Goal: Communication & Community: Share content

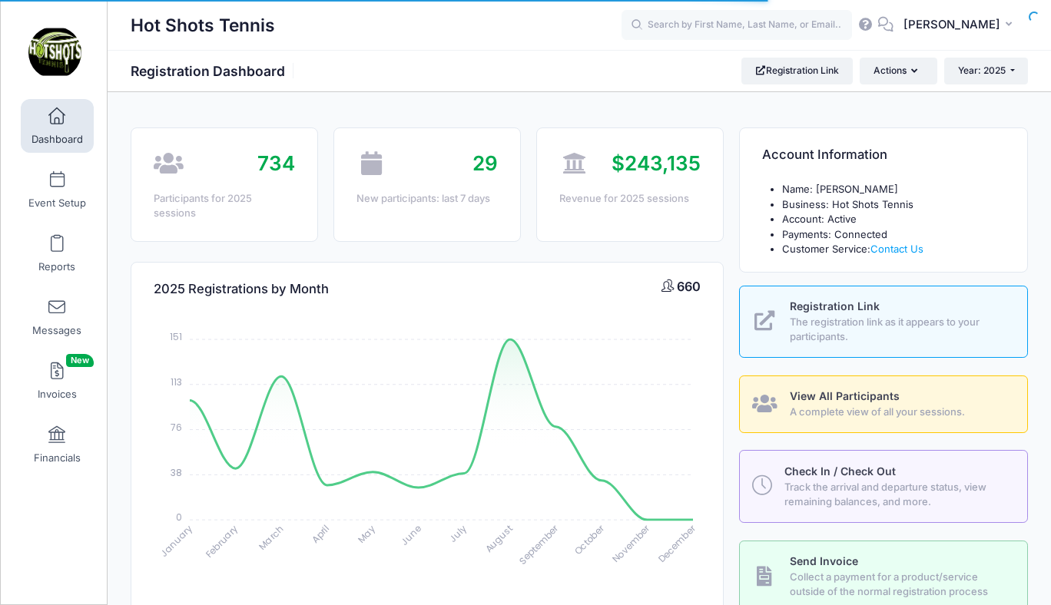
select select
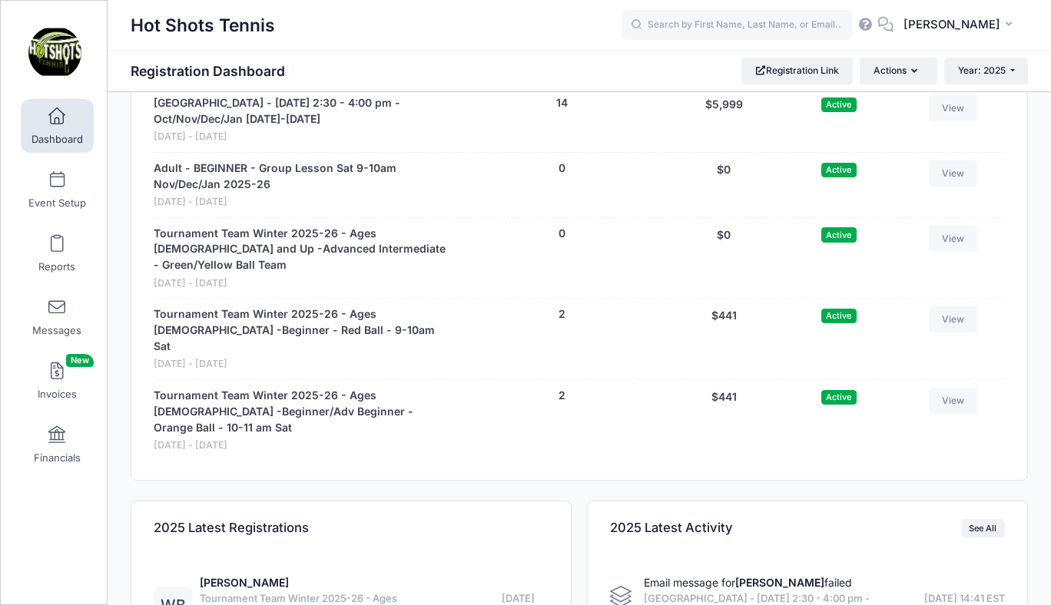
scroll to position [4829, 0]
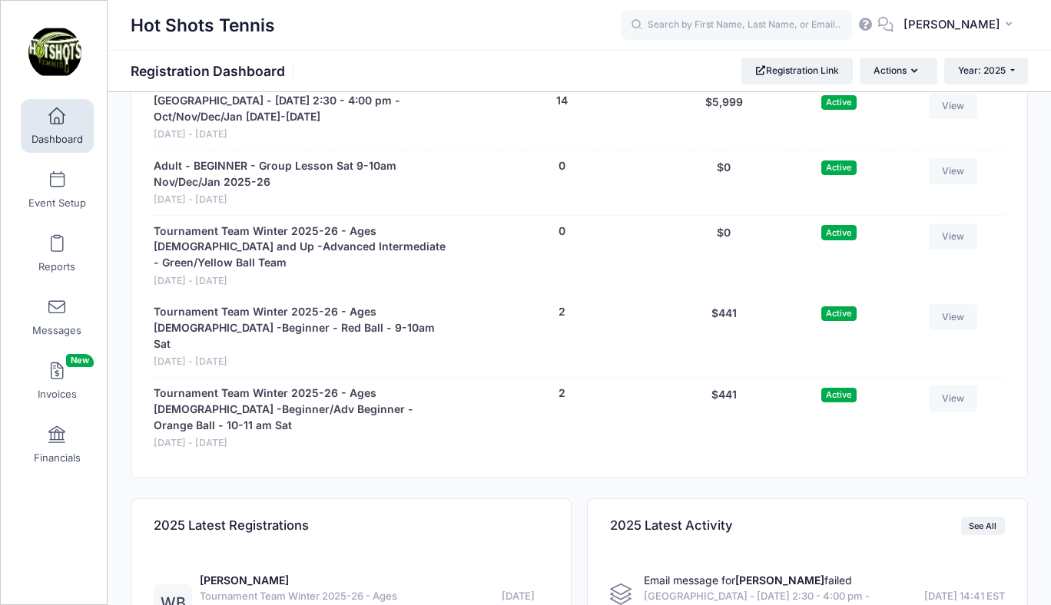
click at [620, 584] on span at bounding box center [621, 595] width 22 height 22
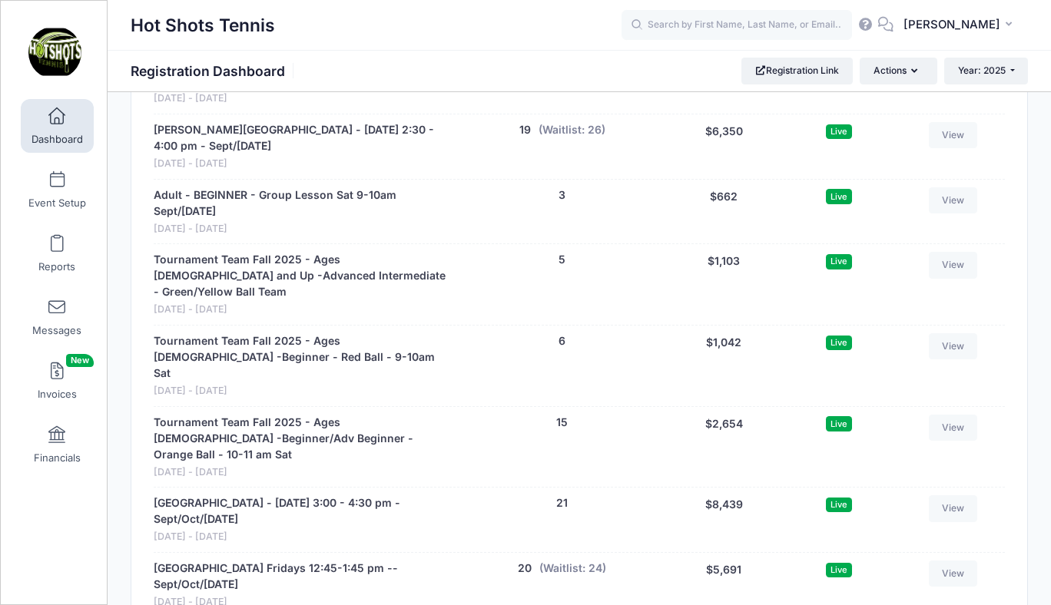
scroll to position [3403, 0]
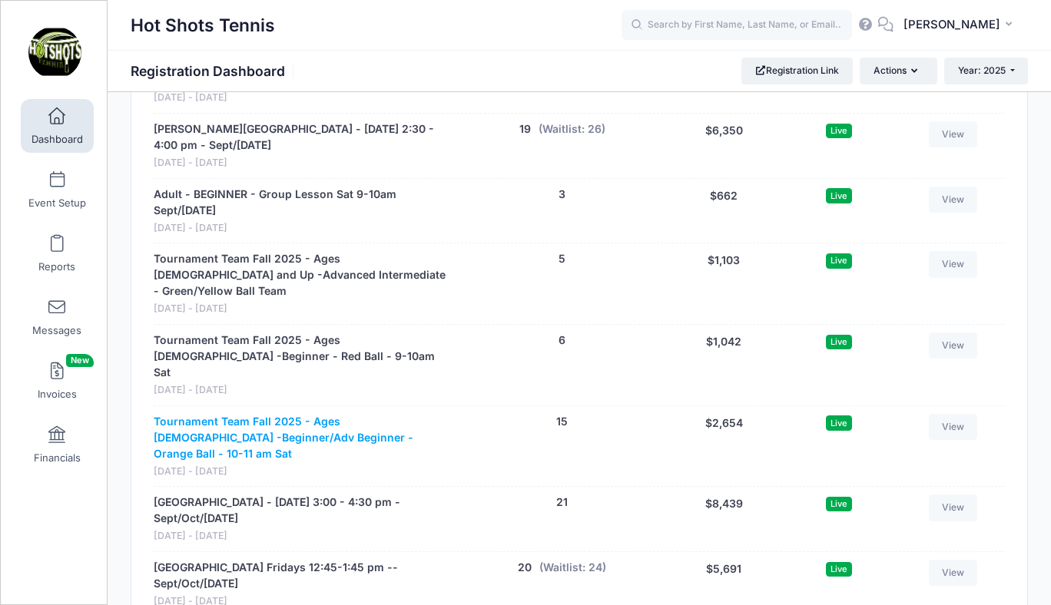
click at [286, 414] on link "Tournament Team Fall 2025 - Ages 7-10 -Beginner/Adv Beginner - Orange Ball - 10…" at bounding box center [303, 438] width 299 height 48
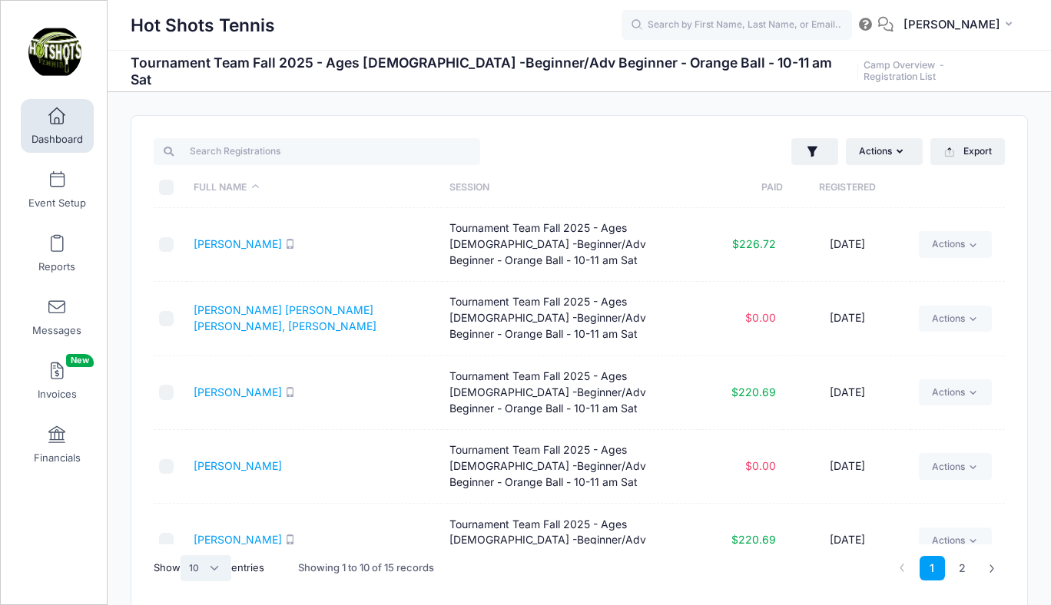
click at [209, 571] on select "All 10 25 50" at bounding box center [206, 568] width 51 height 26
select select "25"
click at [183, 555] on select "All 10 25 50" at bounding box center [206, 568] width 51 height 26
click at [166, 190] on input "\a \a \a \a" at bounding box center [166, 187] width 15 height 15
checkbox input "true"
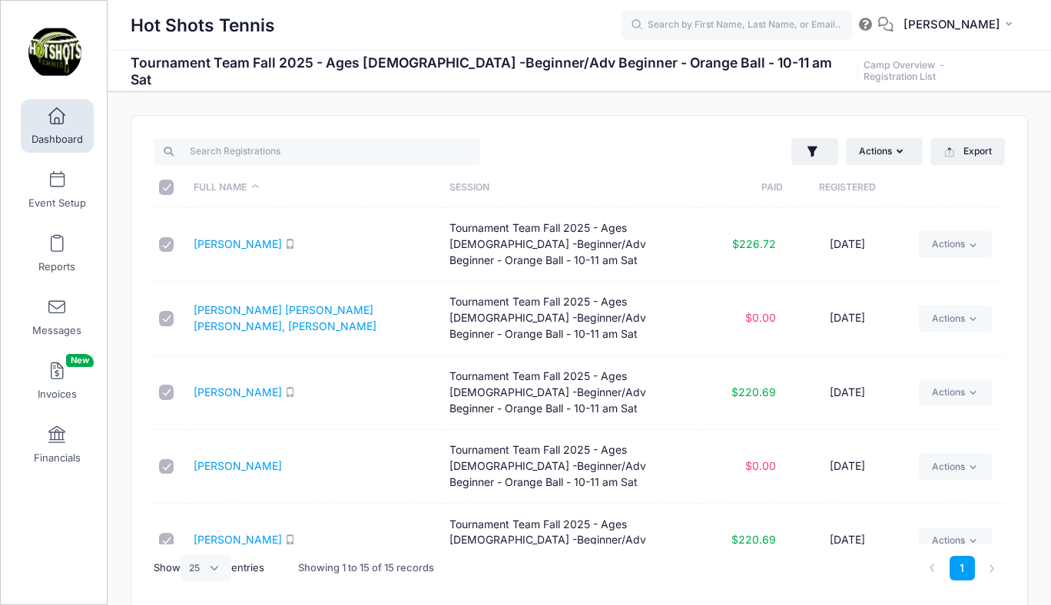
checkbox input "true"
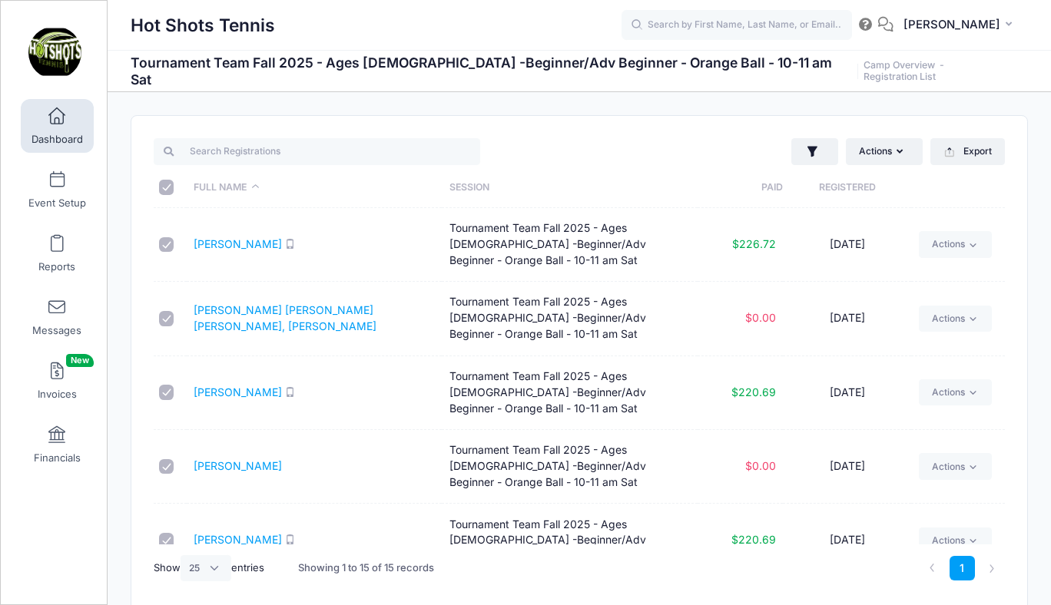
checkbox input "true"
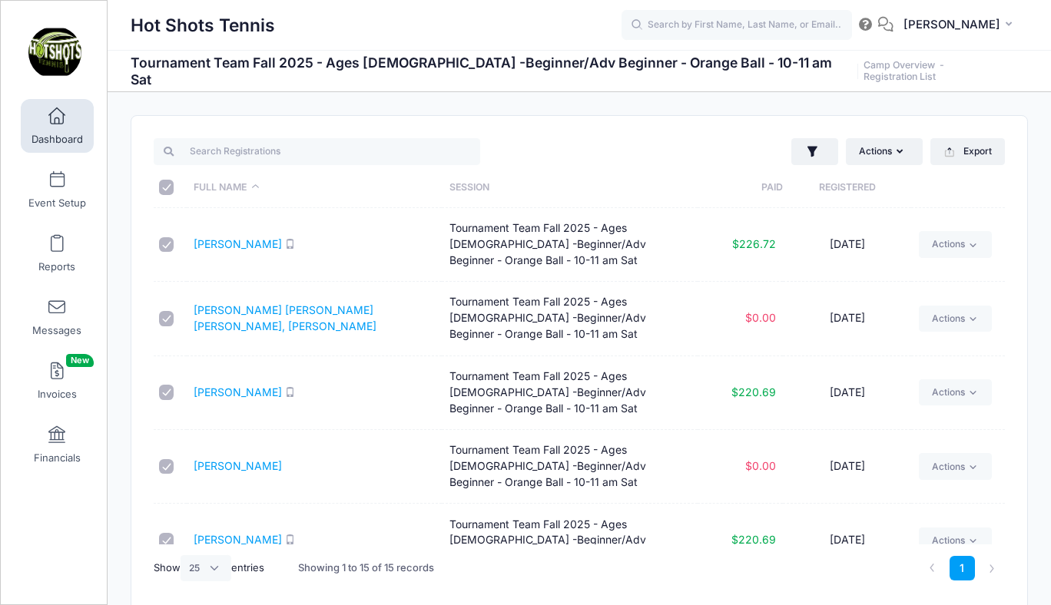
checkbox input "true"
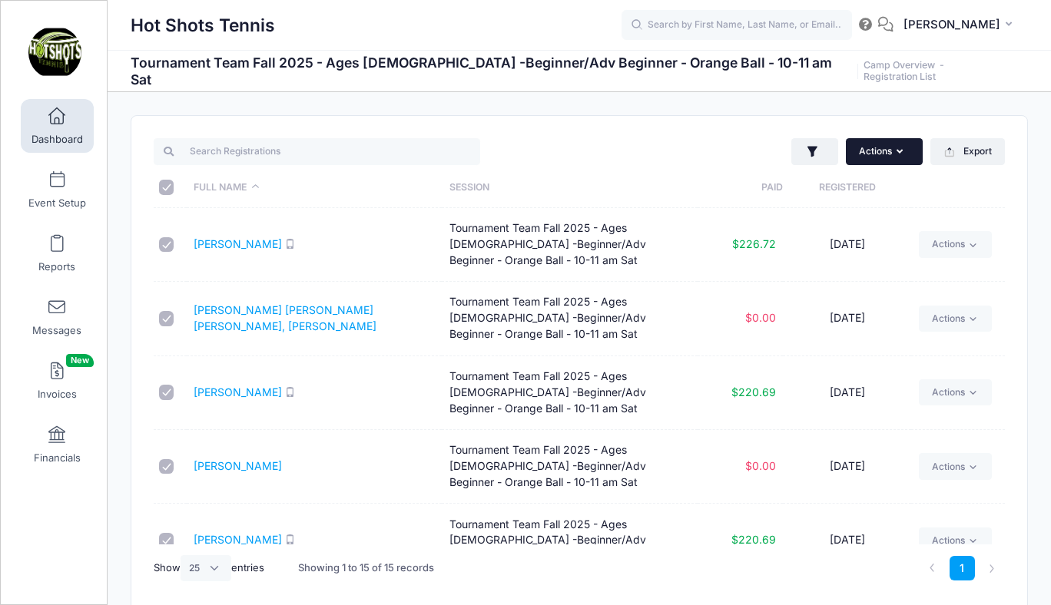
click at [867, 150] on button "Actions" at bounding box center [884, 151] width 77 height 26
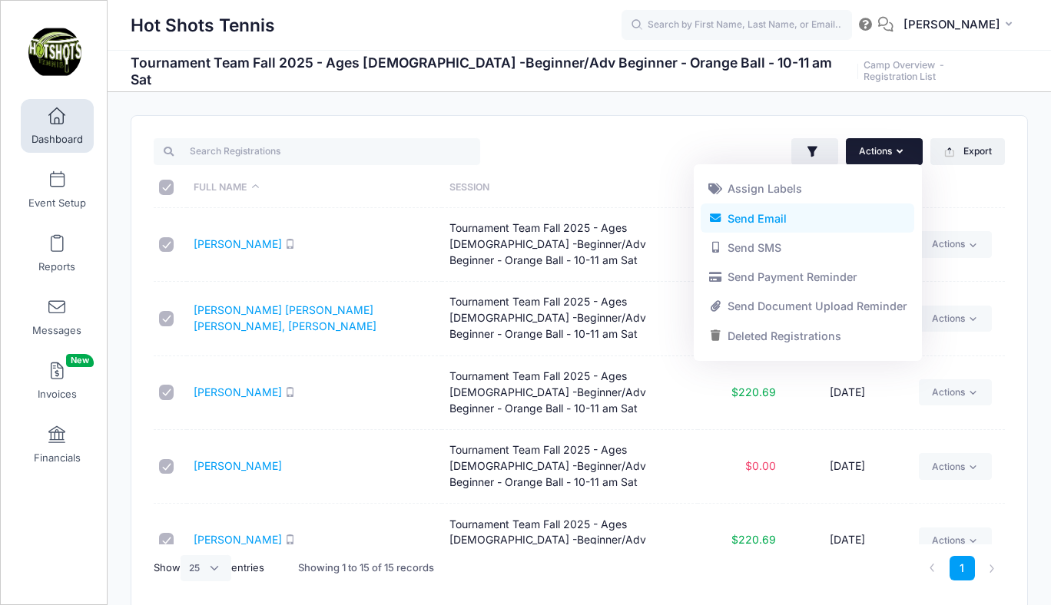
click at [791, 218] on link "Send Email" at bounding box center [808, 218] width 214 height 29
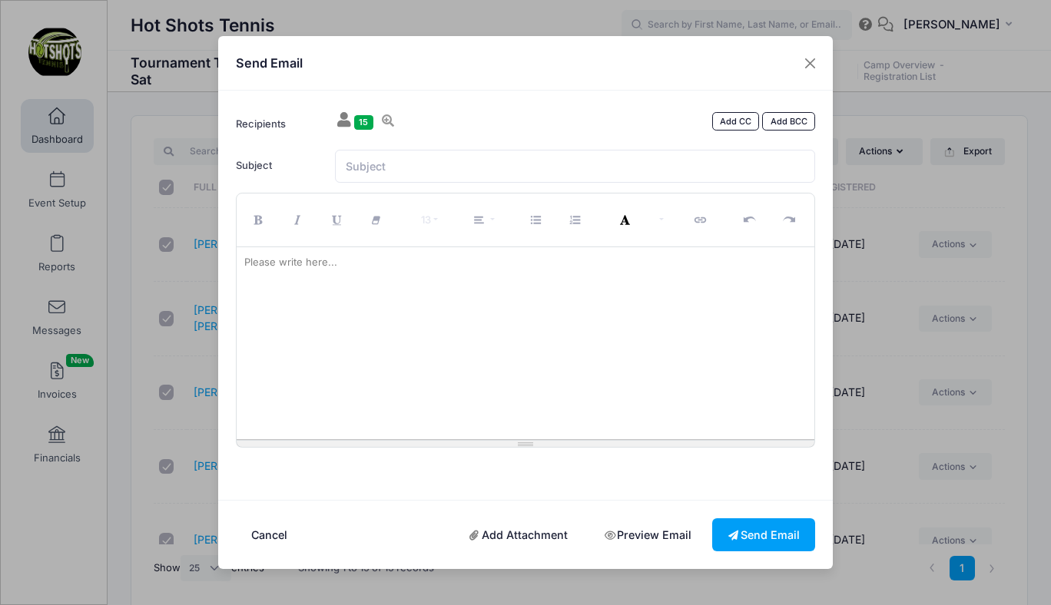
click at [472, 319] on div at bounding box center [526, 343] width 579 height 192
click at [247, 259] on p "New Session begins on Oct 25th. Register here.....Hot Shots Tennis" at bounding box center [525, 262] width 563 height 15
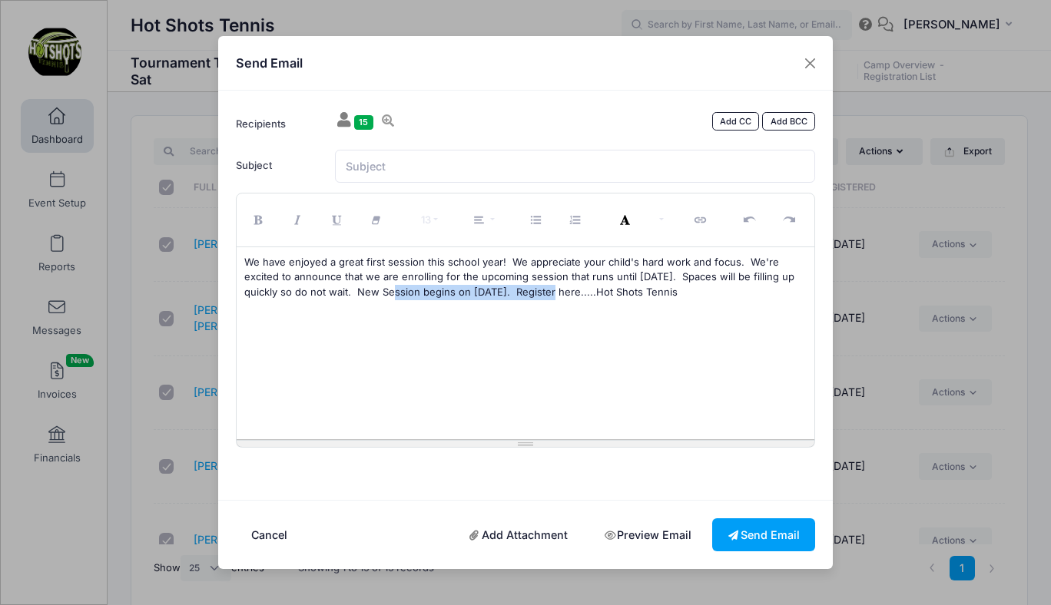
drag, startPoint x: 518, startPoint y: 291, endPoint x: 358, endPoint y: 287, distance: 159.8
click at [358, 287] on p "We have enjoyed a great first session this school year! We appreciate your chil…" at bounding box center [525, 277] width 563 height 45
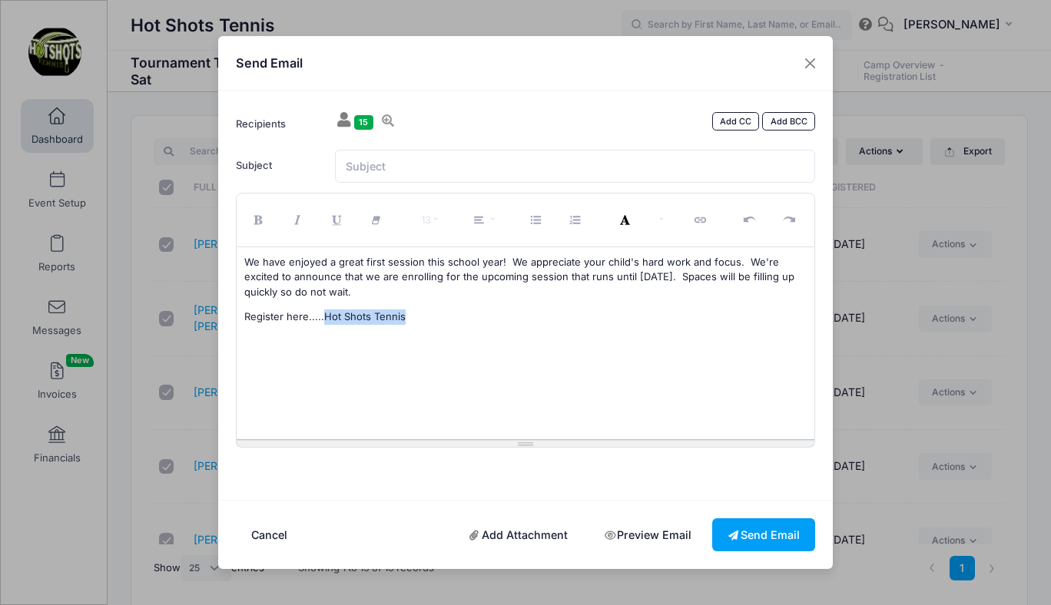
drag, startPoint x: 323, startPoint y: 316, endPoint x: 419, endPoint y: 320, distance: 96.1
click at [419, 320] on p "Register here.....Hot Shots Tennis" at bounding box center [525, 317] width 563 height 15
click at [699, 220] on icon "Link (⌘+K)" at bounding box center [702, 220] width 14 height 0
type input "Hot Shots Tennis"
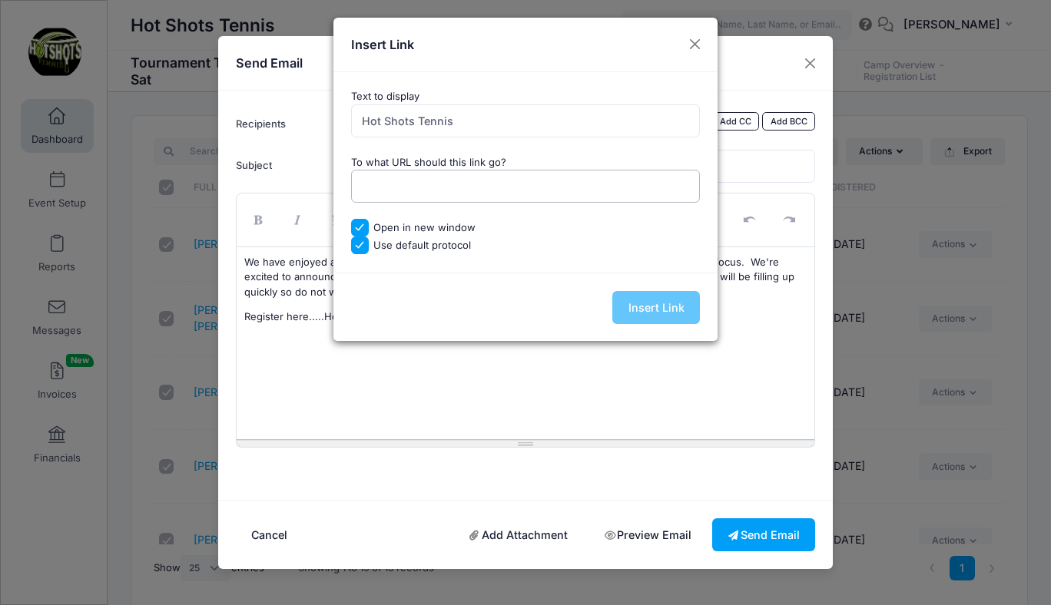
paste input "[URL][DOMAIN_NAME]"
type input "[URL][DOMAIN_NAME]"
click at [657, 300] on input "Insert Link" at bounding box center [656, 307] width 88 height 33
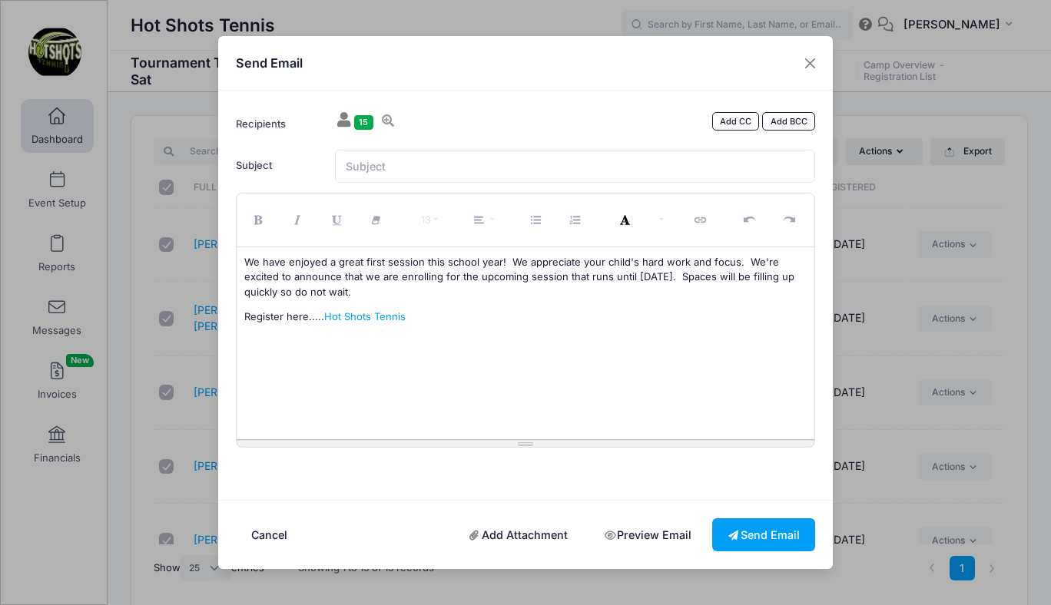
click at [462, 319] on p "Register here..... Hot Shots Tennis" at bounding box center [525, 317] width 563 height 15
click at [443, 169] on input "Subject" at bounding box center [575, 166] width 481 height 33
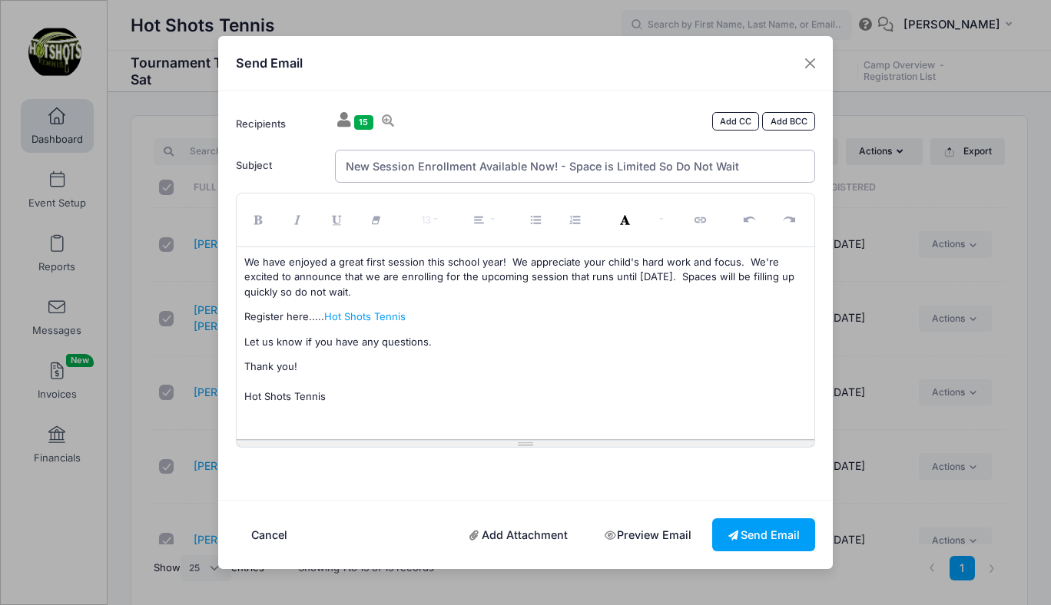
type input "New Session Enrollment Available Now! - Space is Limited So Do Not Wait"
click at [500, 312] on p "Register here..... Hot Shots Tennis" at bounding box center [525, 317] width 563 height 15
click at [501, 300] on div "We have enjoyed a great first session this school year! We appreciate your chil…" at bounding box center [526, 343] width 579 height 192
click at [485, 384] on p "Thank you! Hot Shots Tennis" at bounding box center [525, 382] width 563 height 45
click at [426, 296] on p "We have enjoyed a great first session this school year! We appreciate your chil…" at bounding box center [525, 277] width 563 height 45
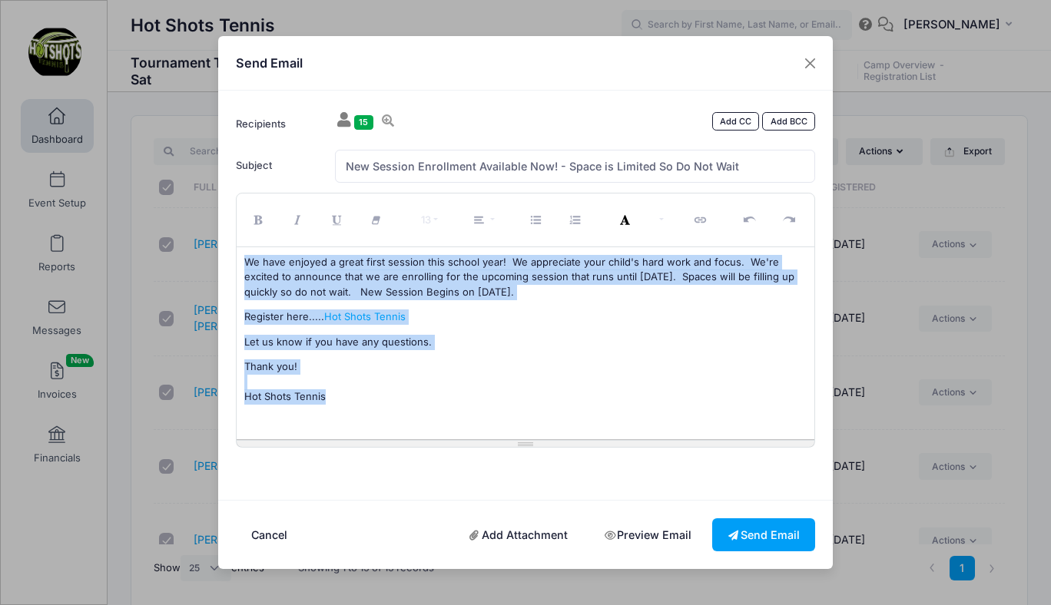
drag, startPoint x: 244, startPoint y: 261, endPoint x: 350, endPoint y: 411, distance: 183.5
click at [350, 411] on div "We have enjoyed a great first session this school year! We appreciate your chil…" at bounding box center [526, 343] width 579 height 192
copy div "We have enjoyed a great first session this school year! We appreciate your chil…"
click at [750, 531] on button "Send Email" at bounding box center [763, 535] width 103 height 33
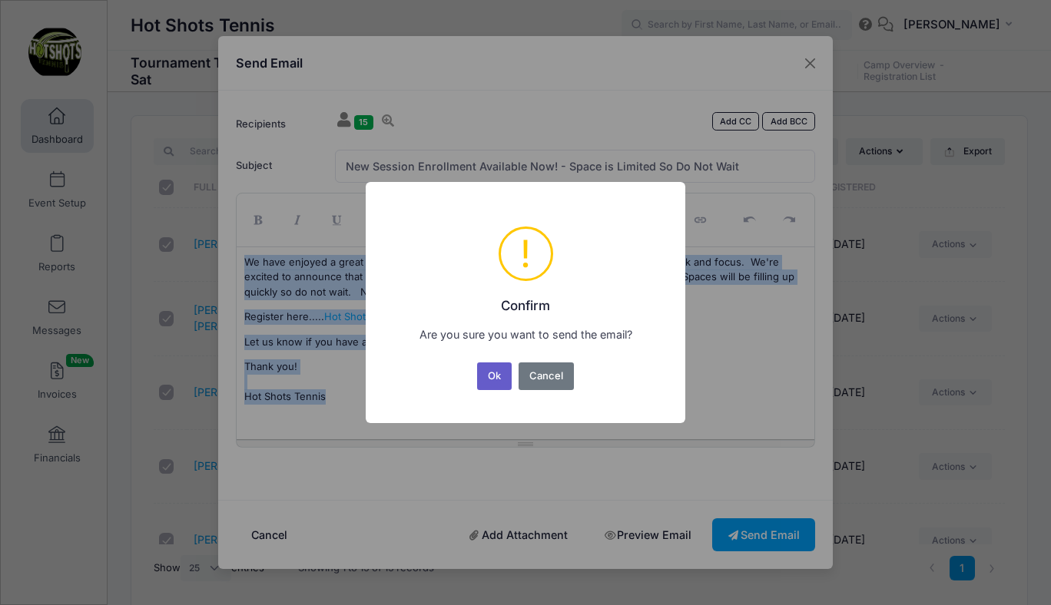
click at [496, 370] on button "Ok" at bounding box center [494, 377] width 35 height 28
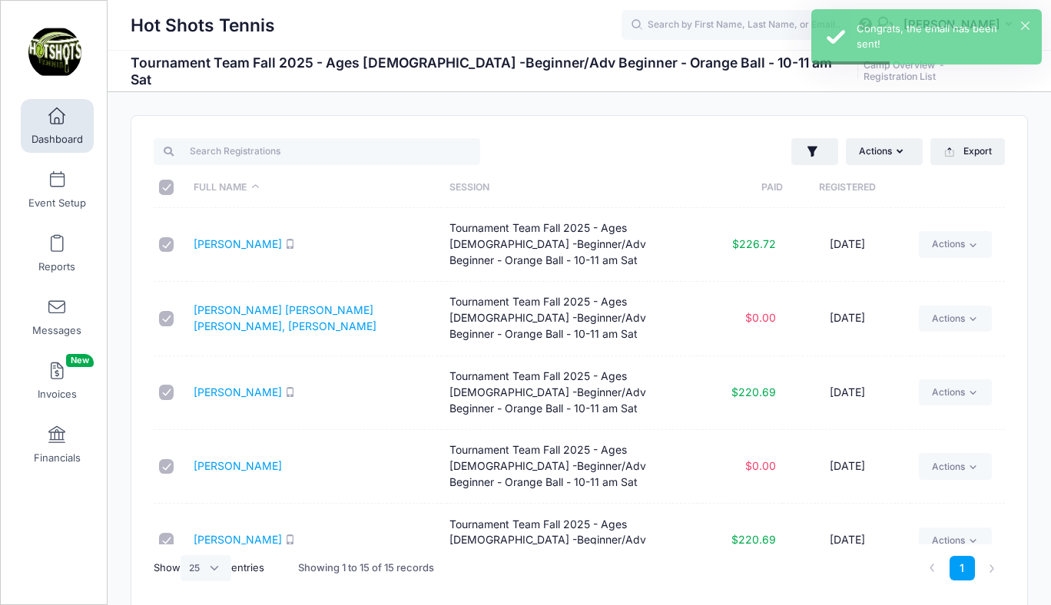
click at [57, 121] on span at bounding box center [57, 116] width 0 height 17
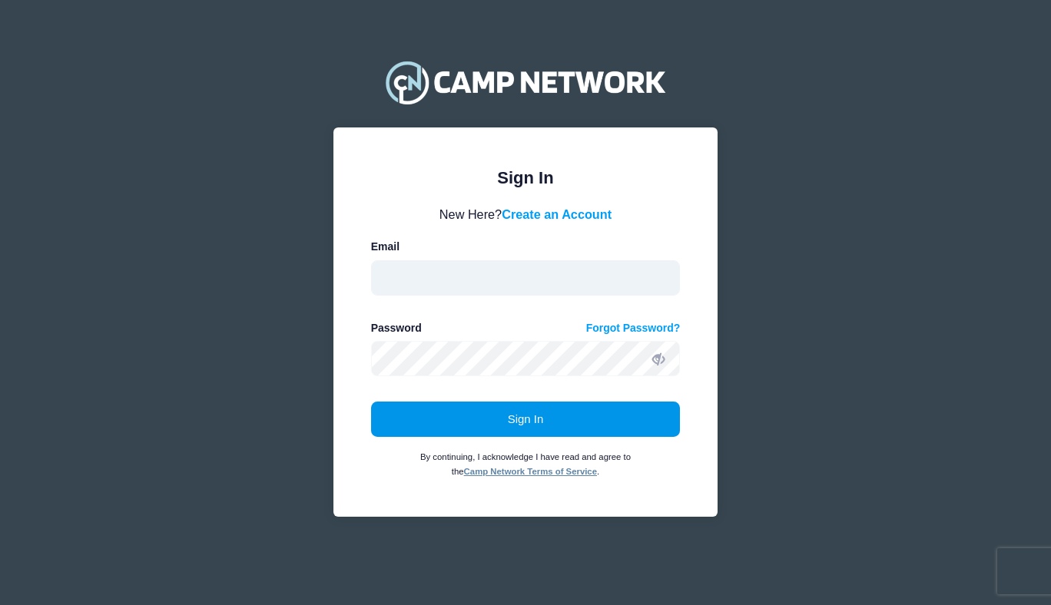
type input "hotshotstennisorg1@gmail.com"
click at [522, 412] on button "Sign In" at bounding box center [526, 419] width 310 height 35
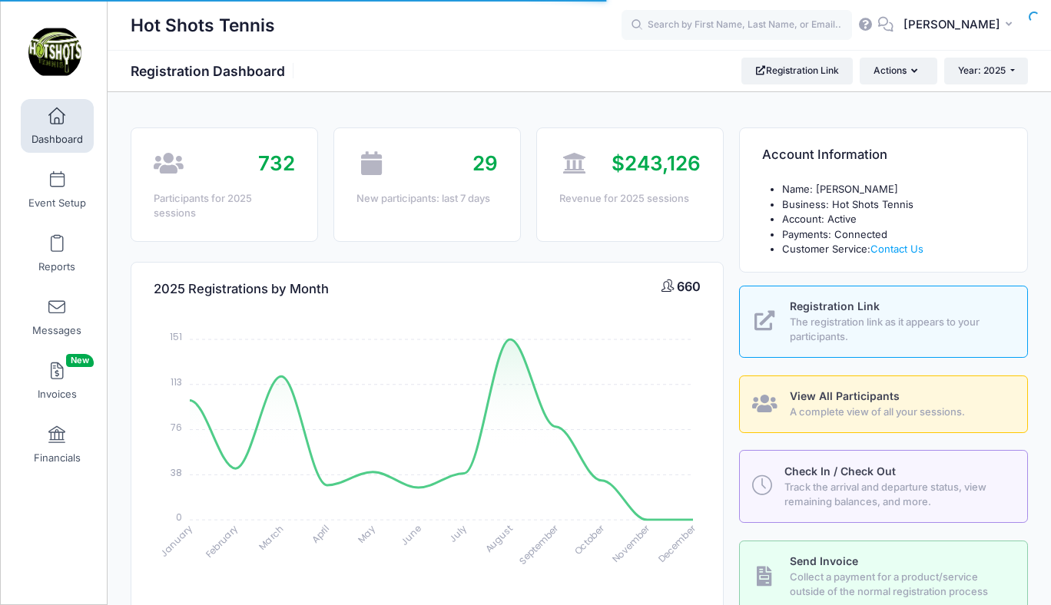
select select
click at [784, 75] on div at bounding box center [525, 302] width 1051 height 605
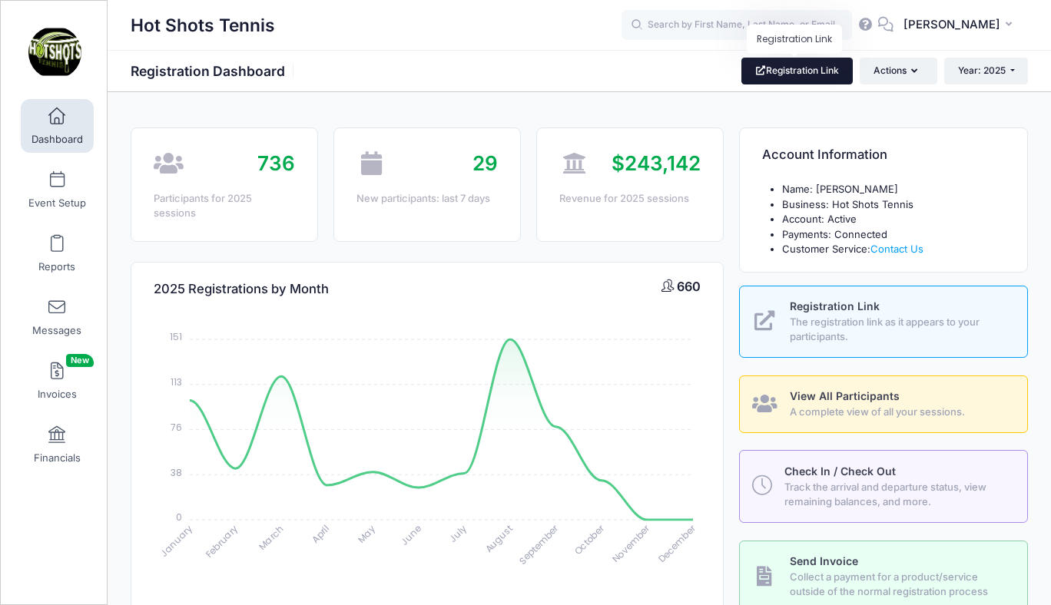
click at [791, 69] on link "Registration Link" at bounding box center [796, 71] width 111 height 26
click at [57, 304] on span at bounding box center [57, 308] width 0 height 17
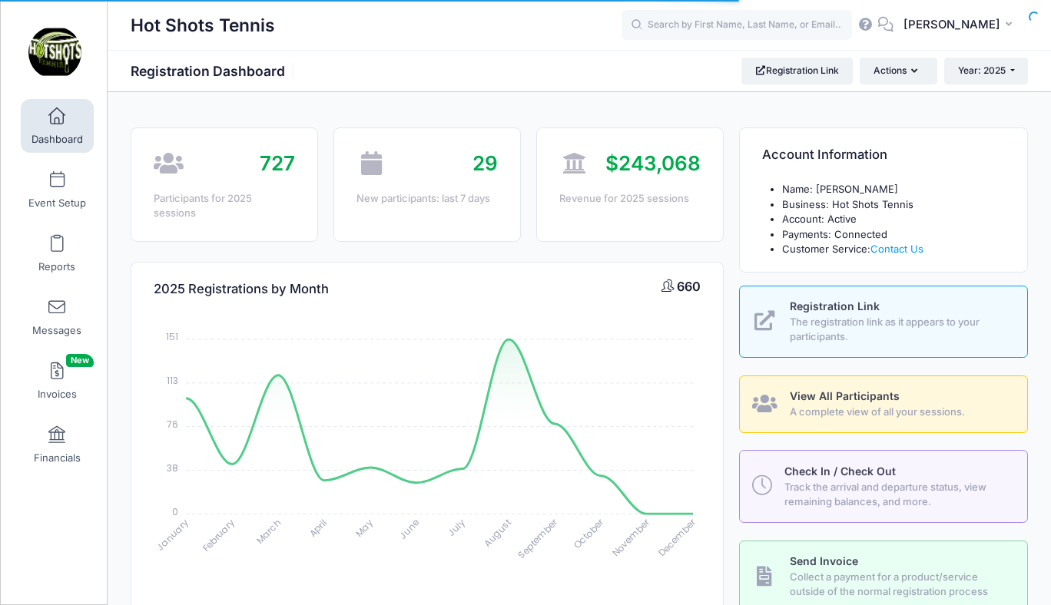
select select
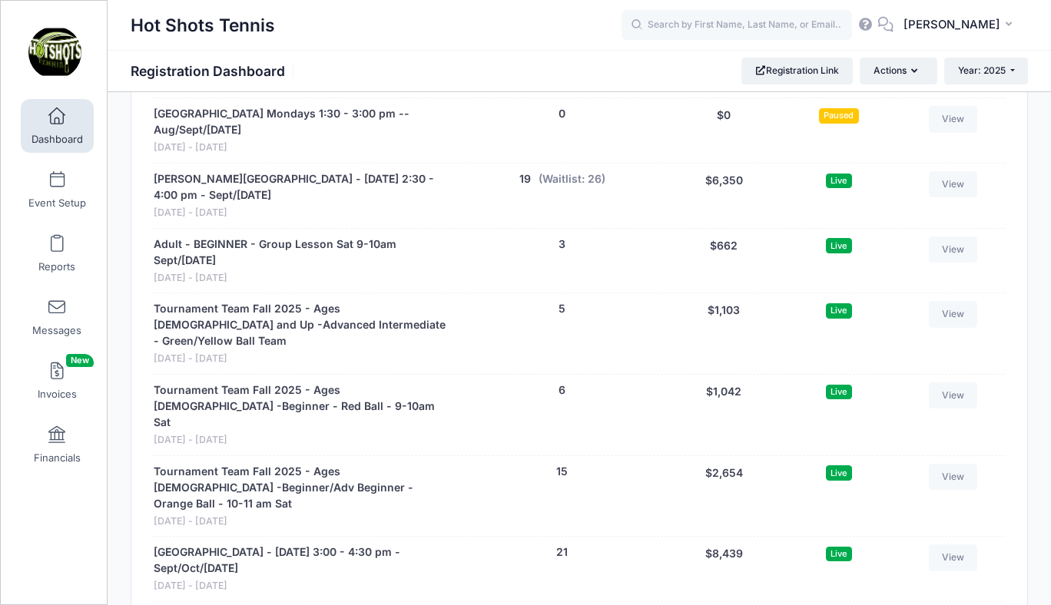
scroll to position [3357, 0]
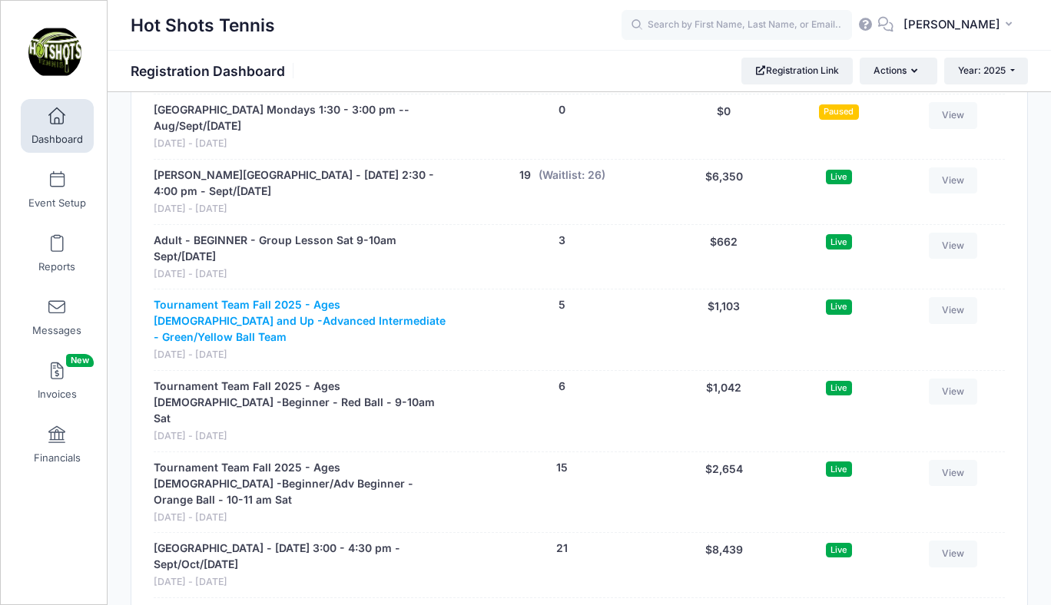
click at [304, 297] on link "Tournament Team Fall 2025 - Ages [DEMOGRAPHIC_DATA] and Up -Advanced Intermedia…" at bounding box center [303, 321] width 299 height 48
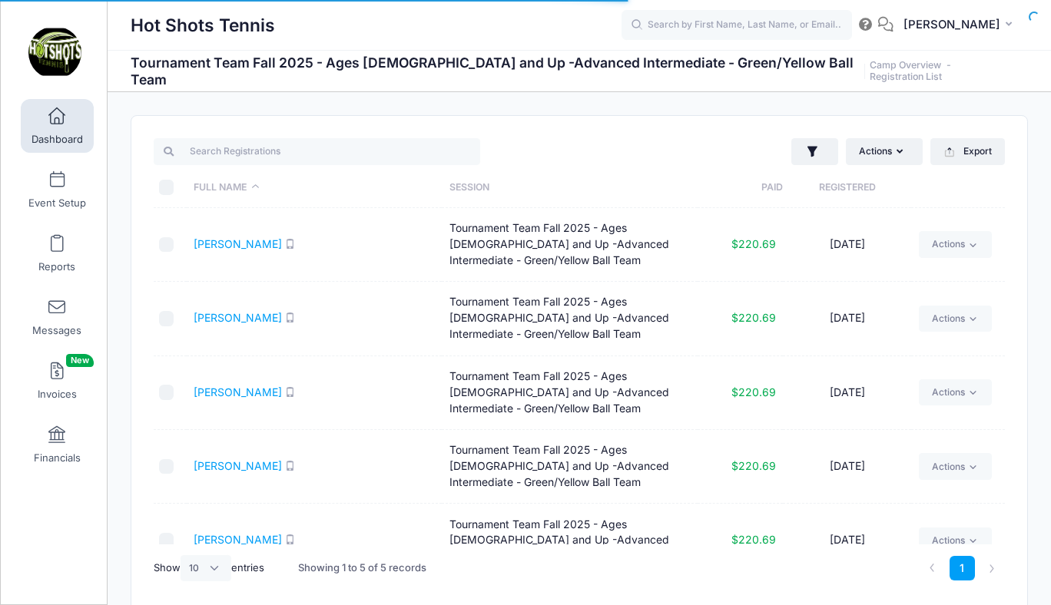
select select "10"
click at [166, 188] on input "\a \a \a \a" at bounding box center [166, 187] width 15 height 15
checkbox input "true"
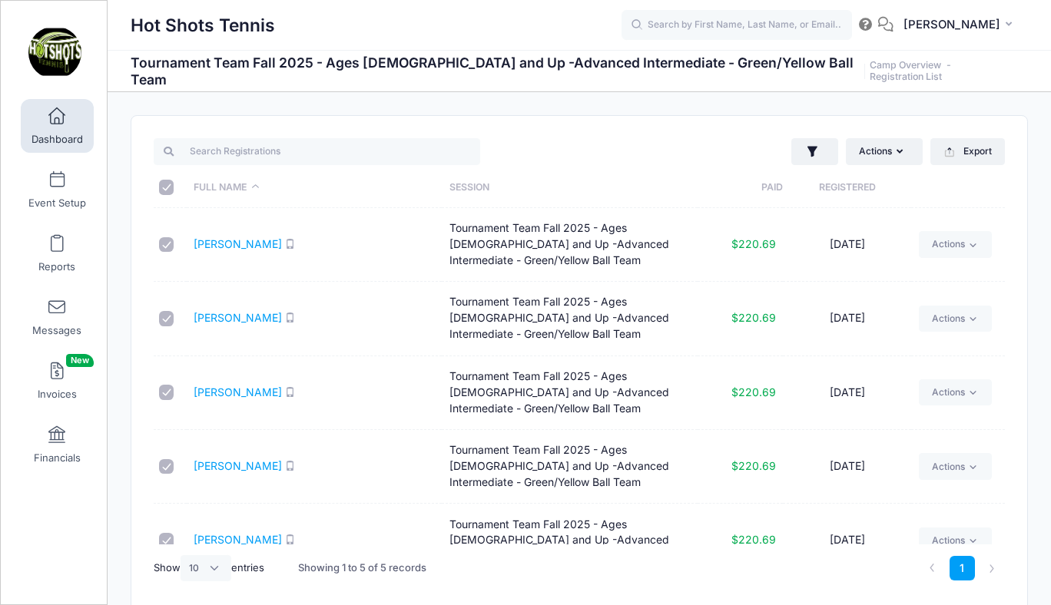
checkbox input "true"
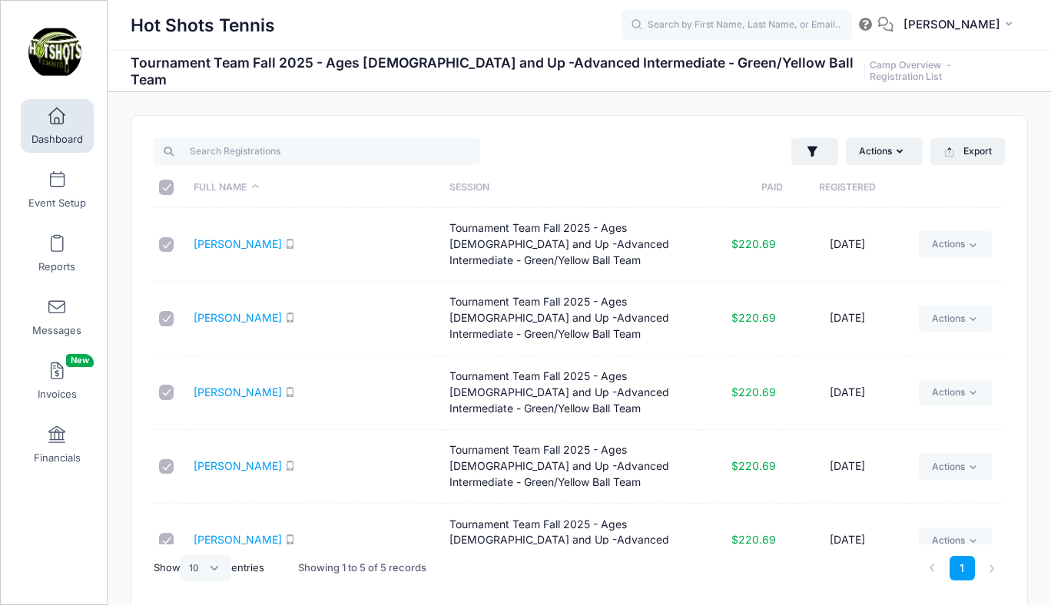
click at [167, 317] on input "checkbox" at bounding box center [166, 318] width 15 height 15
checkbox input "false"
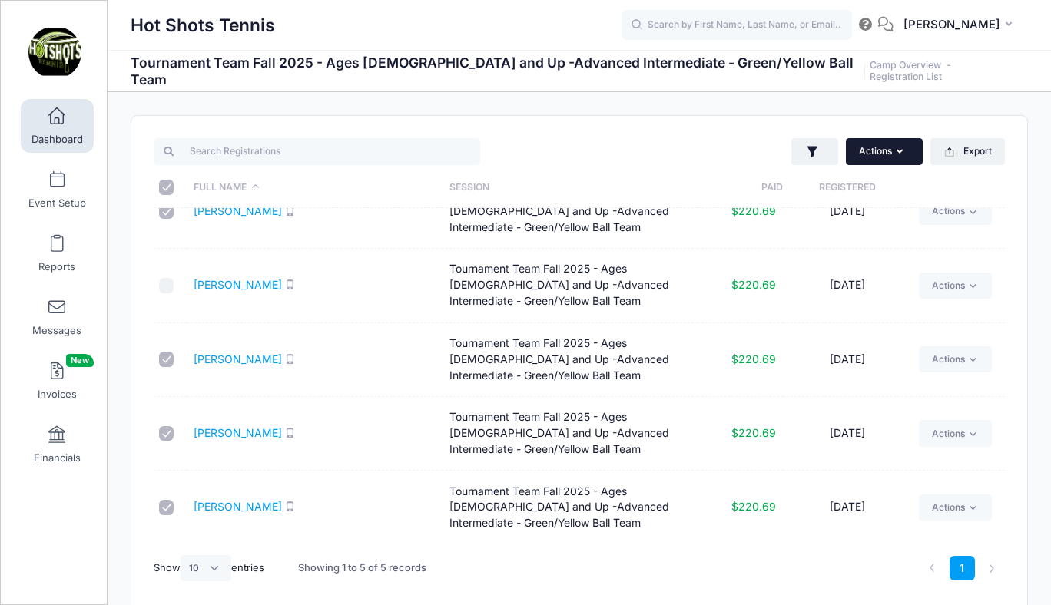
click at [876, 154] on button "Actions" at bounding box center [884, 151] width 77 height 26
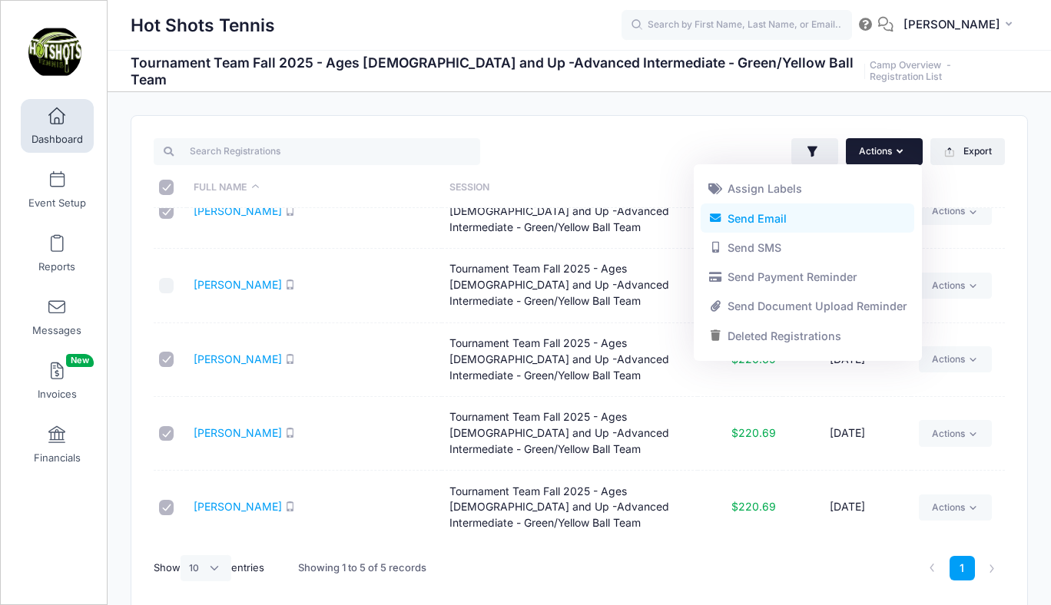
click at [786, 215] on link "Send Email" at bounding box center [808, 218] width 214 height 29
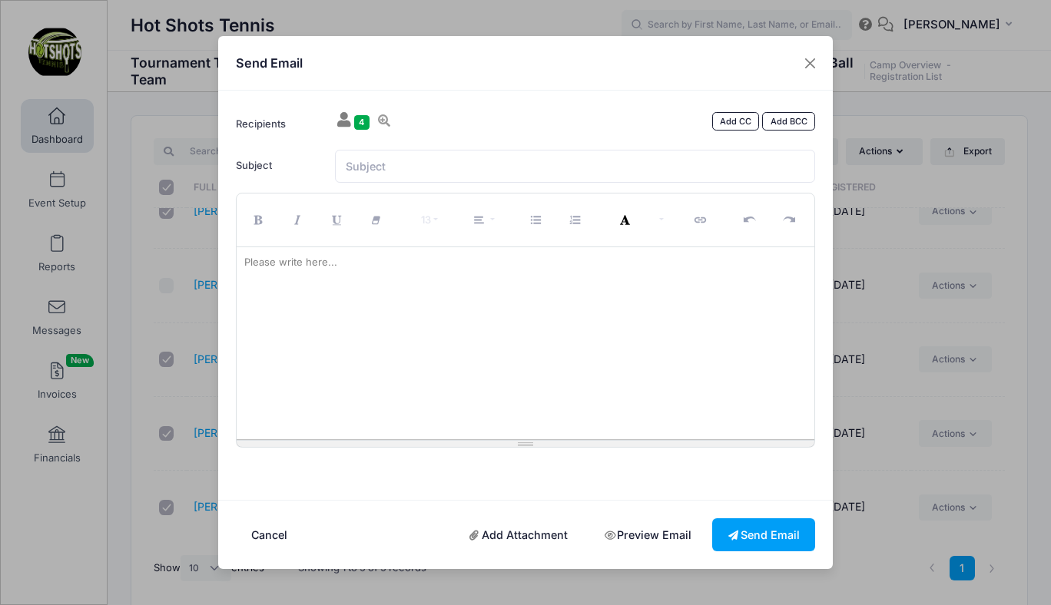
click at [468, 313] on div at bounding box center [526, 343] width 579 height 192
paste div
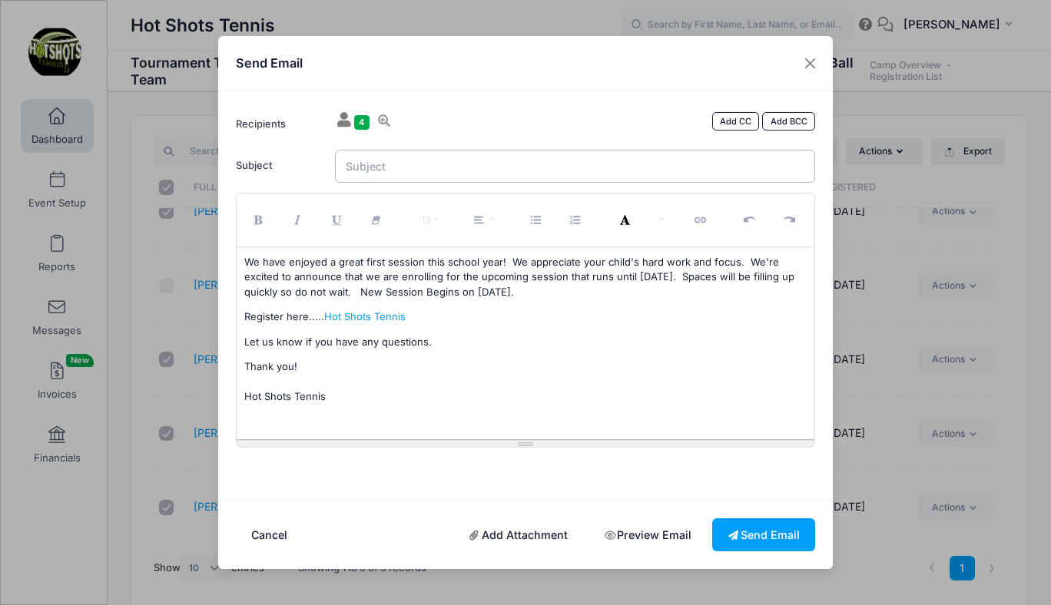
click at [413, 169] on input "Subject" at bounding box center [575, 166] width 481 height 33
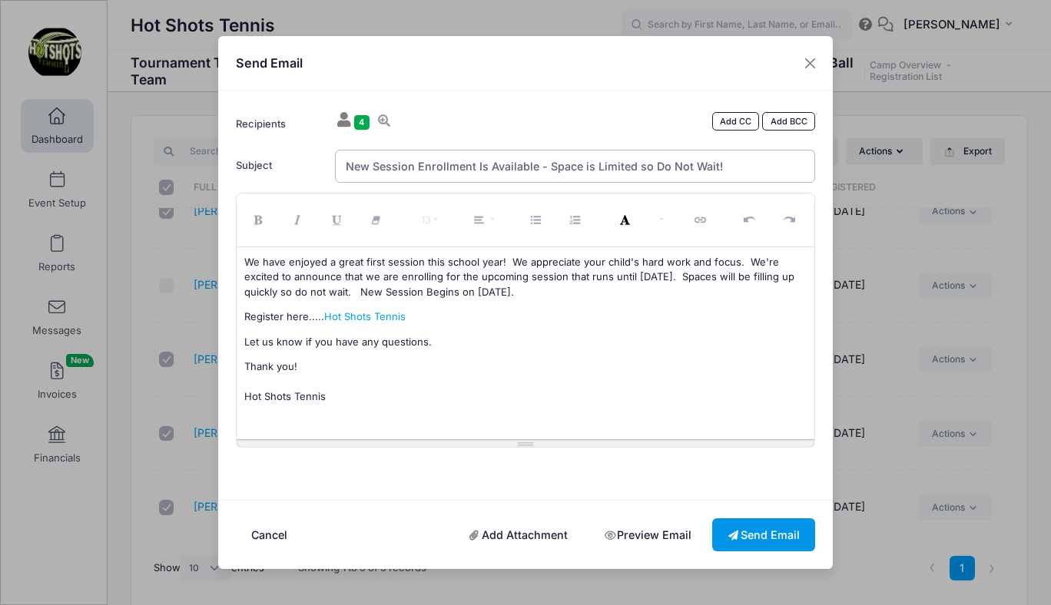
type input "New Session Enrollment Is Available - Space is Limited so Do Not Wait!"
click at [756, 536] on button "Send Email" at bounding box center [763, 535] width 103 height 33
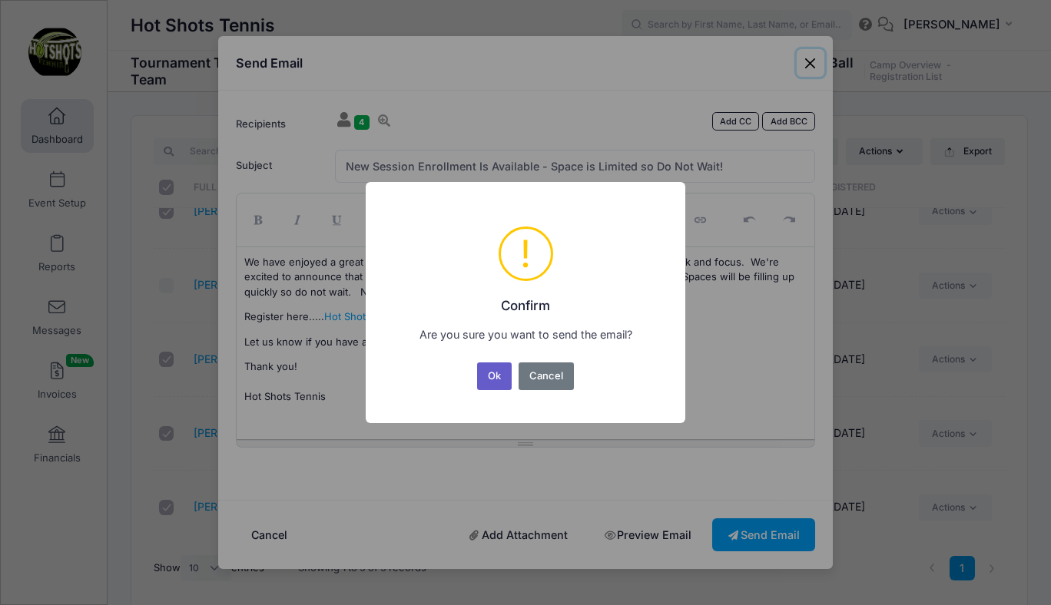
click at [494, 375] on button "Ok" at bounding box center [494, 377] width 35 height 28
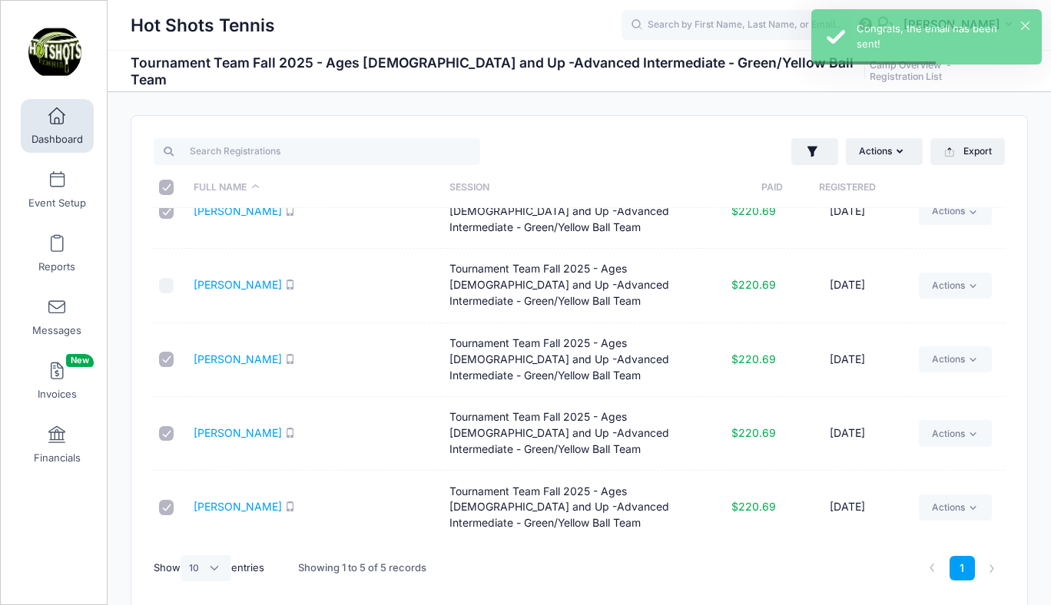
click at [57, 116] on span at bounding box center [57, 116] width 0 height 17
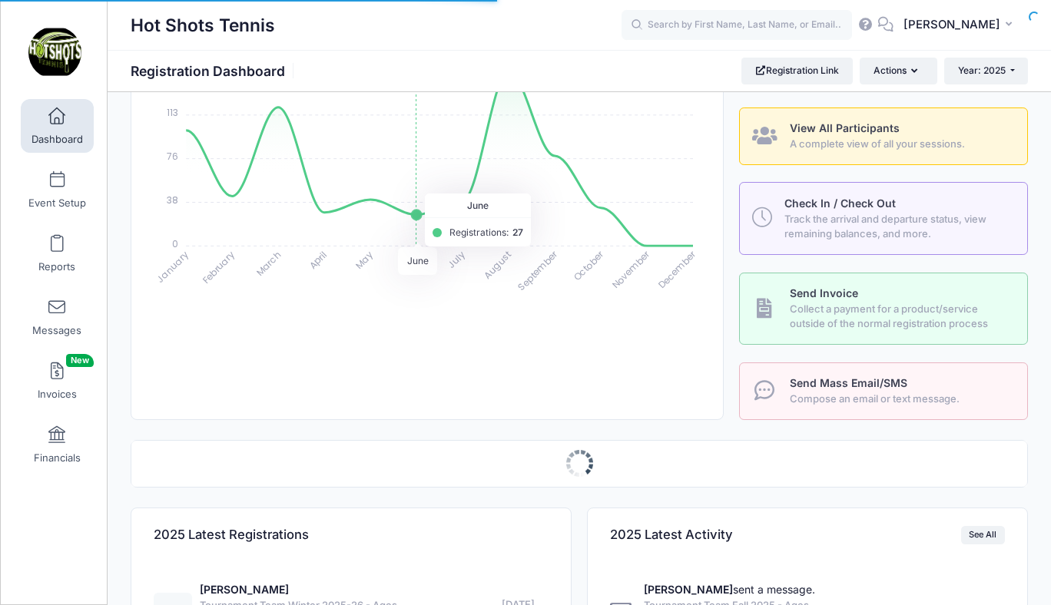
select select
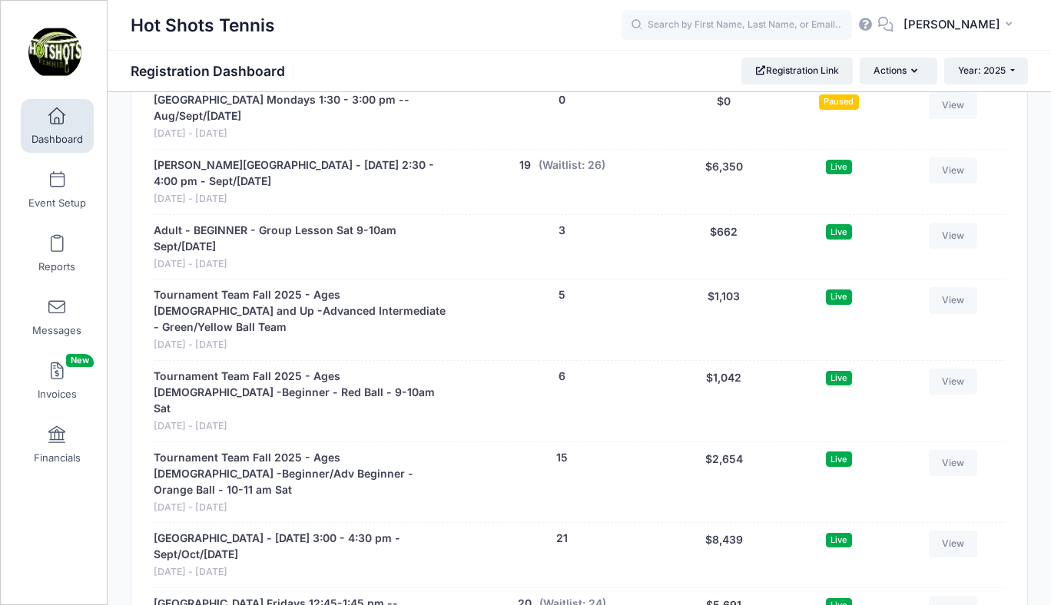
scroll to position [3370, 0]
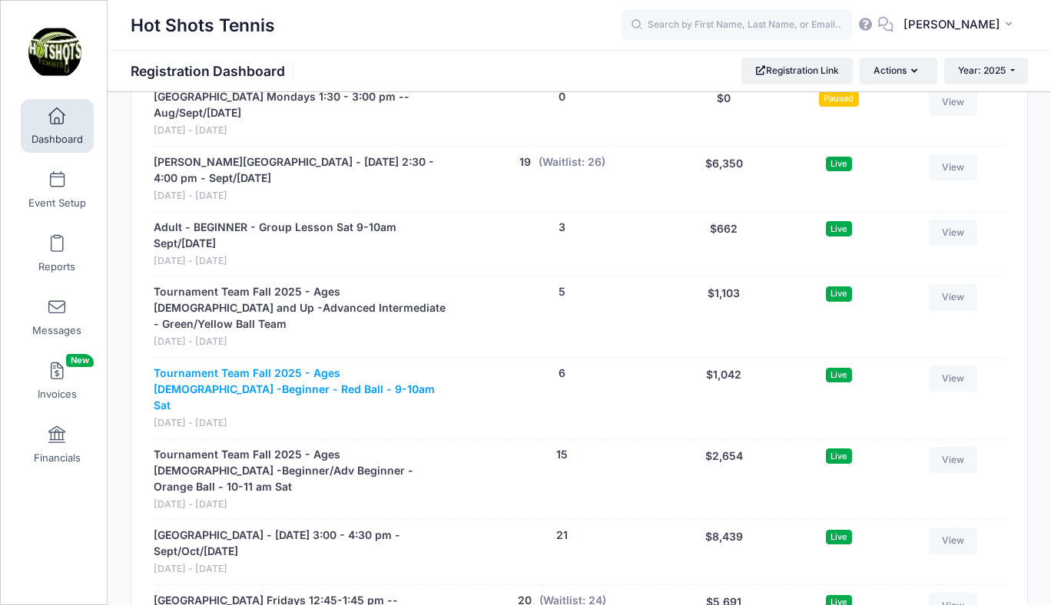
click at [286, 366] on link "Tournament Team Fall 2025 - Ages [DEMOGRAPHIC_DATA] -Beginner - Red Ball - 9-10…" at bounding box center [303, 390] width 299 height 48
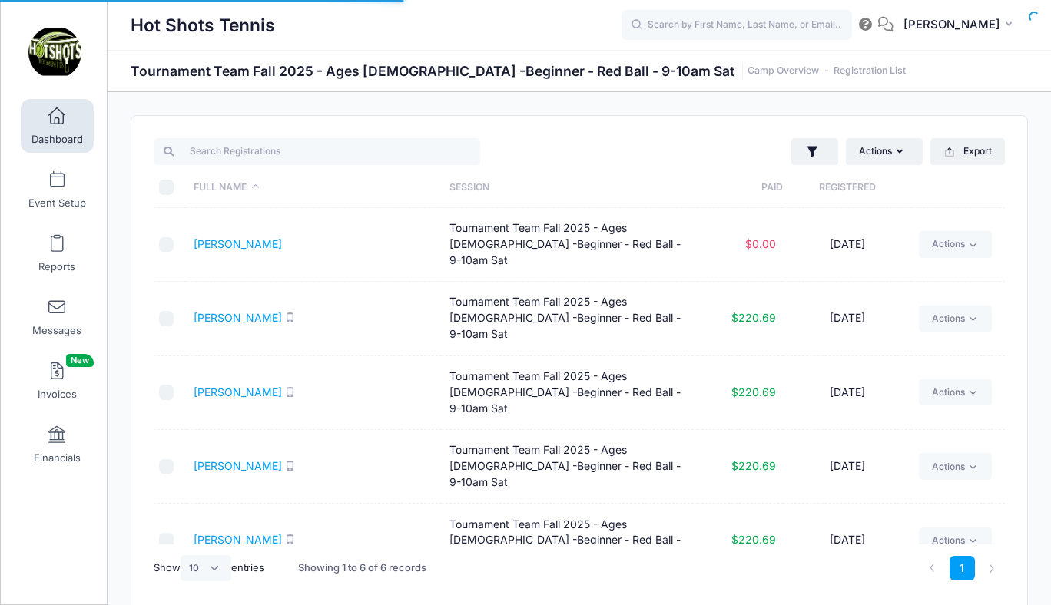
select select "10"
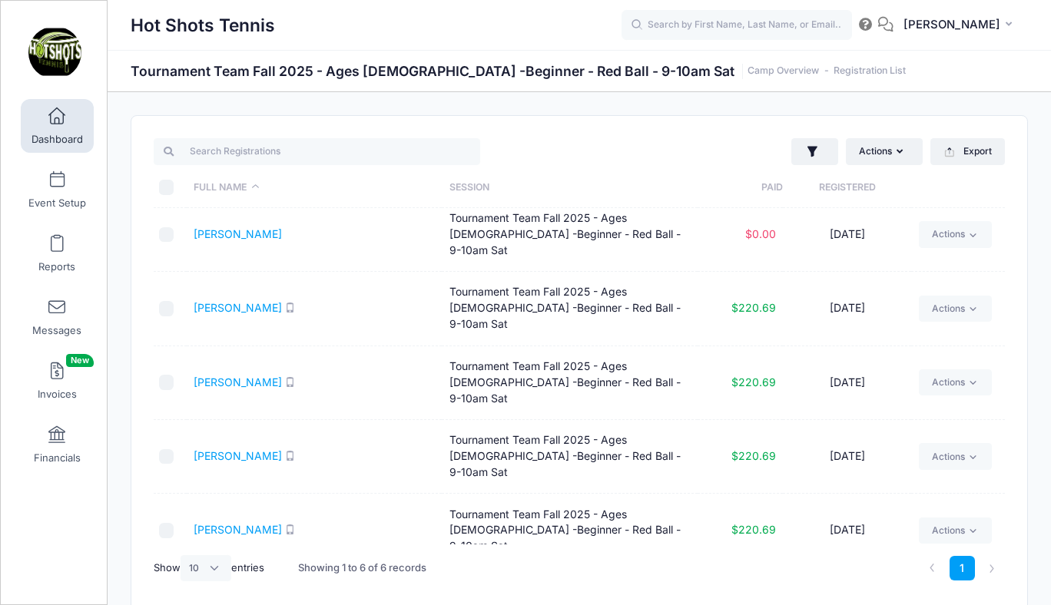
click at [166, 188] on input "\a \a \a \a" at bounding box center [166, 187] width 15 height 15
checkbox input "true"
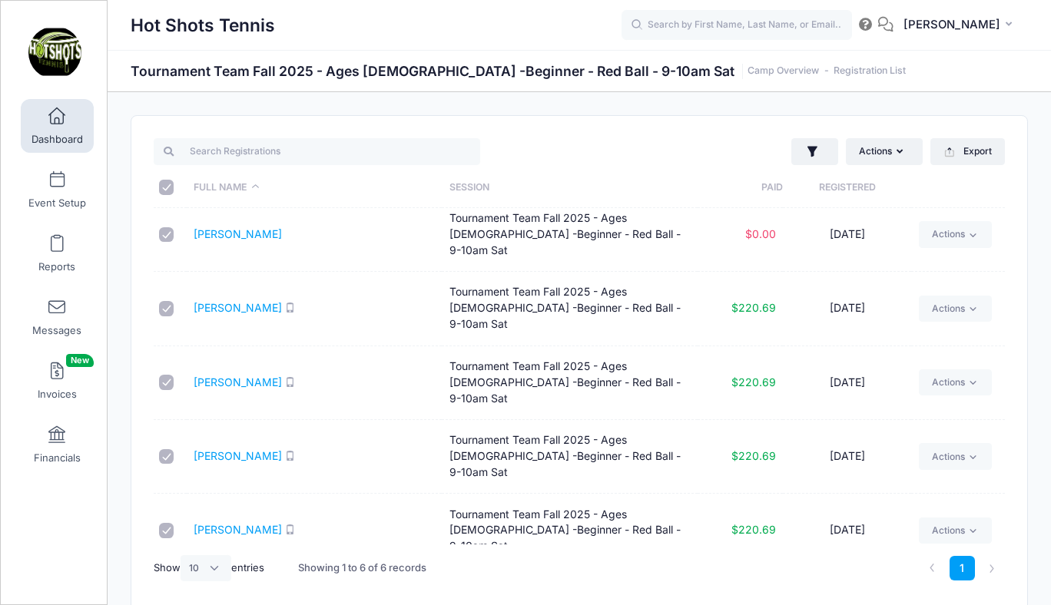
checkbox input "true"
click at [167, 227] on input "checkbox" at bounding box center [166, 234] width 15 height 15
checkbox input "false"
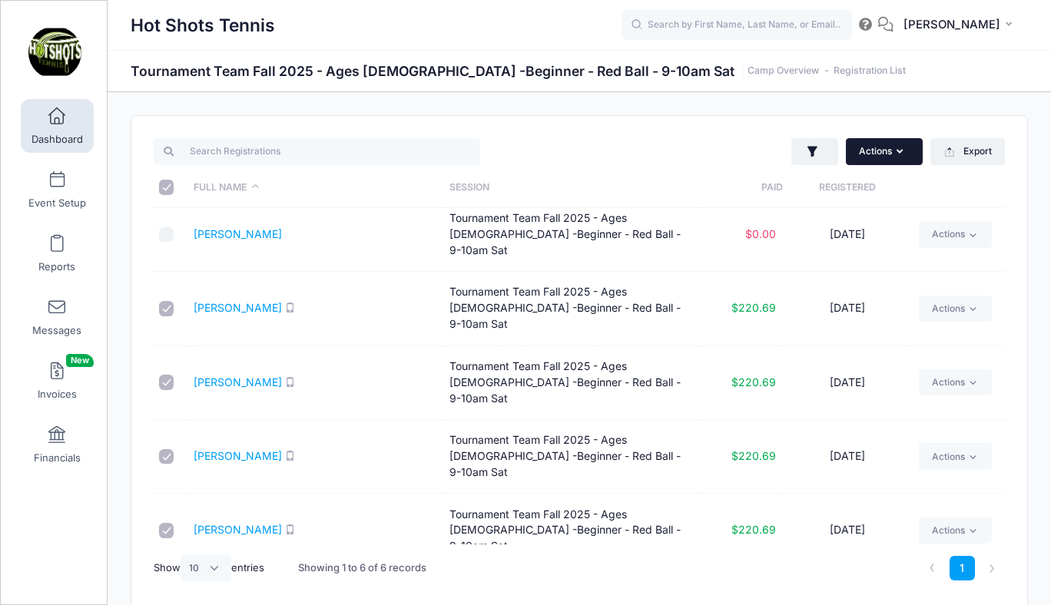
click at [877, 150] on button "Actions" at bounding box center [884, 151] width 77 height 26
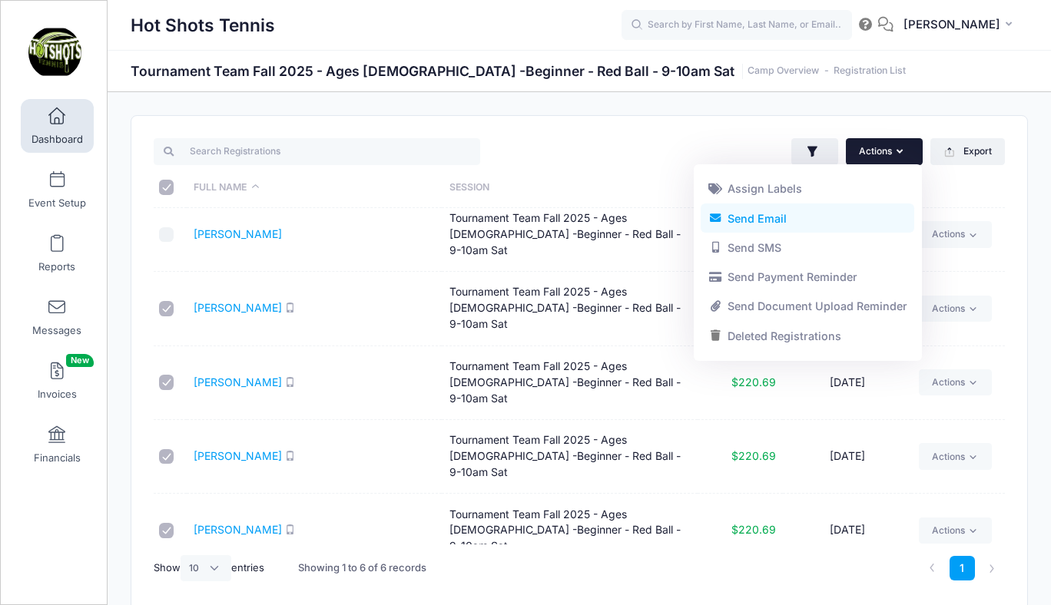
click at [793, 216] on link "Send Email" at bounding box center [808, 218] width 214 height 29
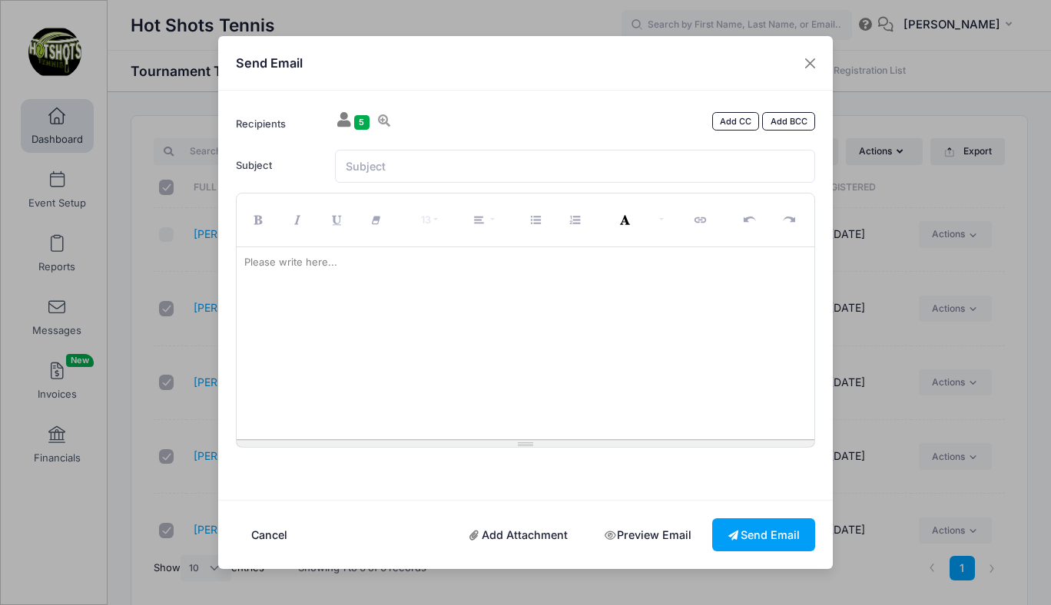
click at [489, 336] on div at bounding box center [526, 343] width 579 height 192
paste div
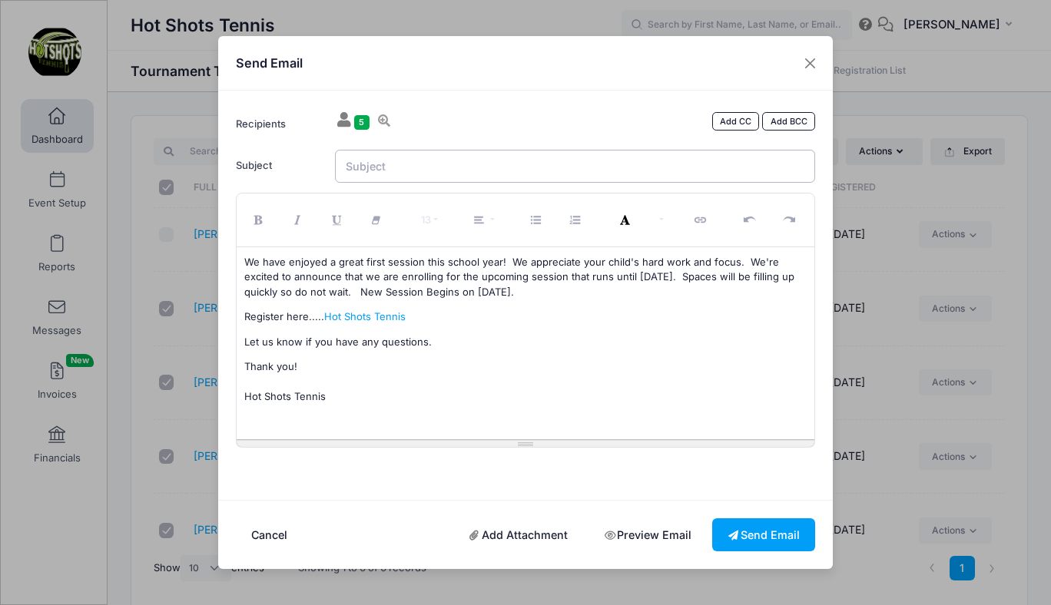
click at [399, 168] on input "Subject" at bounding box center [575, 166] width 481 height 33
drag, startPoint x: 344, startPoint y: 164, endPoint x: 712, endPoint y: 159, distance: 368.0
click at [712, 159] on input "New Session Enrollment is Available - Space is Limited so Don't Wait" at bounding box center [575, 166] width 481 height 33
type input "New Session Enrollment is Available - Space is Limited so Don't Wait"
click at [542, 283] on p "We have enjoyed a great first session this school year! We appreciate your chil…" at bounding box center [525, 277] width 563 height 45
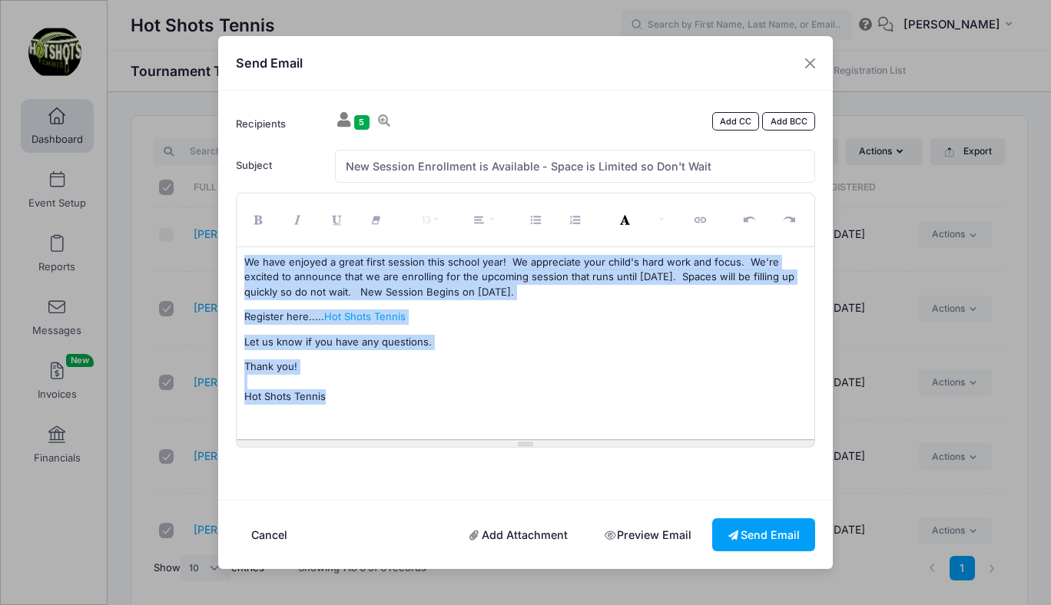
drag, startPoint x: 244, startPoint y: 260, endPoint x: 331, endPoint y: 414, distance: 176.5
click at [331, 414] on div "We have enjoyed a great first session this school year! We appreciate your chil…" at bounding box center [526, 343] width 579 height 192
click at [431, 303] on div "We have enjoyed a great first session this school year! We appreciate your chil…" at bounding box center [526, 343] width 579 height 192
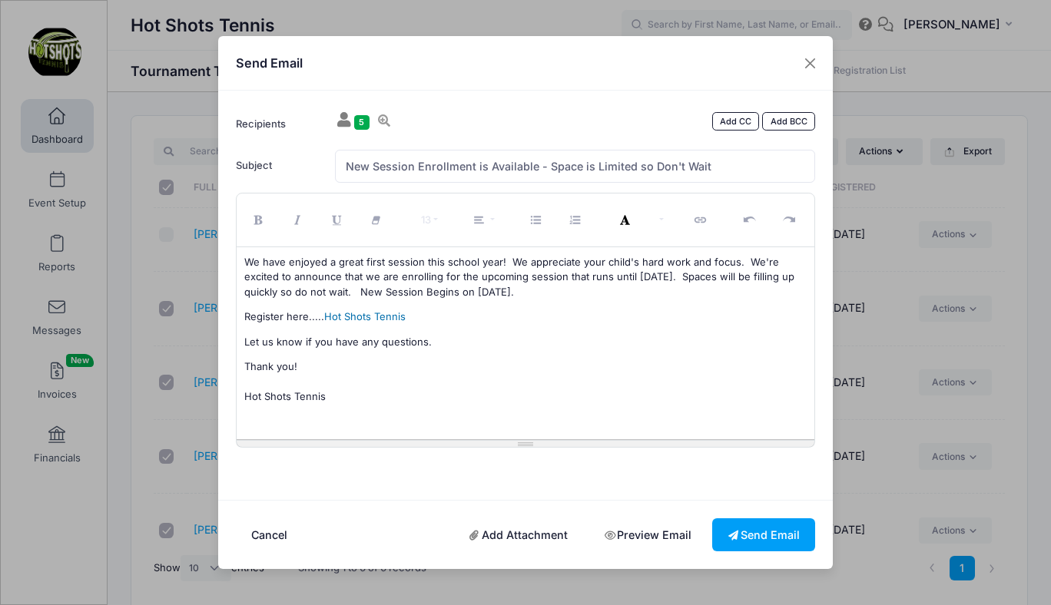
click at [389, 317] on link "Hot Shots Tennis" at bounding box center [364, 316] width 81 height 12
click at [445, 302] on div "We have enjoyed a great first session this school year! We appreciate your chil…" at bounding box center [526, 343] width 579 height 192
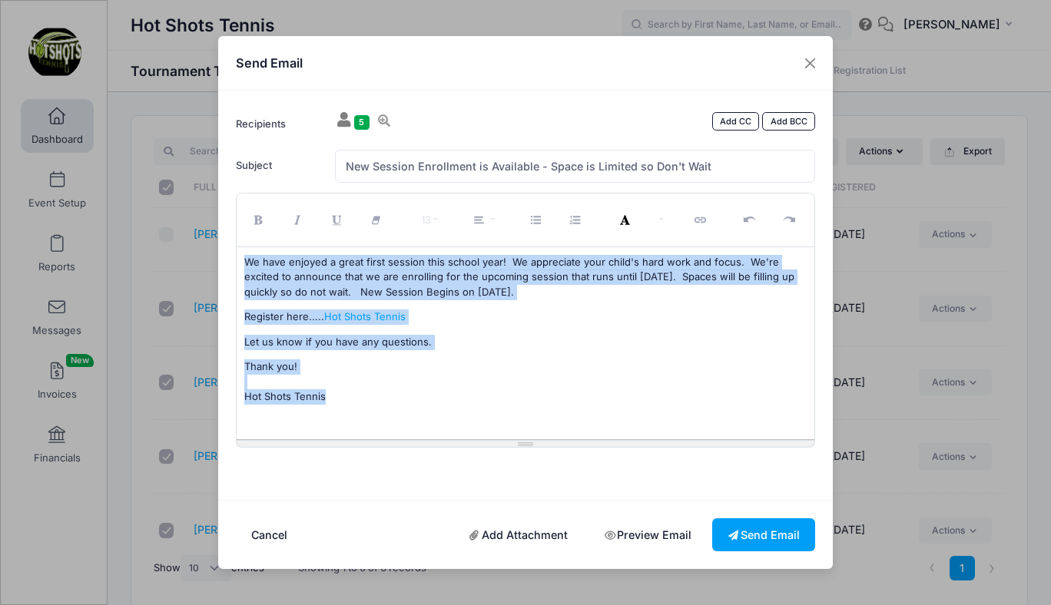
drag, startPoint x: 245, startPoint y: 258, endPoint x: 346, endPoint y: 405, distance: 177.9
click at [346, 405] on div "We have enjoyed a great first session this school year! We appreciate your chil…" at bounding box center [526, 343] width 579 height 192
copy div "We have enjoyed a great first session this school year! We appreciate your chil…"
click at [761, 532] on button "Send Email" at bounding box center [763, 535] width 103 height 33
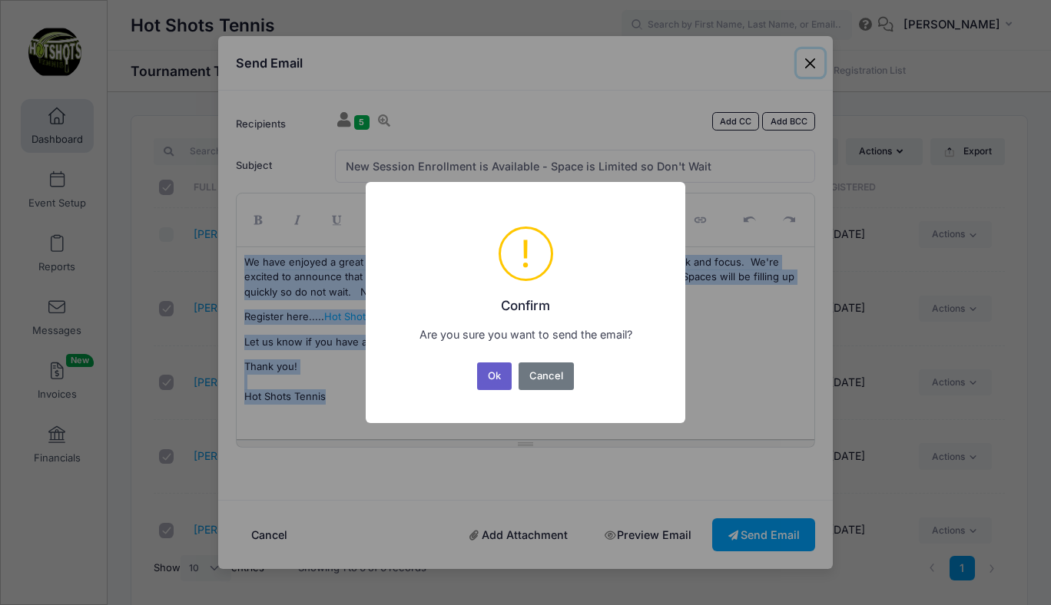
click at [496, 374] on button "Ok" at bounding box center [494, 377] width 35 height 28
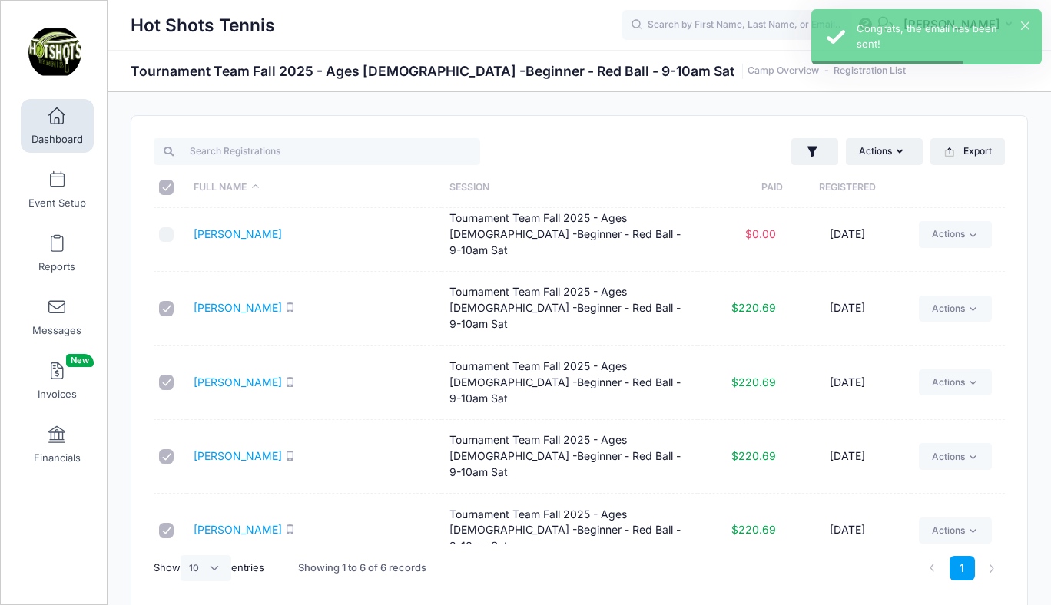
click at [58, 130] on link "Dashboard" at bounding box center [57, 126] width 73 height 54
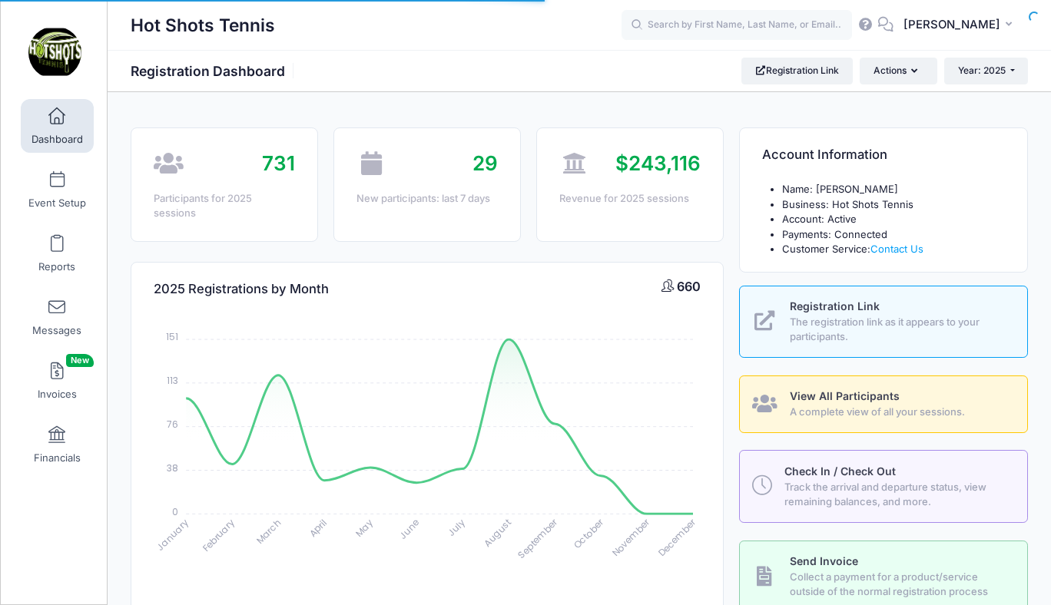
select select
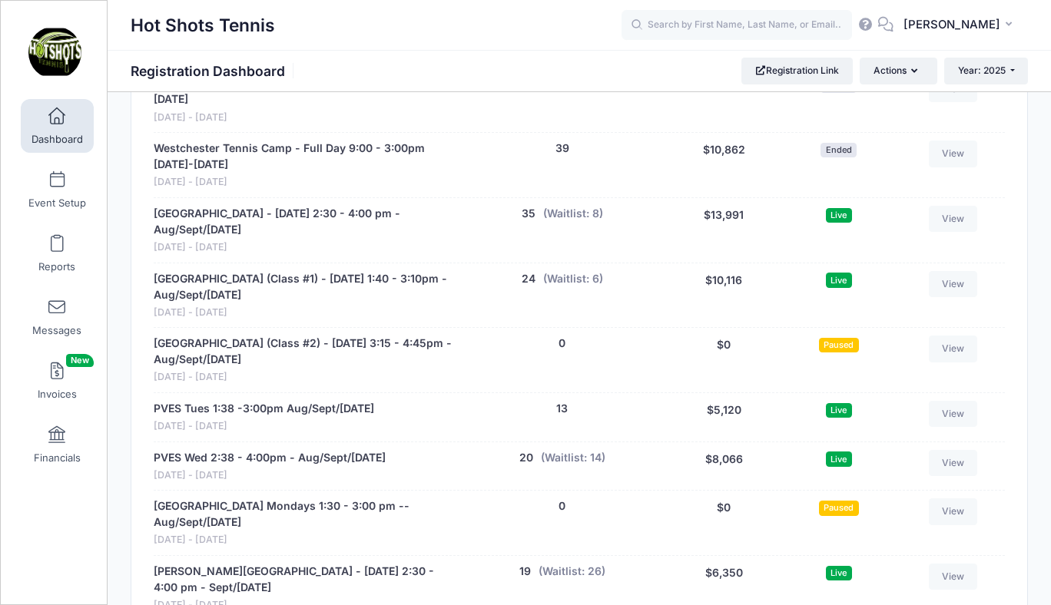
scroll to position [2958, 0]
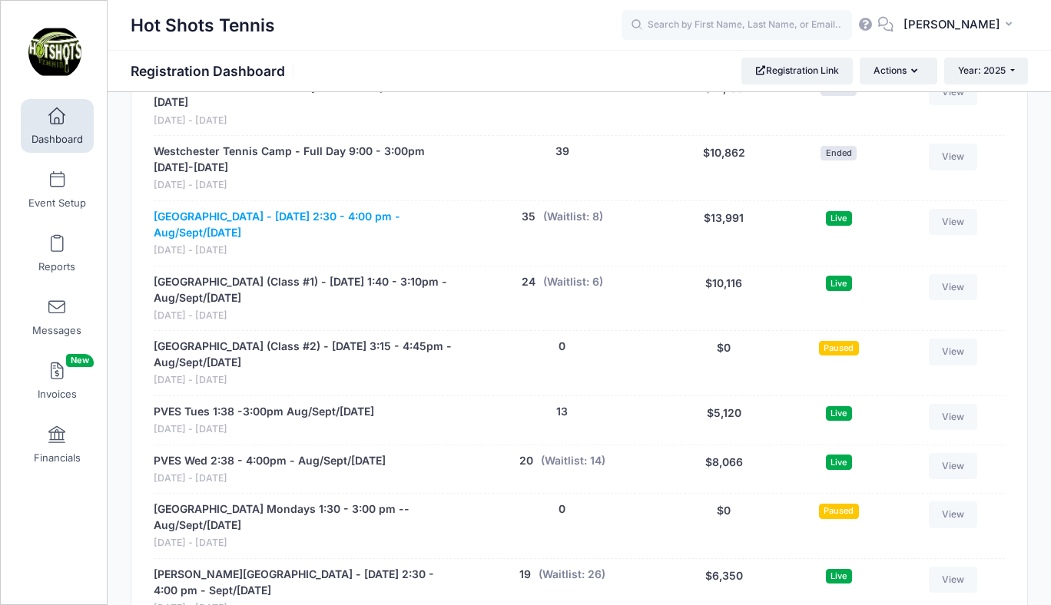
click at [300, 209] on link "[GEOGRAPHIC_DATA] - [DATE] 2:30 - 4:00 pm - Aug/Sept/[DATE]" at bounding box center [303, 225] width 299 height 32
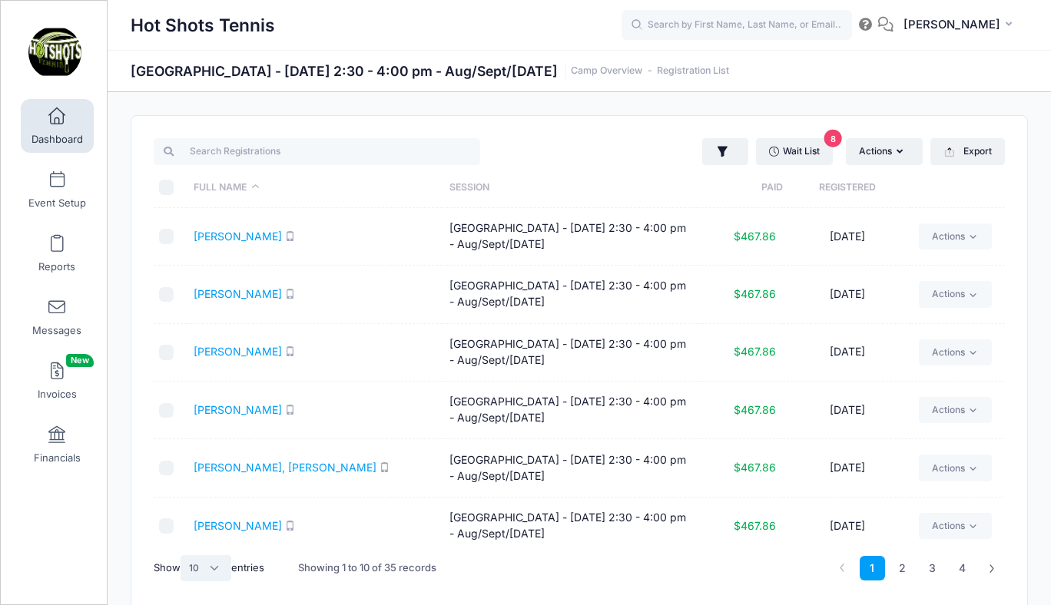
click at [207, 570] on select "All 10 25 50" at bounding box center [206, 568] width 51 height 26
select select "50"
click at [183, 555] on select "All 10 25 50" at bounding box center [206, 568] width 51 height 26
click at [165, 187] on input "\a \a \a \a" at bounding box center [166, 187] width 15 height 15
checkbox input "true"
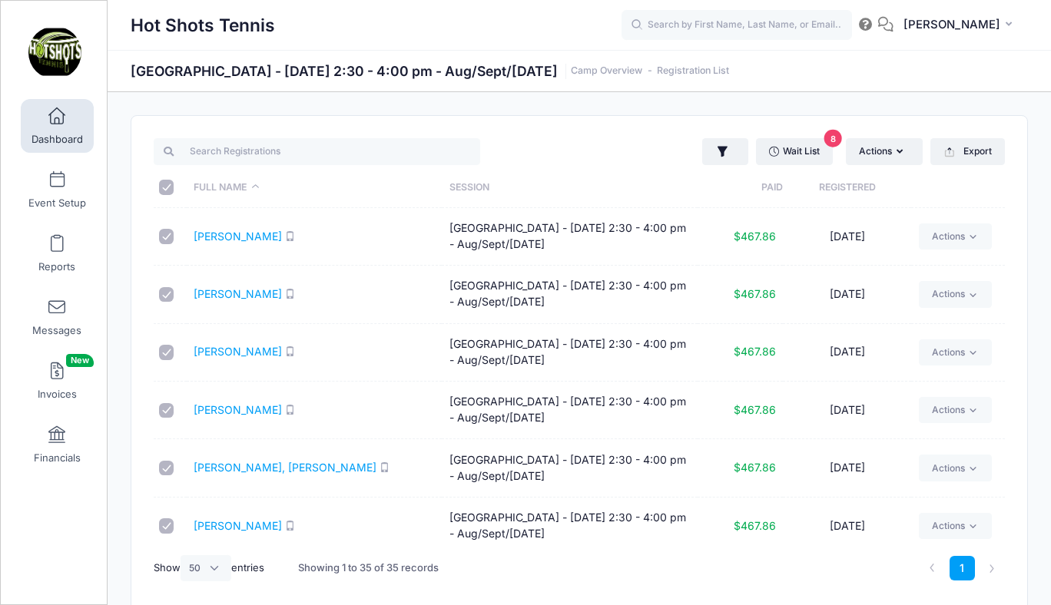
checkbox input "true"
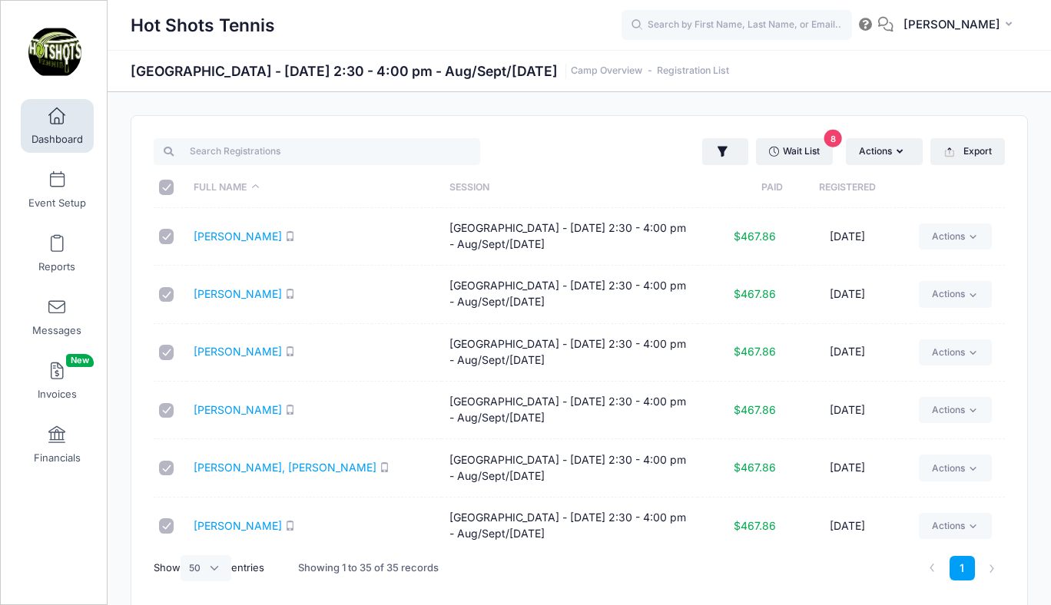
checkbox input "true"
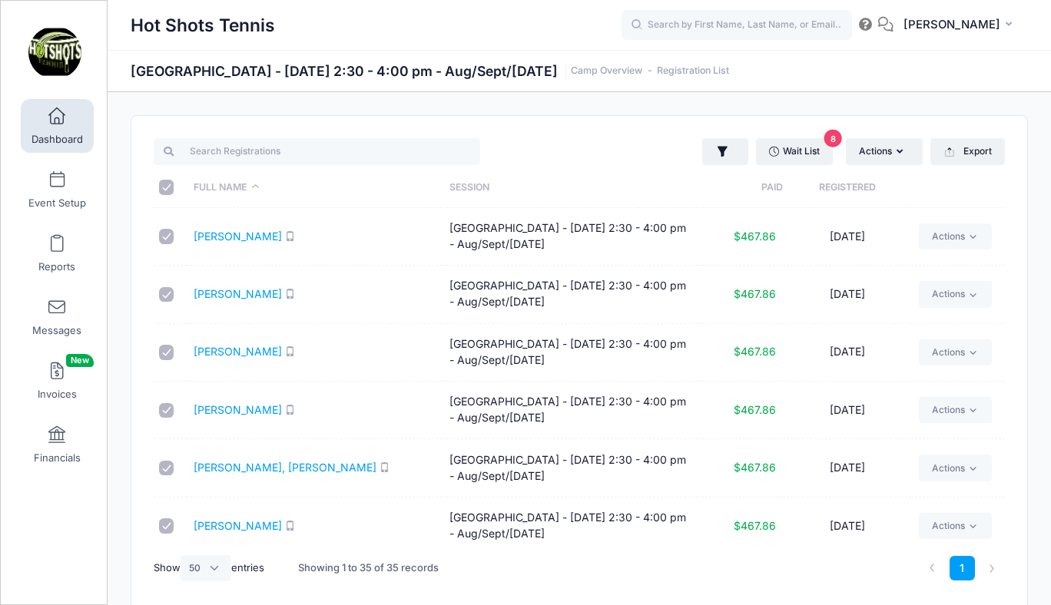
checkbox input "true"
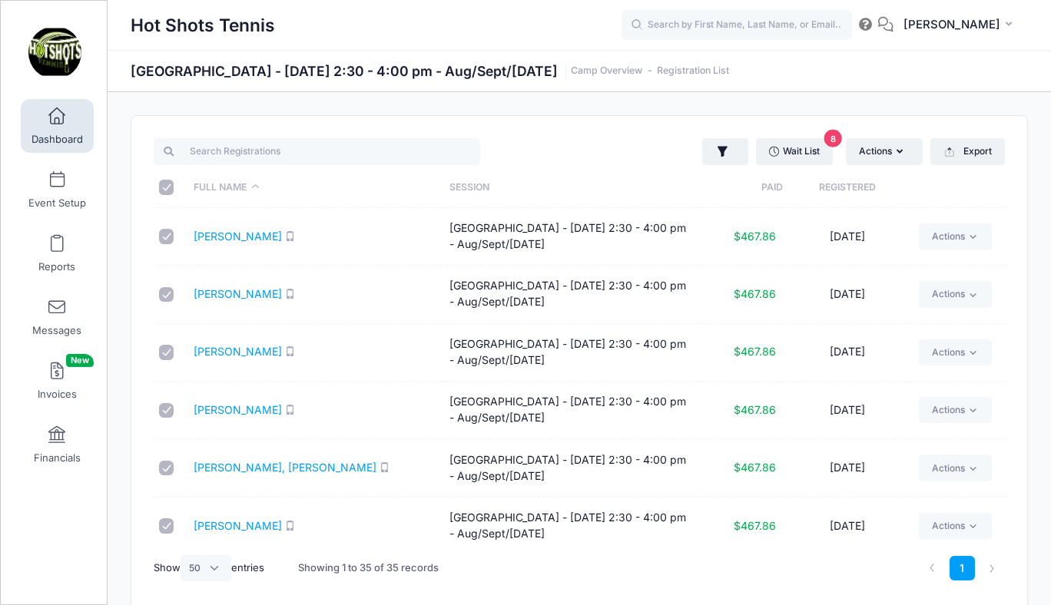
checkbox input "true"
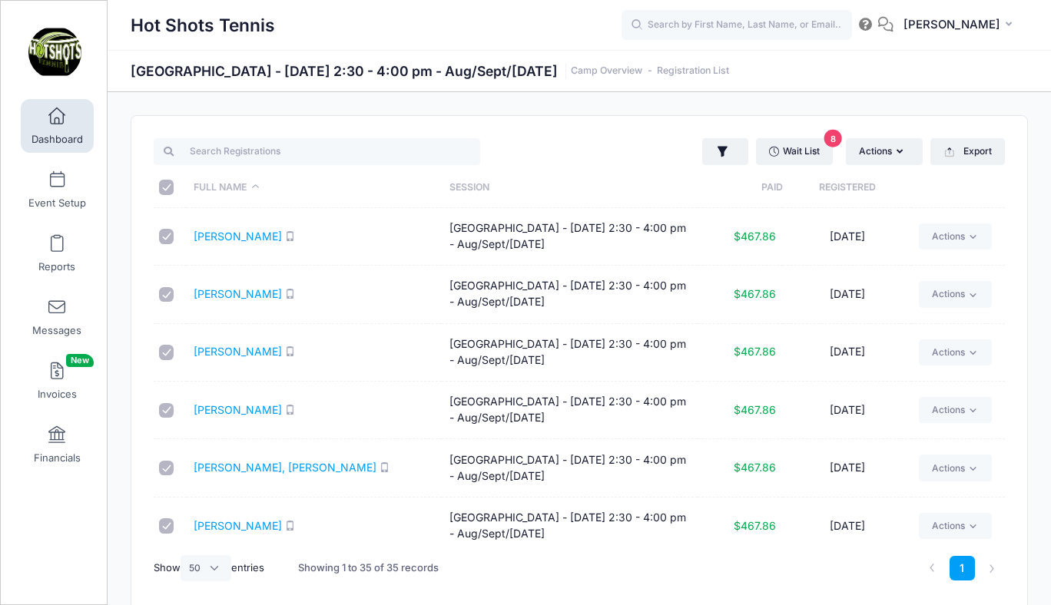
checkbox input "true"
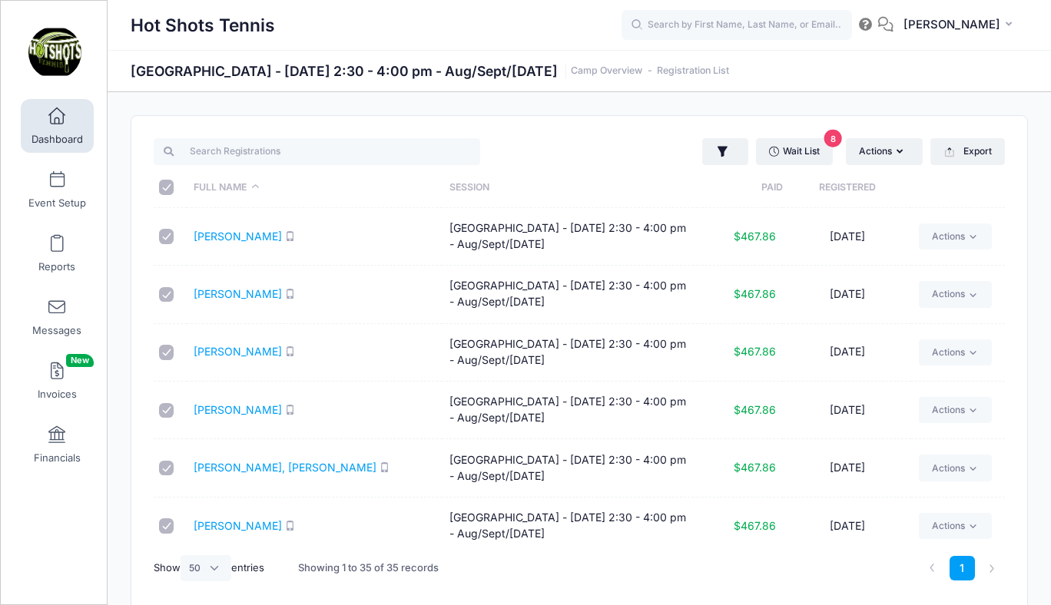
checkbox input "true"
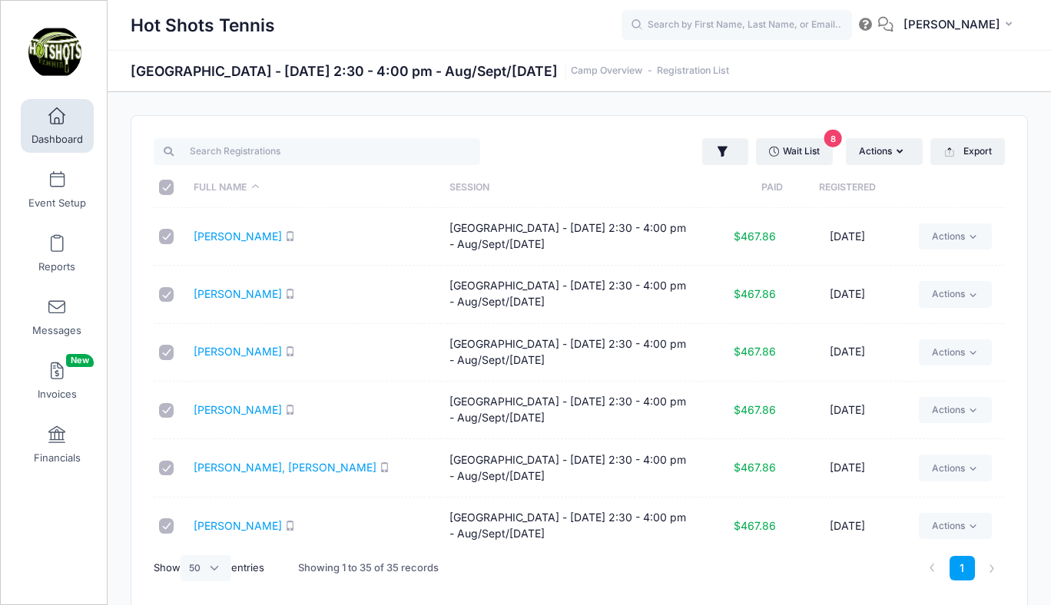
checkbox input "true"
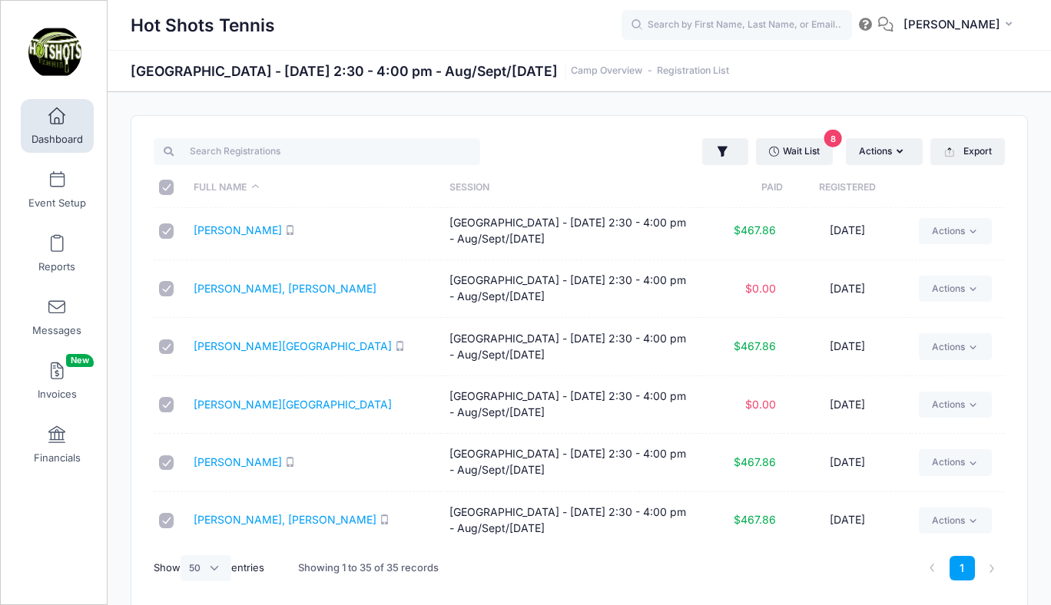
scroll to position [1690, 0]
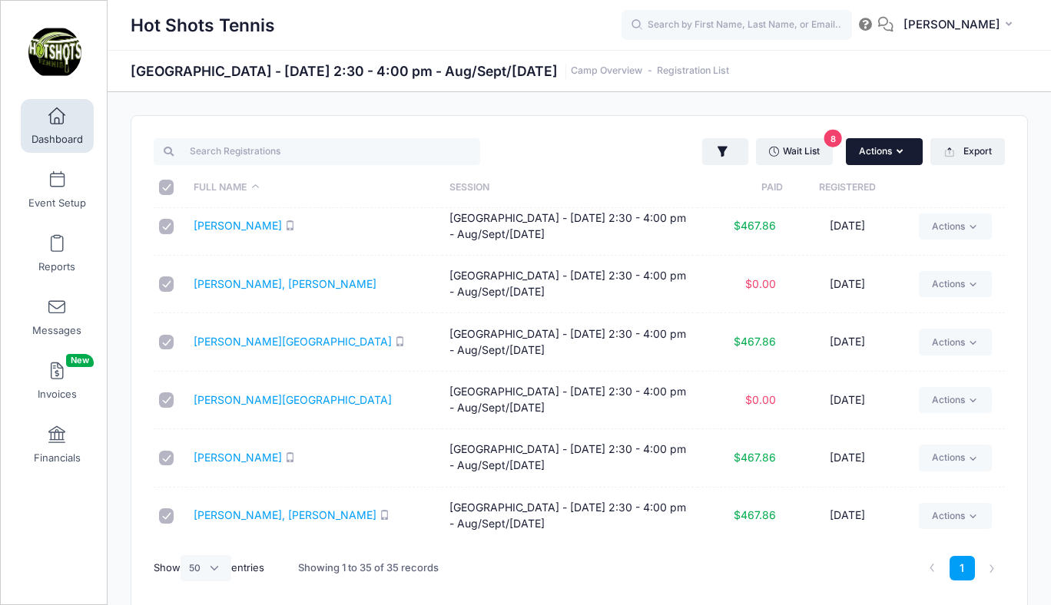
click at [871, 153] on button "Actions" at bounding box center [884, 151] width 77 height 26
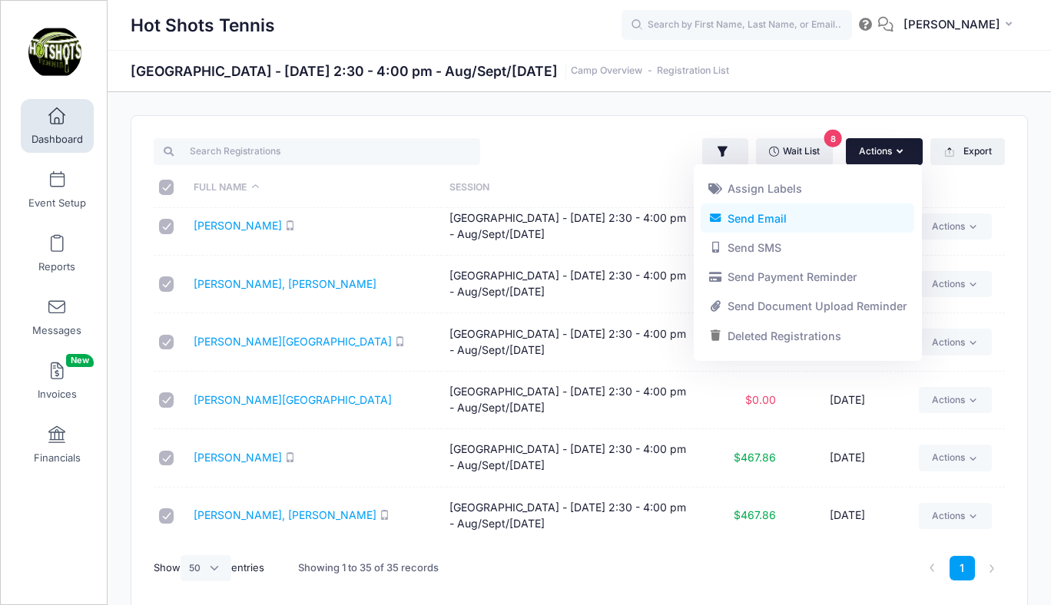
click at [778, 215] on link "Send Email" at bounding box center [808, 218] width 214 height 29
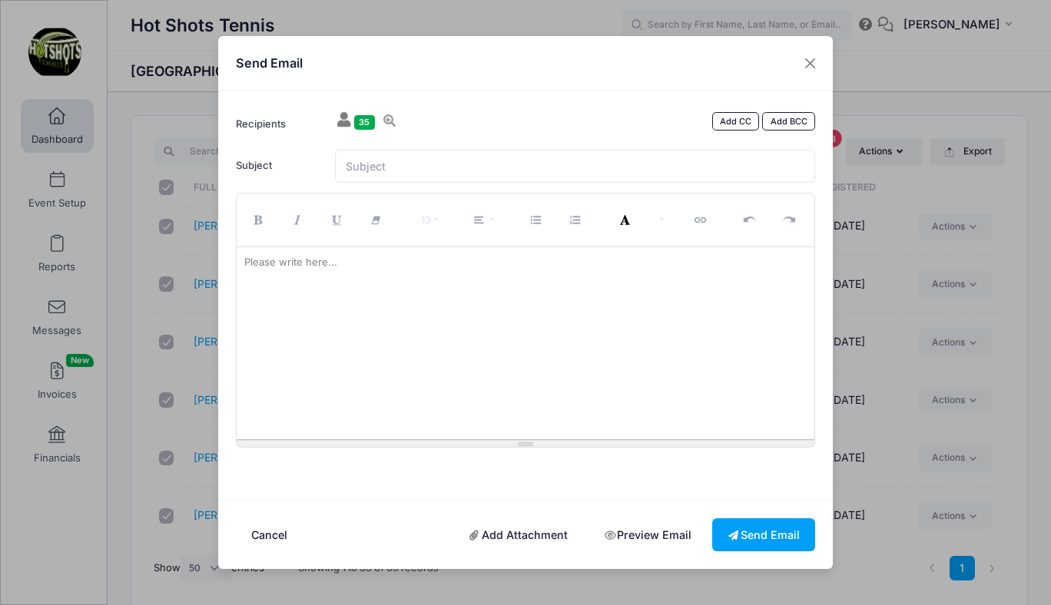
click at [453, 293] on div at bounding box center [526, 343] width 579 height 192
paste div
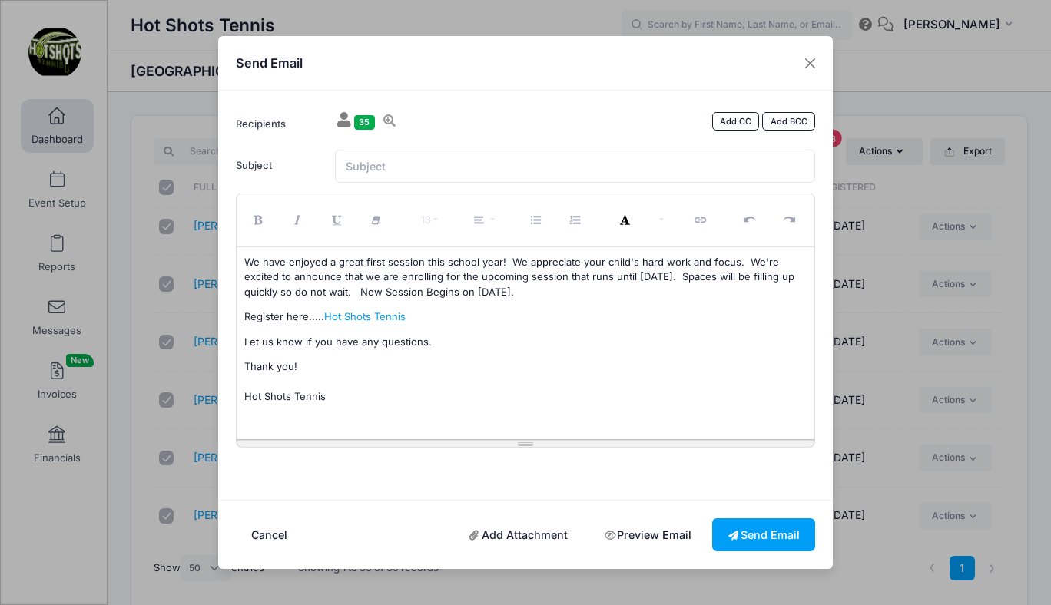
click at [516, 297] on p "We have enjoyed a great first session this school year! We appreciate your chil…" at bounding box center [525, 277] width 563 height 45
click at [497, 165] on input "Subject" at bounding box center [575, 166] width 481 height 33
paste input "New Session Enrollment is Available - Space is Limited so Don't Wait"
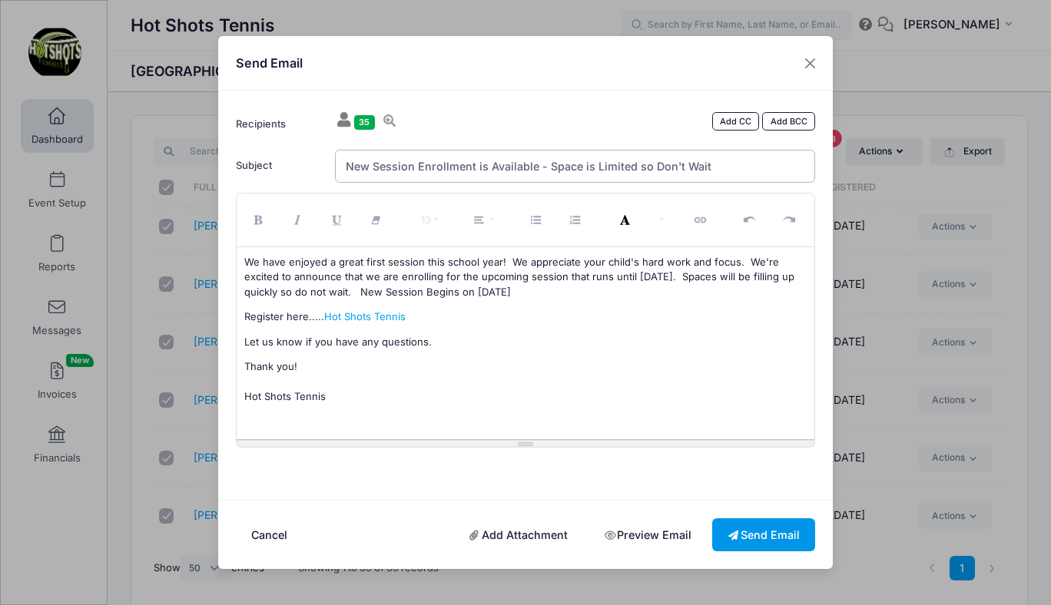
type input "New Session Enrollment is Available - Space is Limited so Don't Wait"
click at [741, 535] on button "Send Email" at bounding box center [763, 535] width 103 height 33
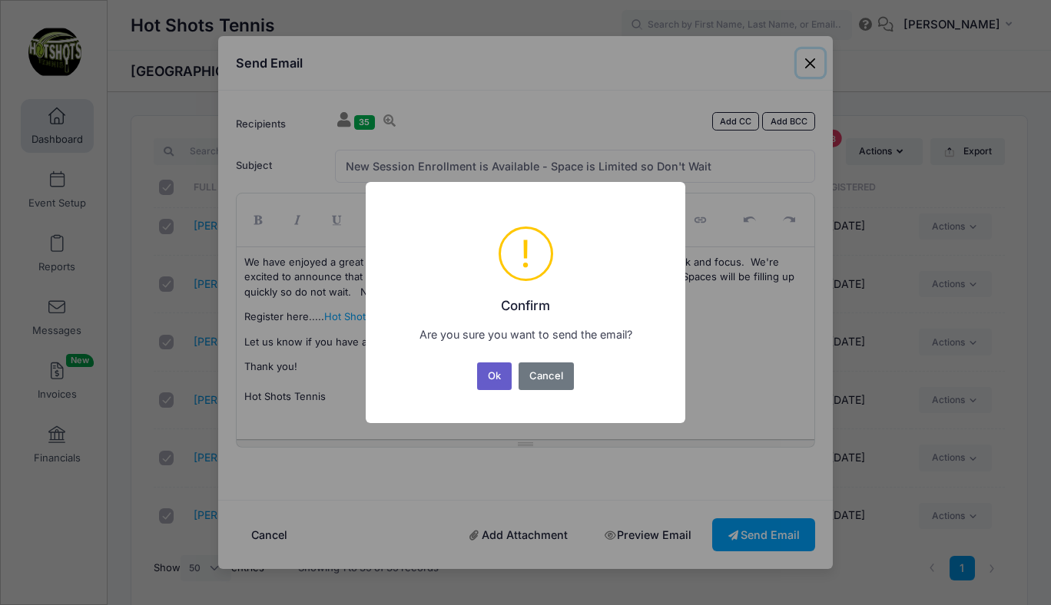
click at [497, 370] on button "Ok" at bounding box center [494, 377] width 35 height 28
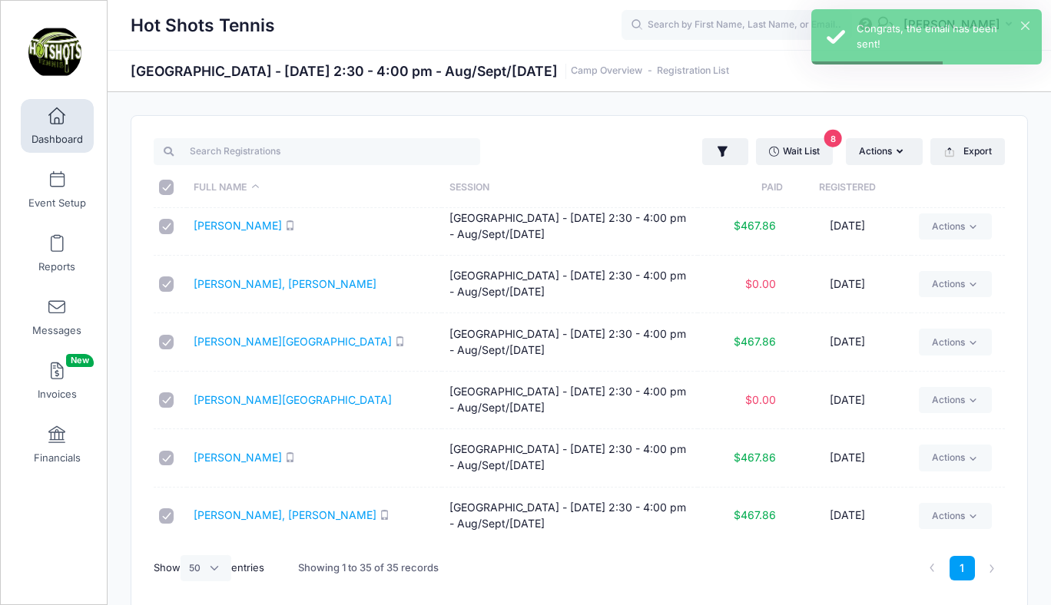
click at [59, 133] on span "Dashboard" at bounding box center [56, 139] width 51 height 13
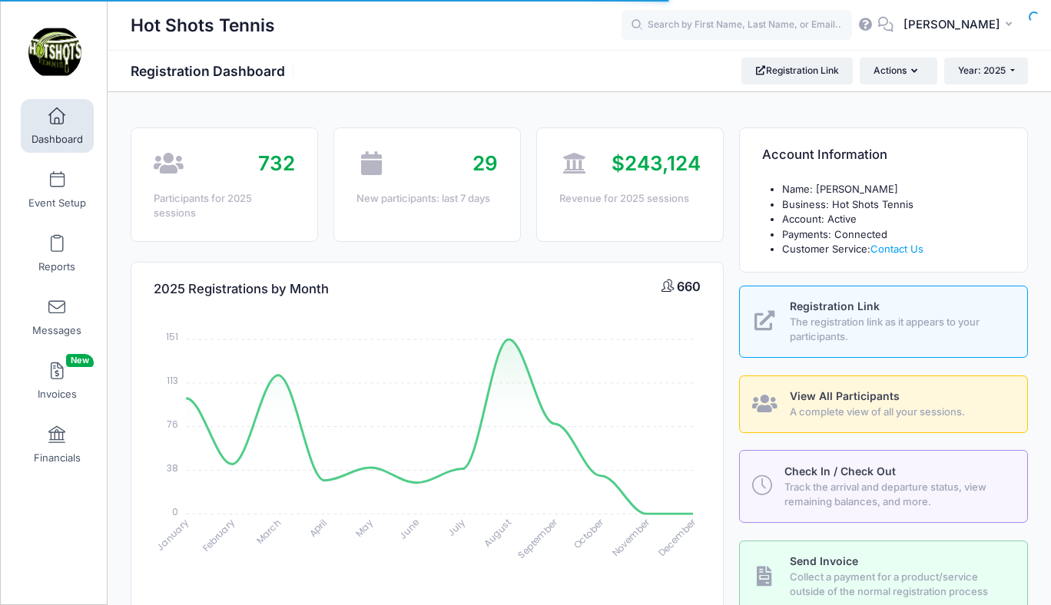
select select
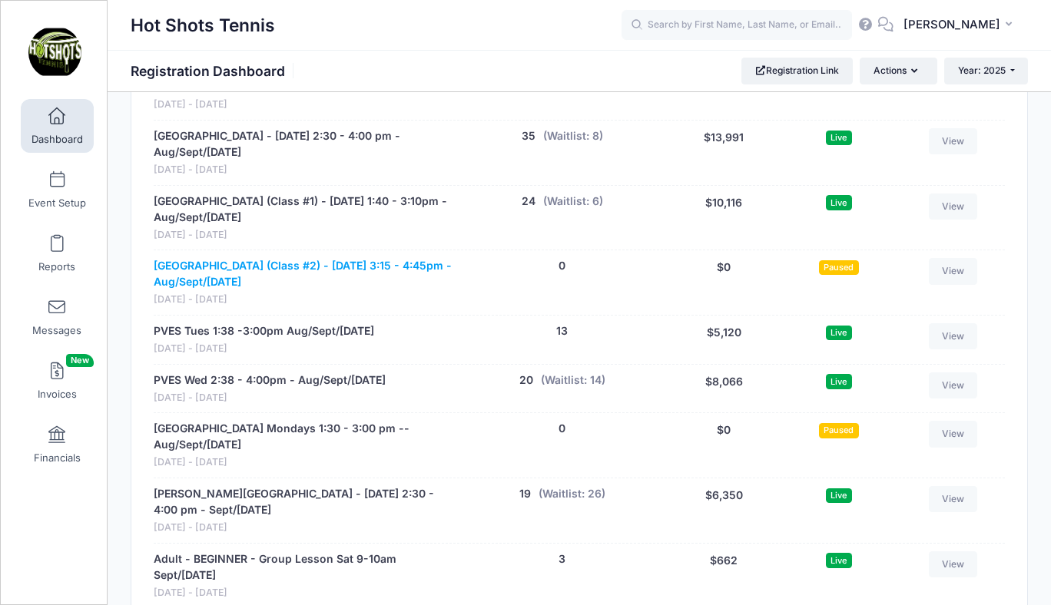
scroll to position [3023, 0]
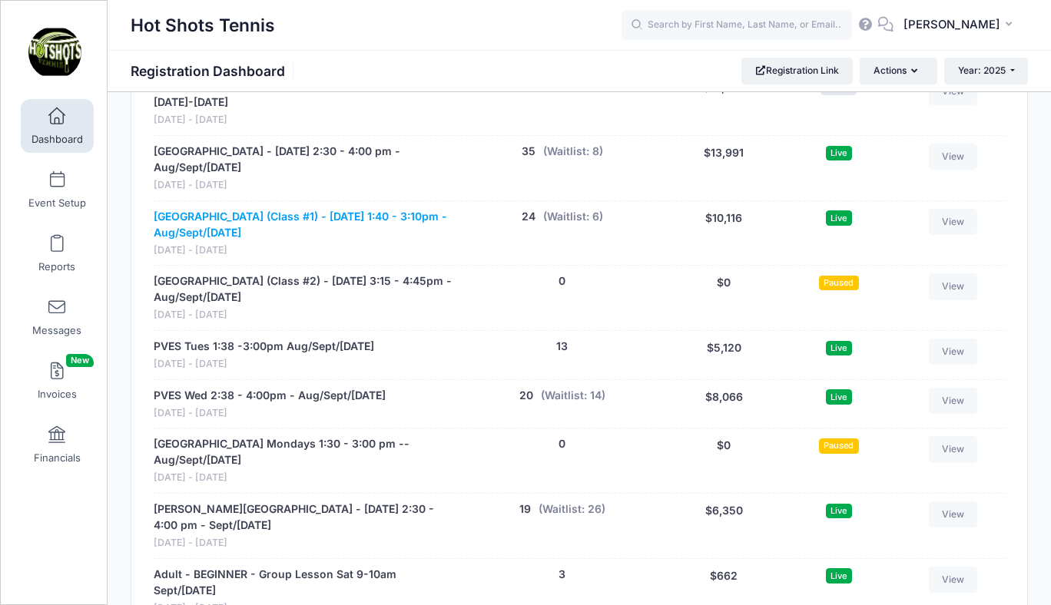
click at [269, 209] on link "[GEOGRAPHIC_DATA] (Class #1) - [DATE] 1:40 - 3:10pm - Aug/Sept/[DATE]" at bounding box center [303, 225] width 299 height 32
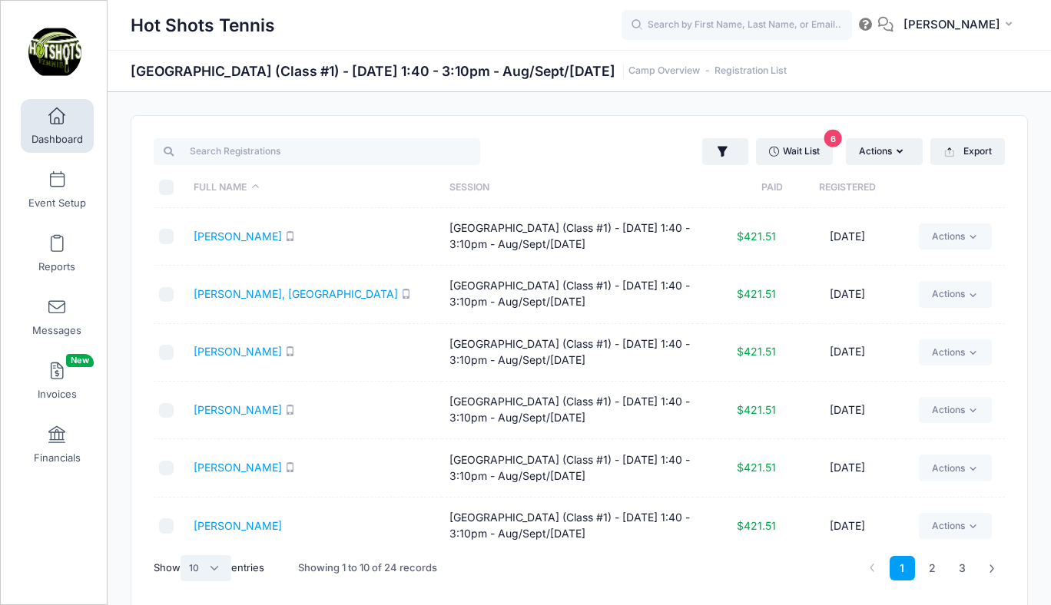
click at [194, 566] on select "All 10 25 50" at bounding box center [206, 568] width 51 height 26
select select "50"
click at [183, 555] on select "All 10 25 50" at bounding box center [206, 568] width 51 height 26
click at [164, 187] on input "\a \a \a \a" at bounding box center [166, 187] width 15 height 15
checkbox input "true"
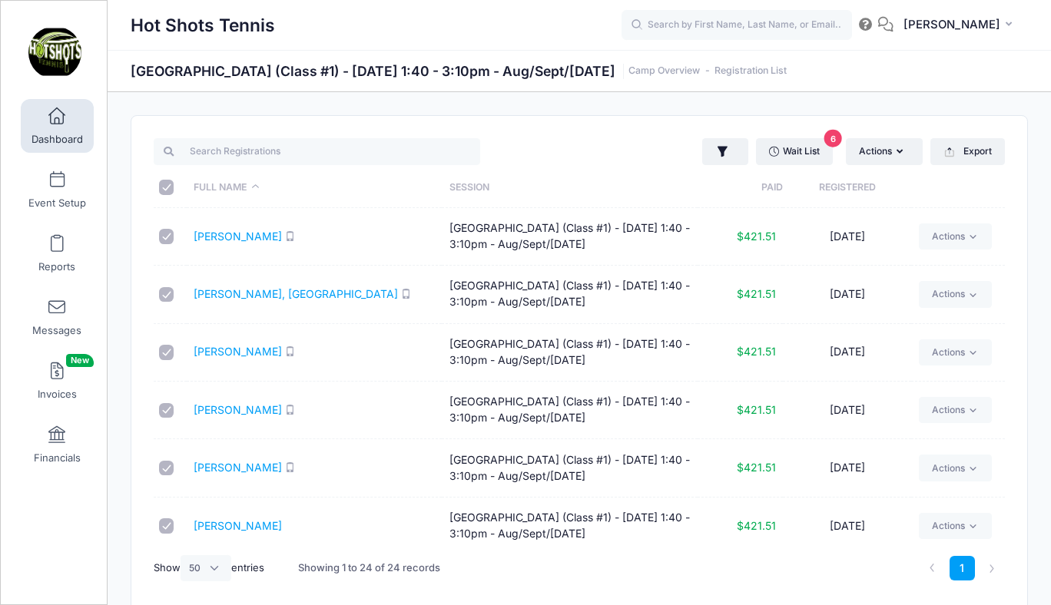
checkbox input "true"
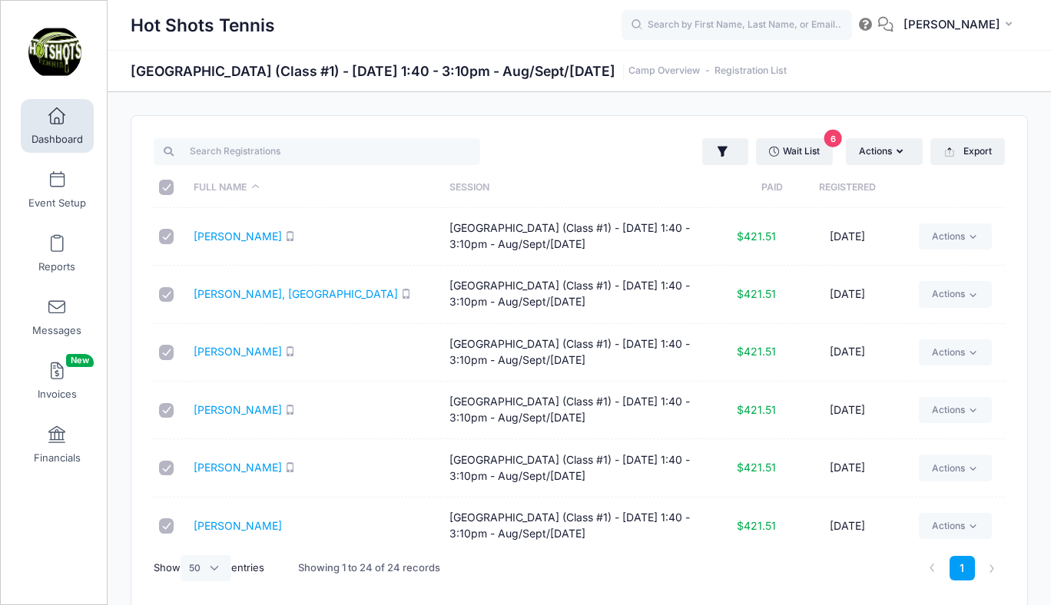
checkbox input "true"
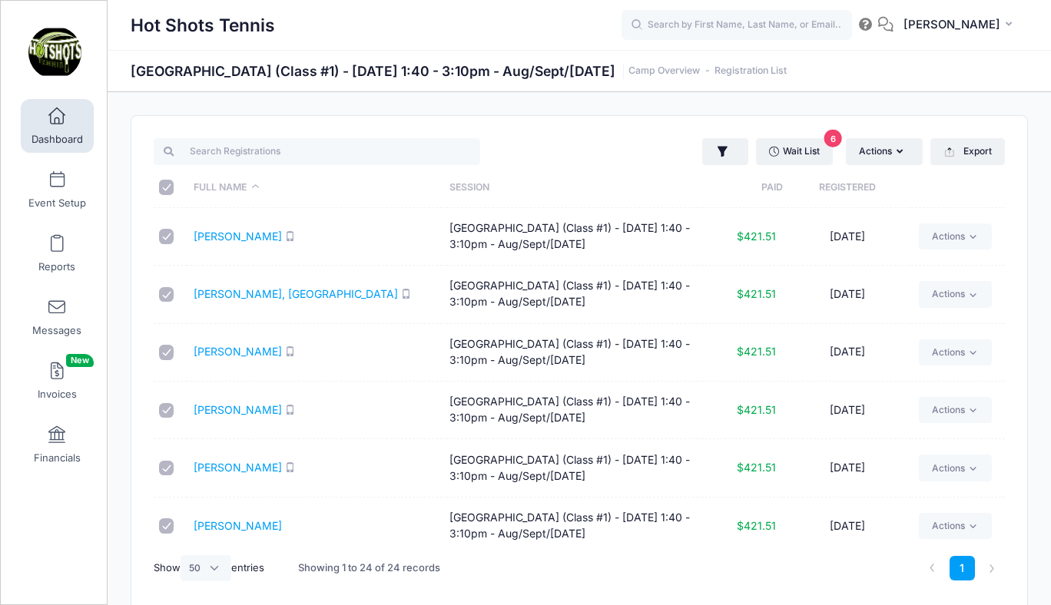
checkbox input "true"
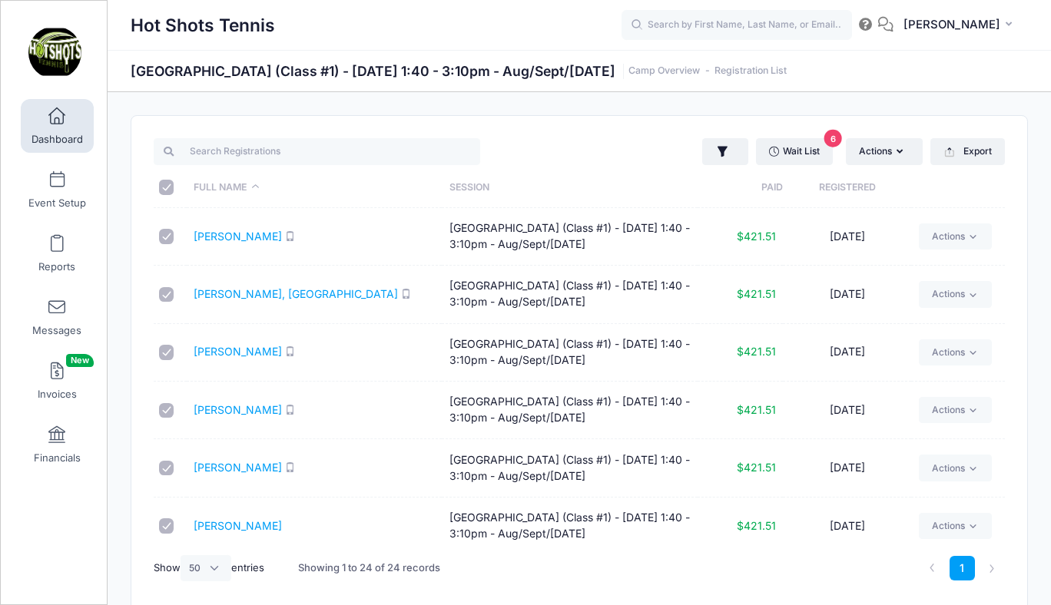
checkbox input "true"
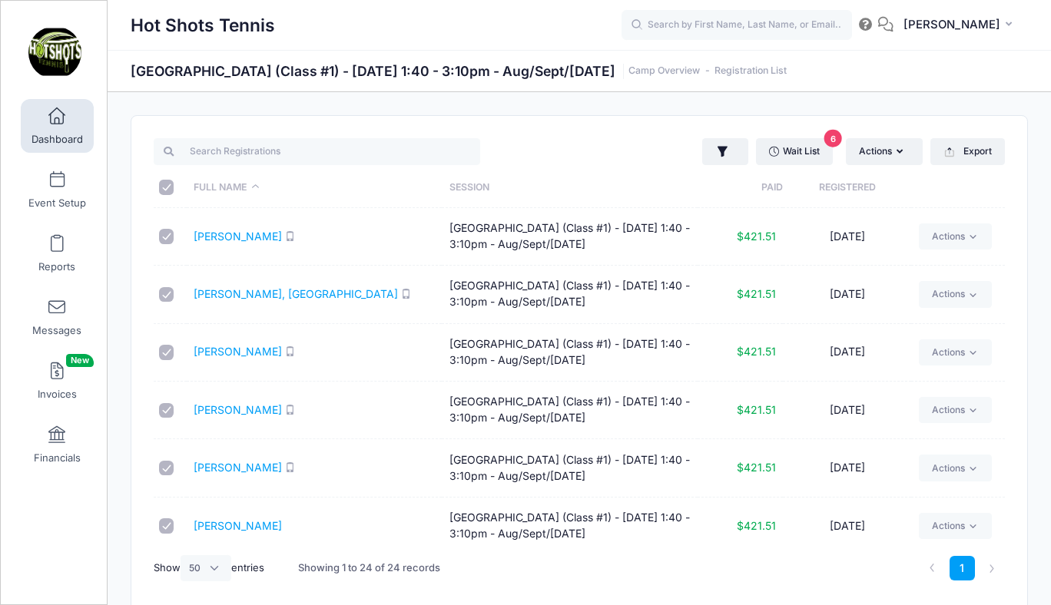
checkbox input "true"
click at [870, 150] on button "Actions" at bounding box center [884, 151] width 77 height 26
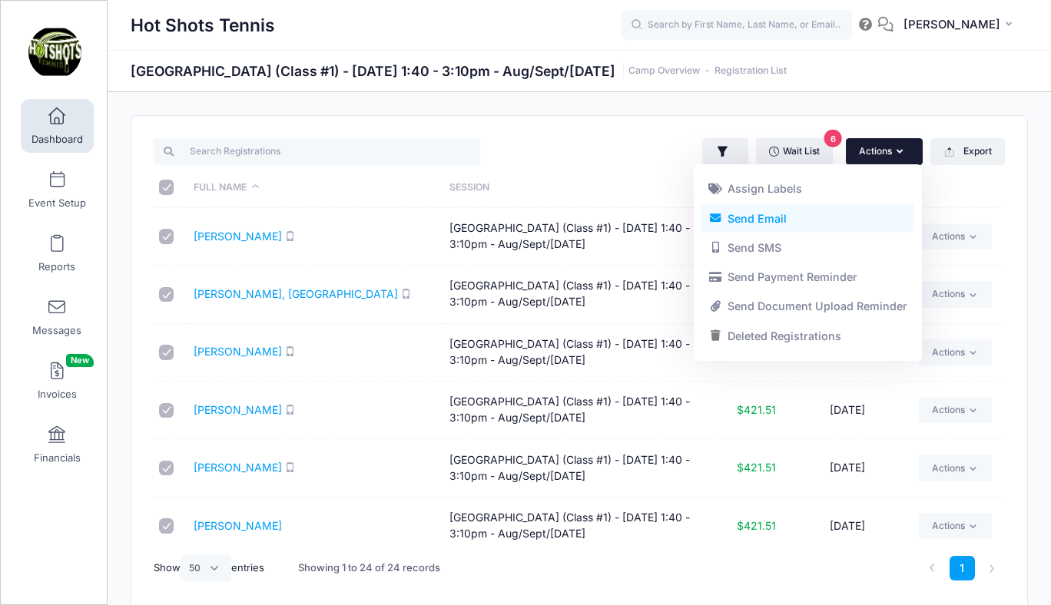
click at [790, 220] on link "Send Email" at bounding box center [808, 218] width 214 height 29
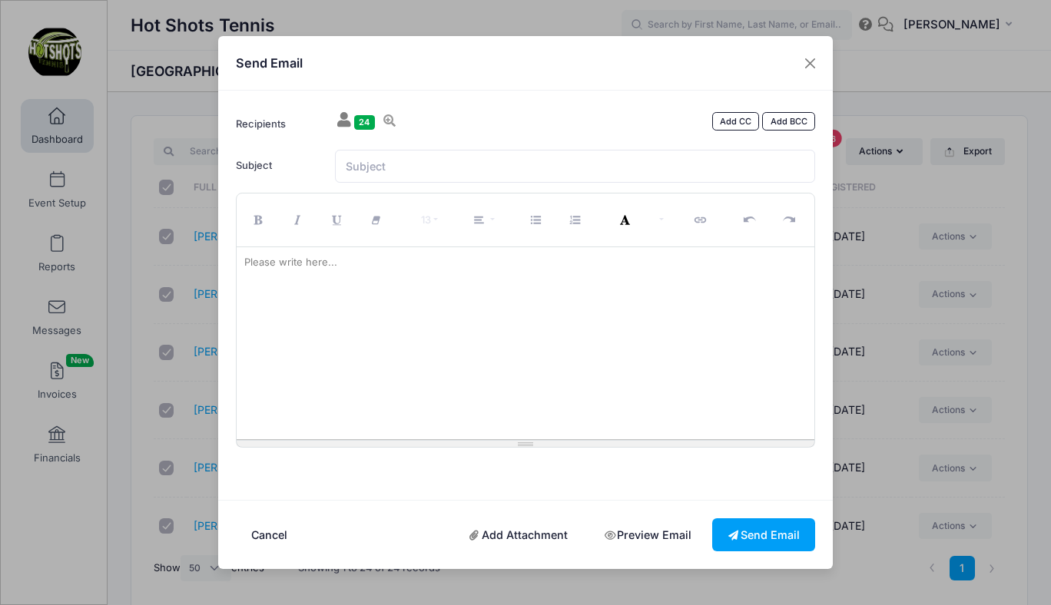
click at [451, 311] on div at bounding box center [526, 343] width 579 height 192
paste div
drag, startPoint x: 576, startPoint y: 266, endPoint x: 240, endPoint y: 264, distance: 336.5
click at [240, 264] on div "New Session Enrollment is Available - Space is Limited so Don't Wait" at bounding box center [526, 343] width 579 height 192
click at [384, 167] on input "Subject" at bounding box center [575, 166] width 481 height 33
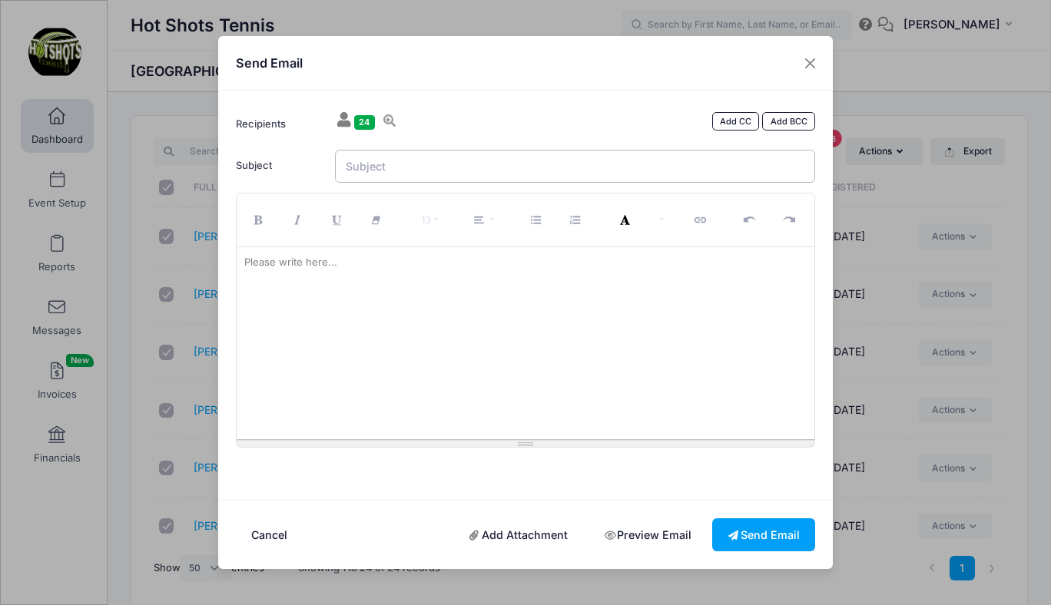
paste input "New Session Enrollment is Available - Space is Limited so Don't Wait"
type input "New Session Enrollment is Available - Space is Limited so Don't Wait"
click at [348, 269] on p at bounding box center [525, 262] width 563 height 15
click at [350, 276] on div at bounding box center [526, 343] width 579 height 192
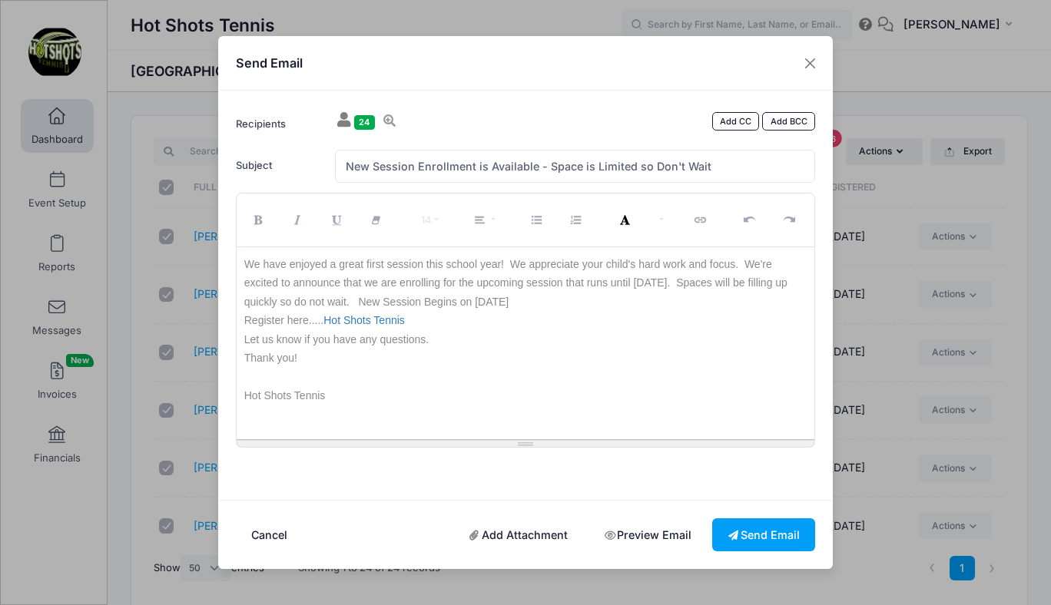
click at [519, 302] on p "We have enjoyed a great first session this school year! We appreciate your chil…" at bounding box center [525, 283] width 563 height 57
click at [370, 317] on link "Hot Shots Tennis" at bounding box center [363, 320] width 81 height 12
click at [464, 316] on p "Register here..... Hot Shots Tennis" at bounding box center [525, 320] width 563 height 19
click at [516, 289] on p "We have enjoyed a great first session this school year! We appreciate your chil…" at bounding box center [525, 283] width 563 height 57
click at [758, 534] on button "Send Email" at bounding box center [763, 535] width 103 height 33
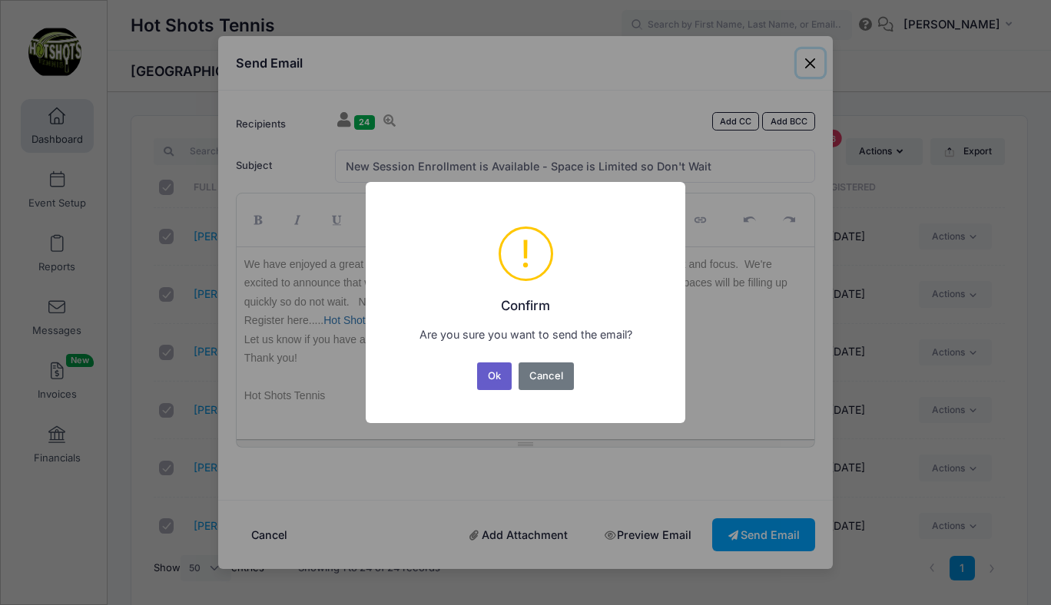
click at [491, 373] on button "Ok" at bounding box center [494, 377] width 35 height 28
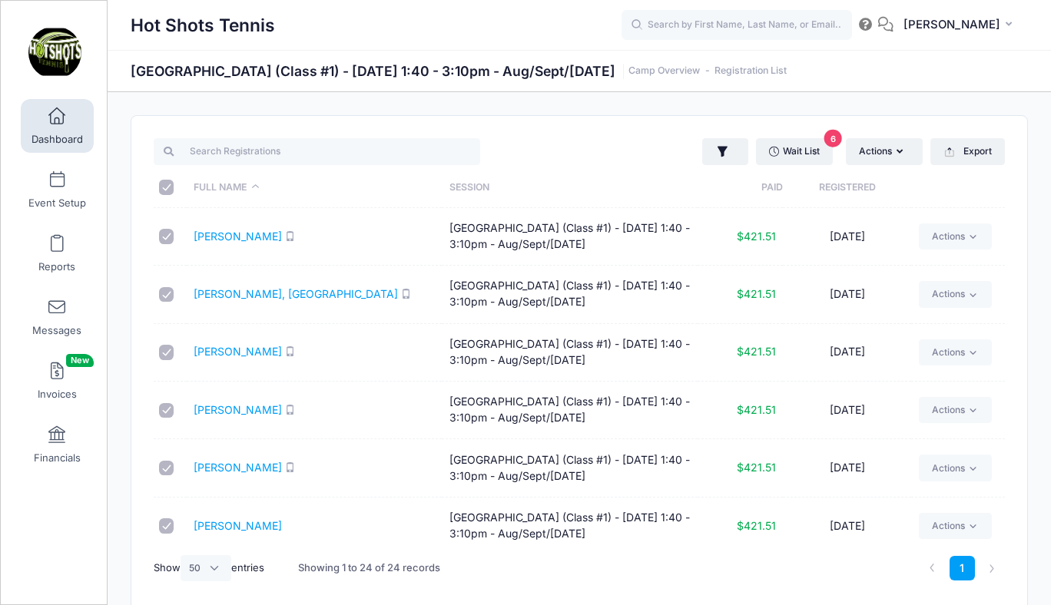
click at [57, 124] on span at bounding box center [57, 116] width 0 height 17
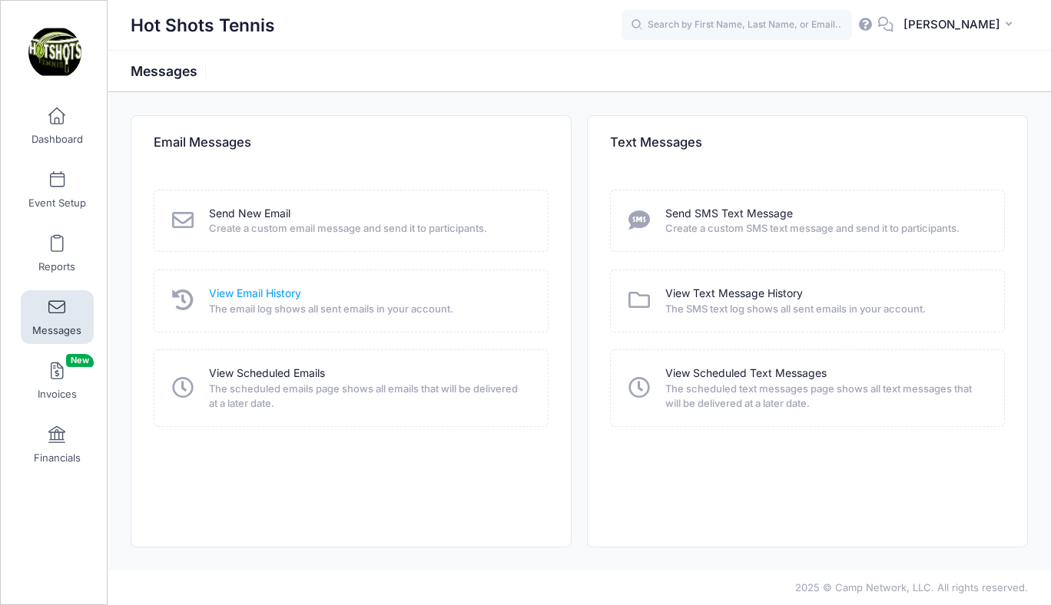
click at [268, 292] on link "View Email History" at bounding box center [255, 294] width 92 height 16
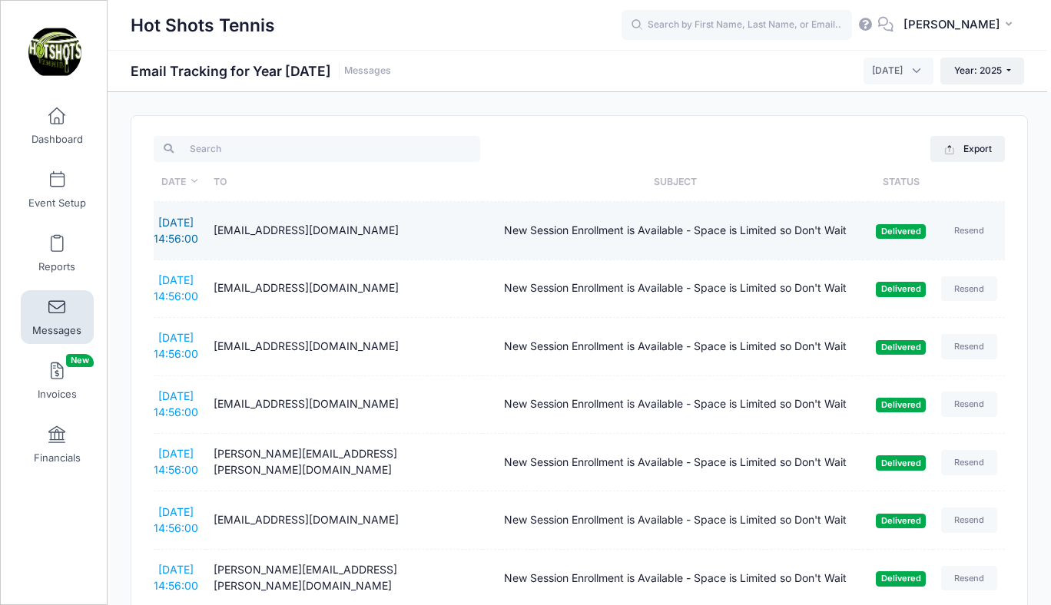
click at [184, 225] on link "[DATE] 14:56:00" at bounding box center [176, 230] width 45 height 29
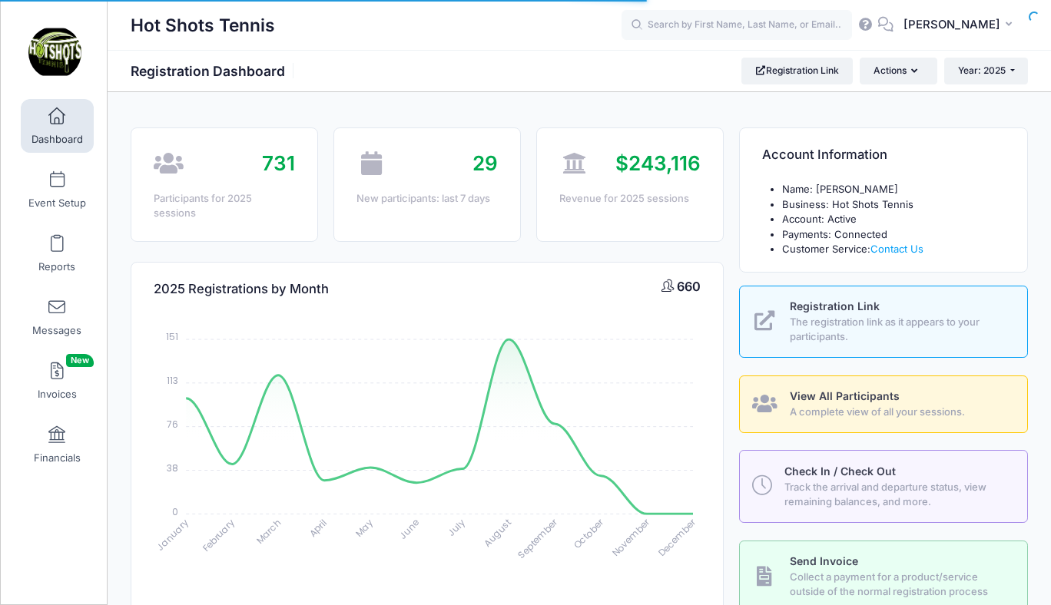
select select
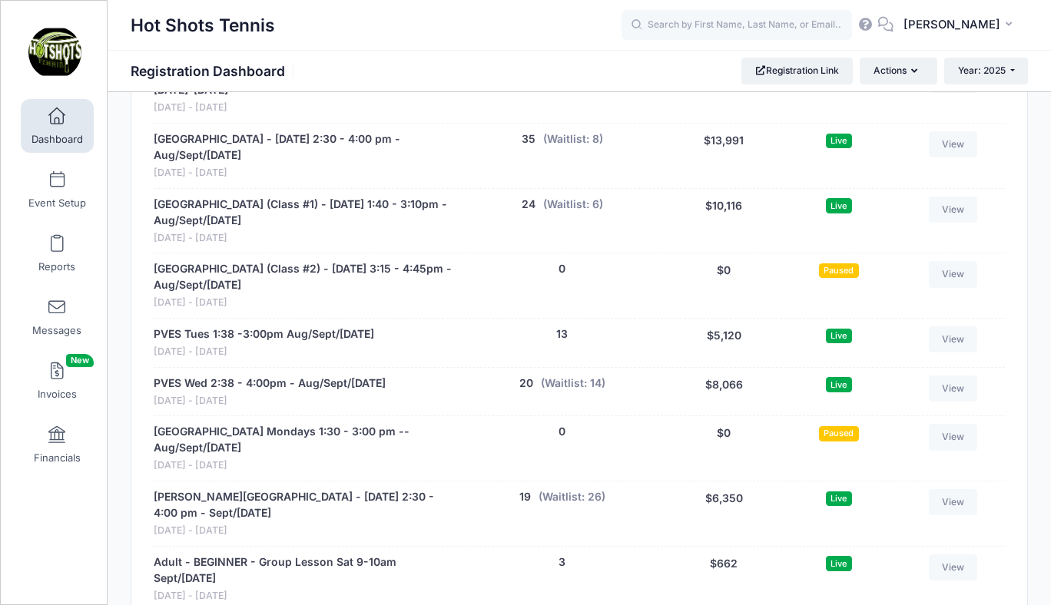
scroll to position [3032, 0]
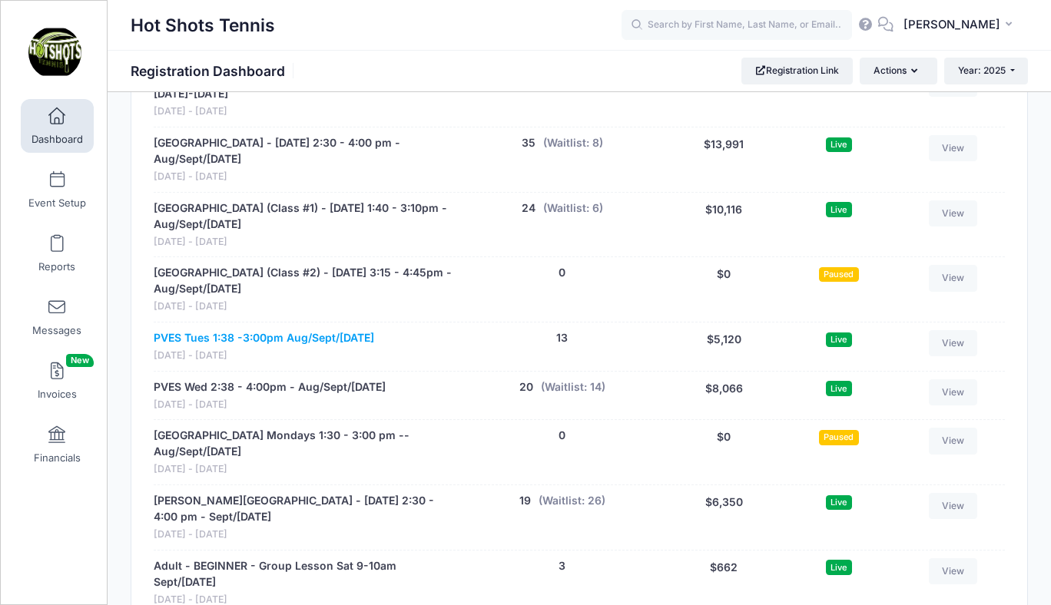
click at [263, 330] on link "PVES Tues 1:38 -3:00pm Aug/Sept/[DATE]" at bounding box center [264, 338] width 220 height 16
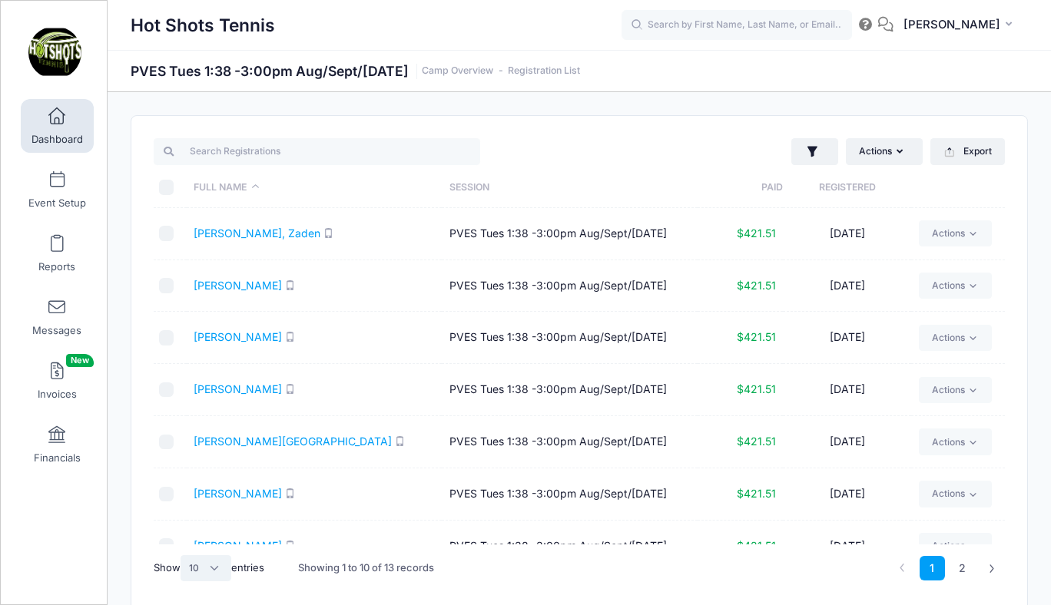
click at [207, 562] on select "All 10 25 50" at bounding box center [206, 568] width 51 height 26
select select "25"
click at [183, 555] on select "All 10 25 50" at bounding box center [206, 568] width 51 height 26
click at [167, 187] on input "\a \a \a \a" at bounding box center [166, 187] width 15 height 15
checkbox input "true"
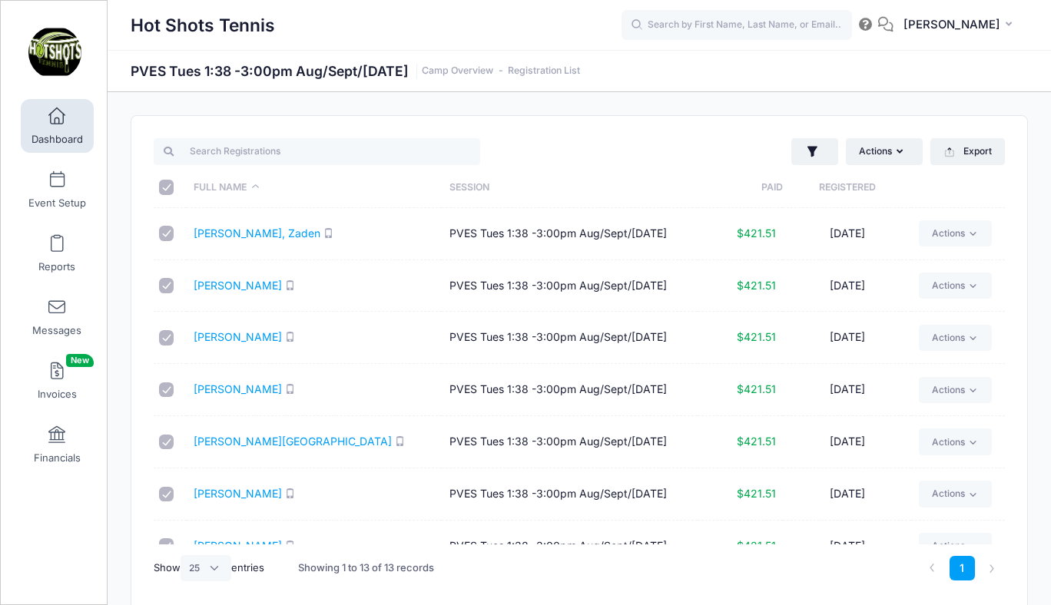
checkbox input "true"
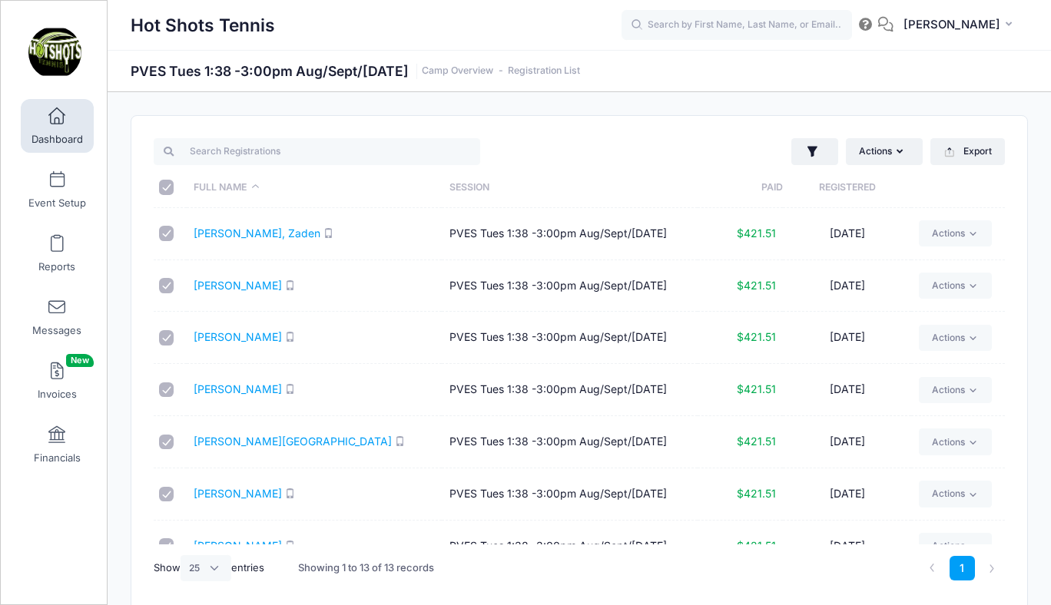
checkbox input "true"
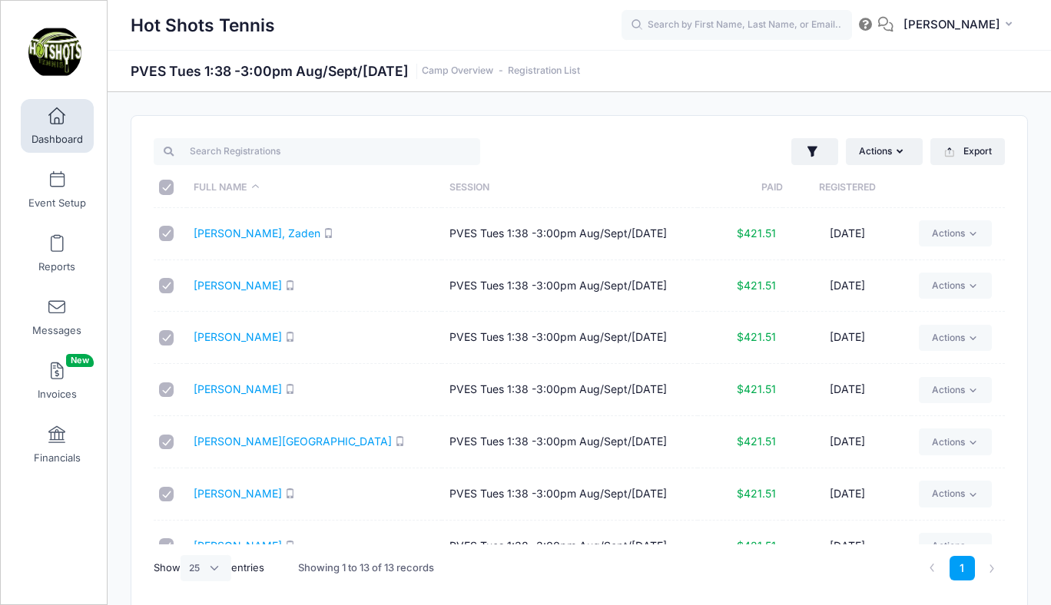
checkbox input "true"
click at [877, 154] on button "Actions" at bounding box center [884, 151] width 77 height 26
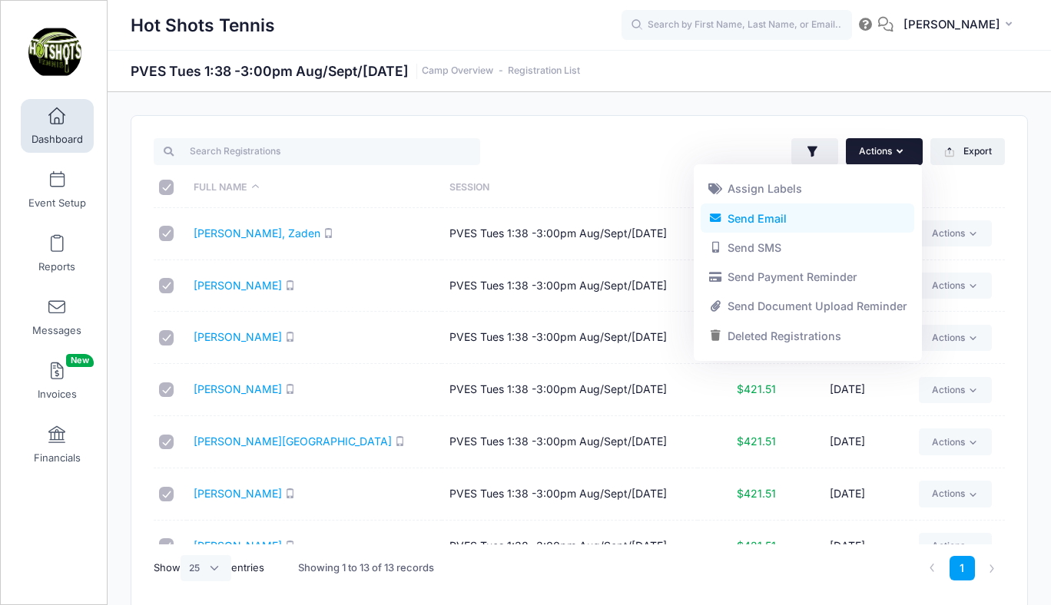
click at [796, 214] on link "Send Email" at bounding box center [808, 218] width 214 height 29
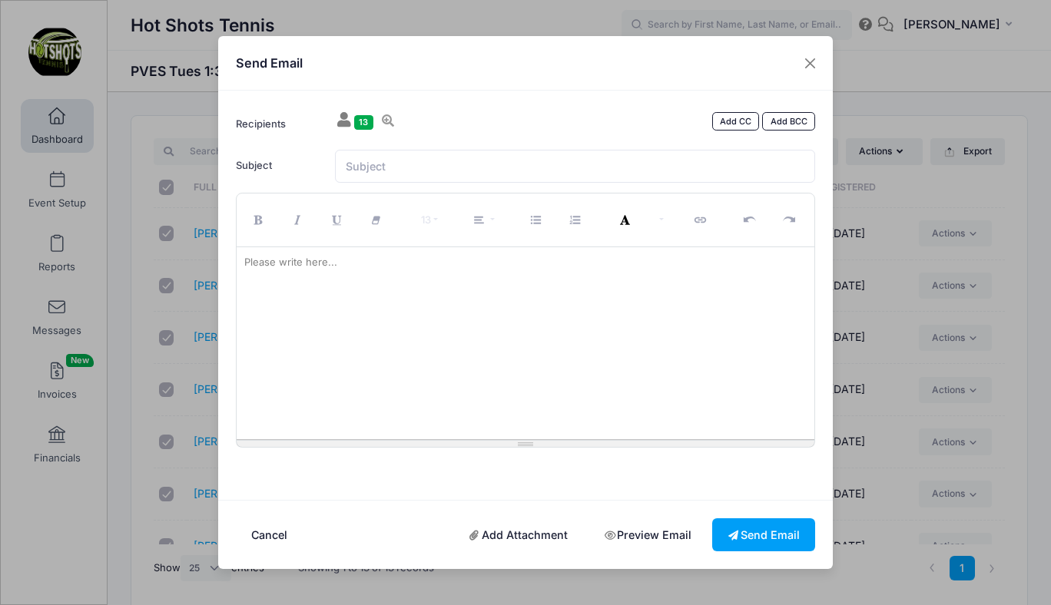
click at [439, 314] on div at bounding box center [526, 343] width 579 height 192
paste div
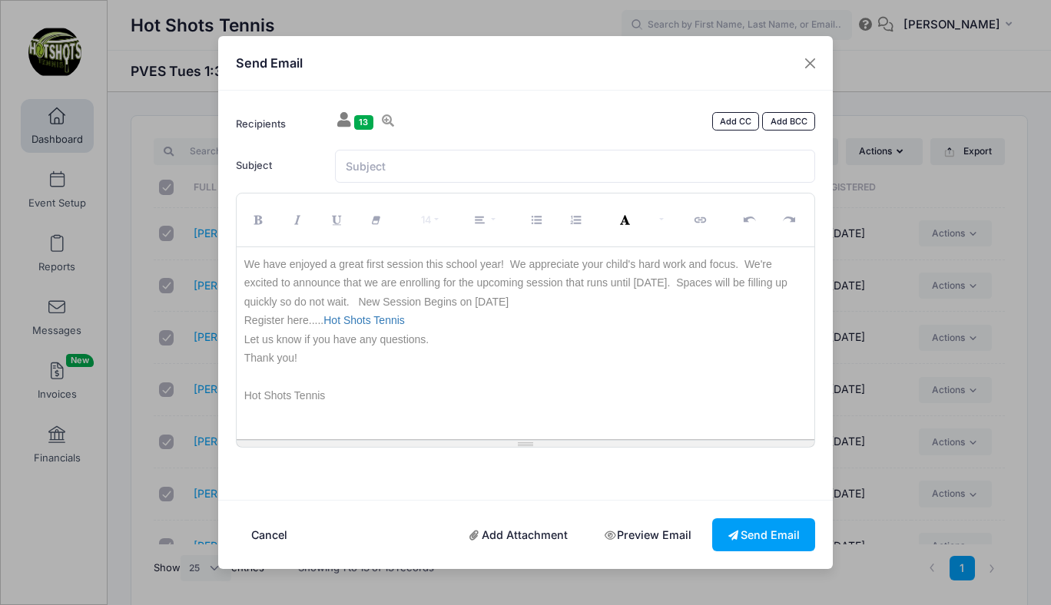
click at [528, 301] on p "We have enjoyed a great first session this school year! We appreciate your chil…" at bounding box center [525, 283] width 563 height 57
click at [443, 161] on input "Subject" at bounding box center [575, 166] width 481 height 33
click at [482, 161] on input "Subject" at bounding box center [575, 166] width 481 height 33
paste input "New Session Enrollment is Available - Space is Limited so Don't Wait"
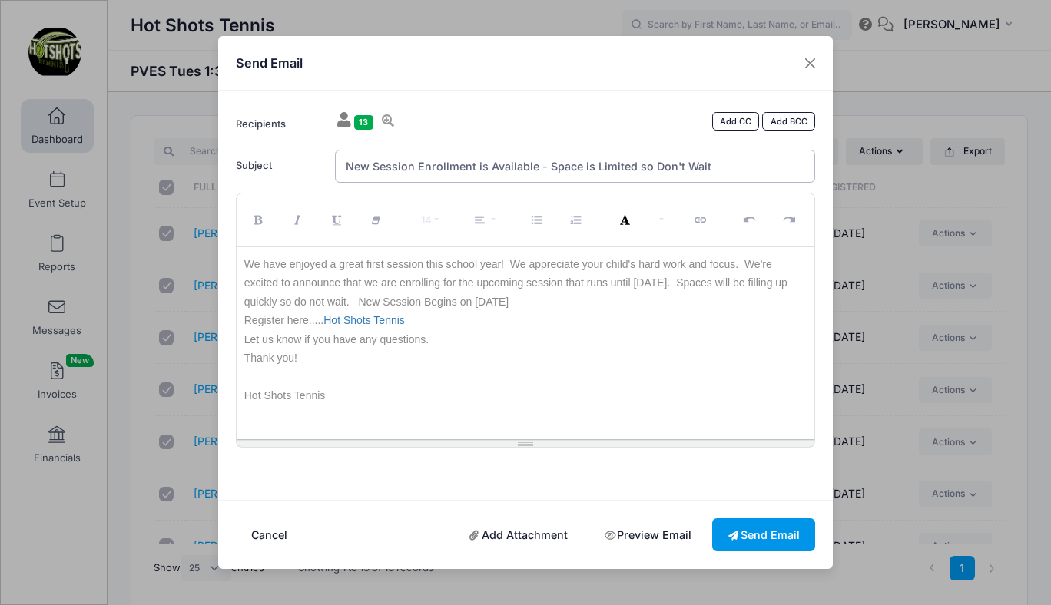
type input "New Session Enrollment is Available - Space is Limited so Don't Wait"
click at [753, 538] on button "Send Email" at bounding box center [763, 535] width 103 height 33
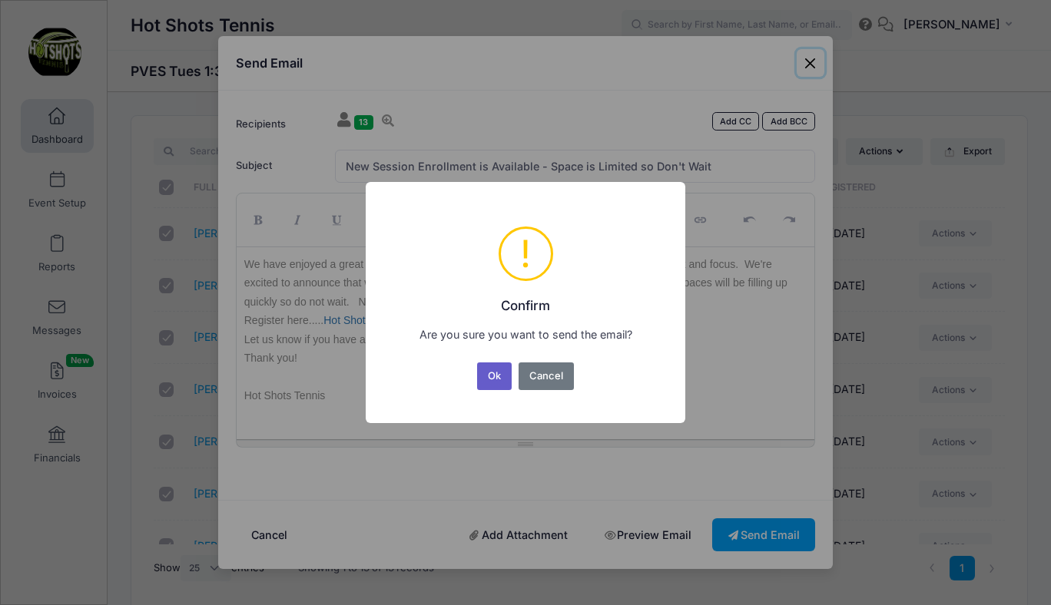
click at [496, 379] on button "Ok" at bounding box center [494, 377] width 35 height 28
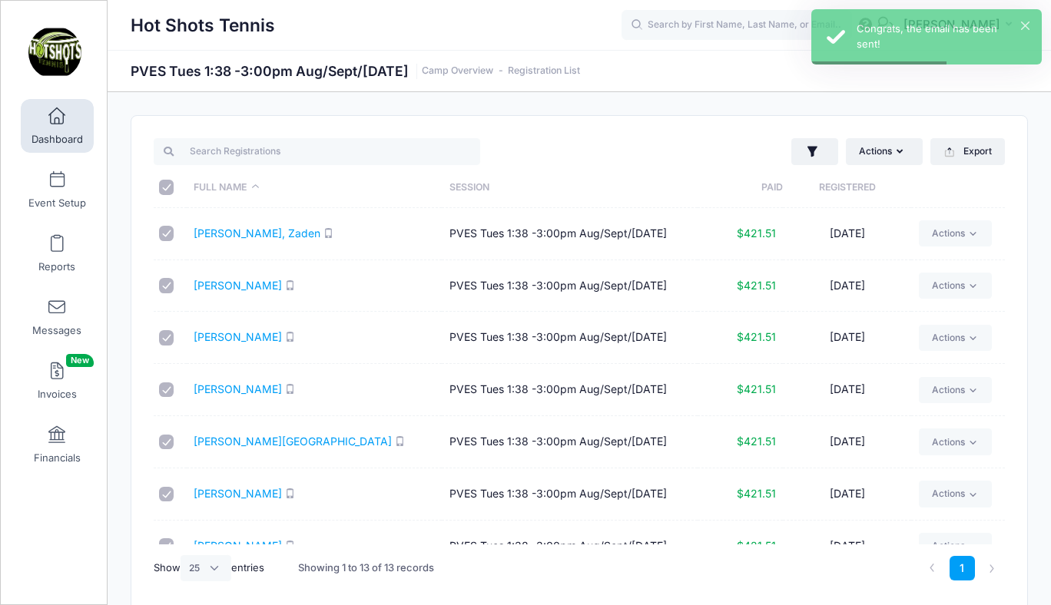
click at [57, 122] on span at bounding box center [57, 116] width 0 height 17
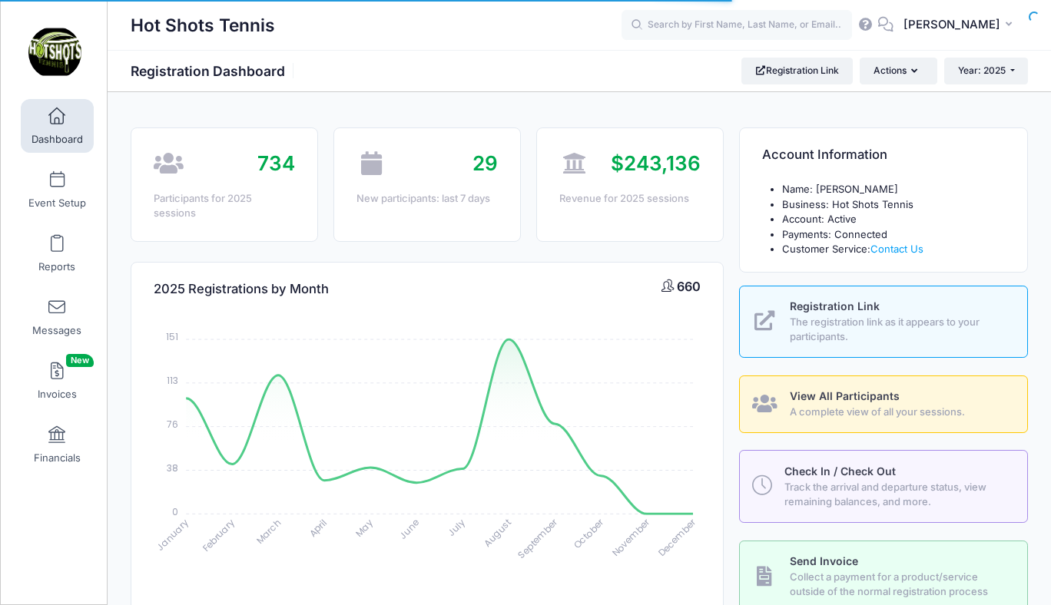
select select
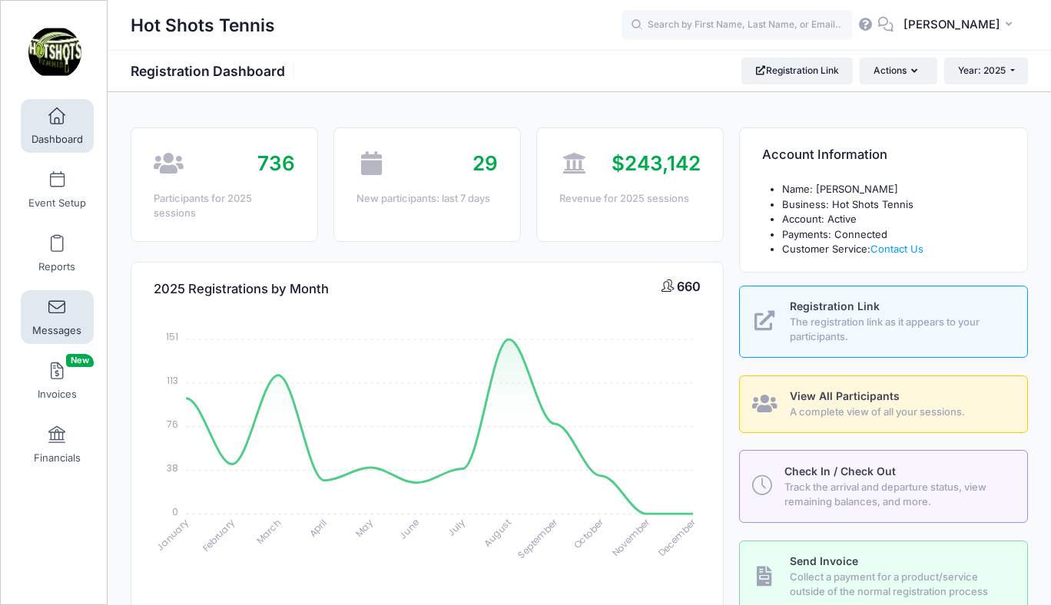
click at [57, 313] on span at bounding box center [57, 308] width 0 height 17
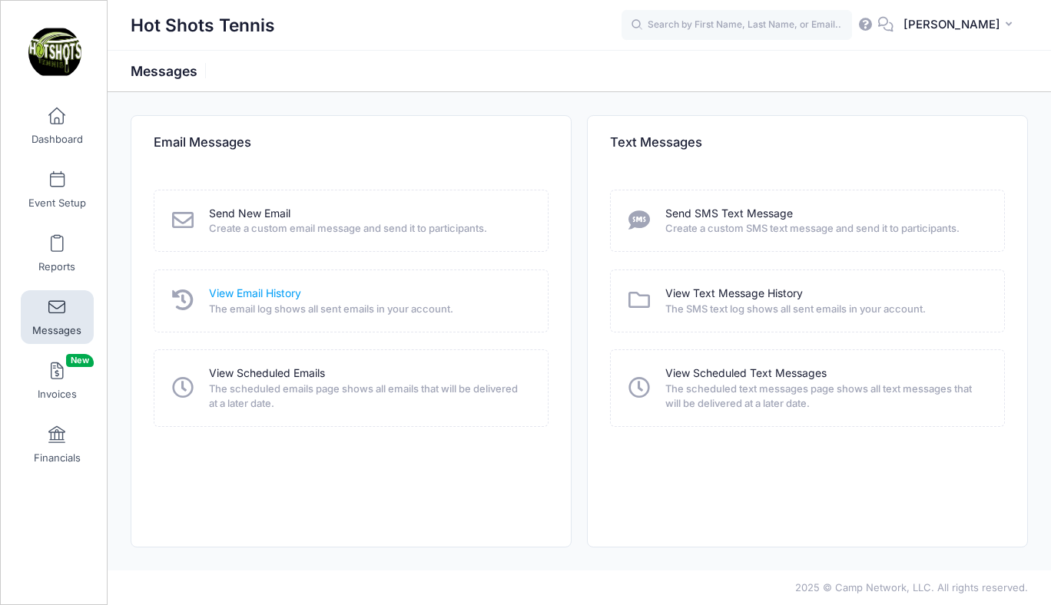
click at [270, 293] on link "View Email History" at bounding box center [255, 294] width 92 height 16
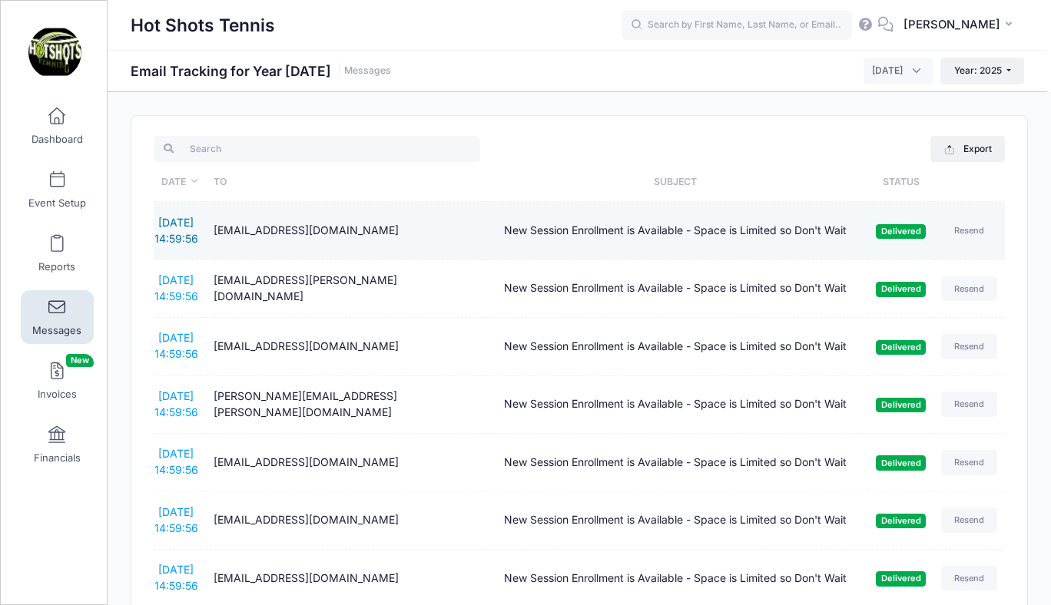
click at [192, 225] on link "10/12/2025 14:59:56" at bounding box center [176, 230] width 44 height 29
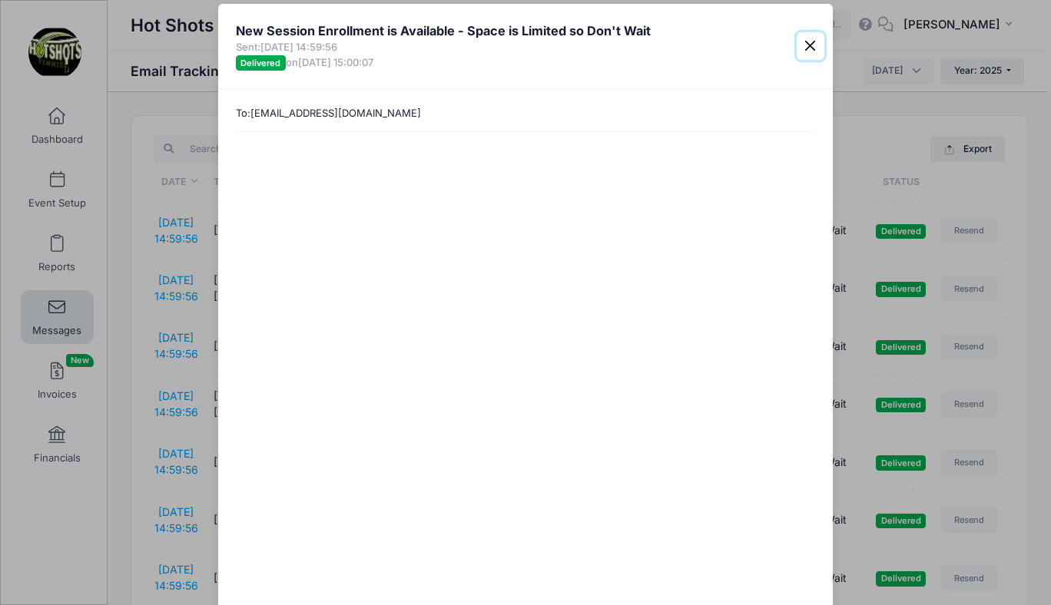
click at [810, 45] on button "Close" at bounding box center [811, 46] width 28 height 28
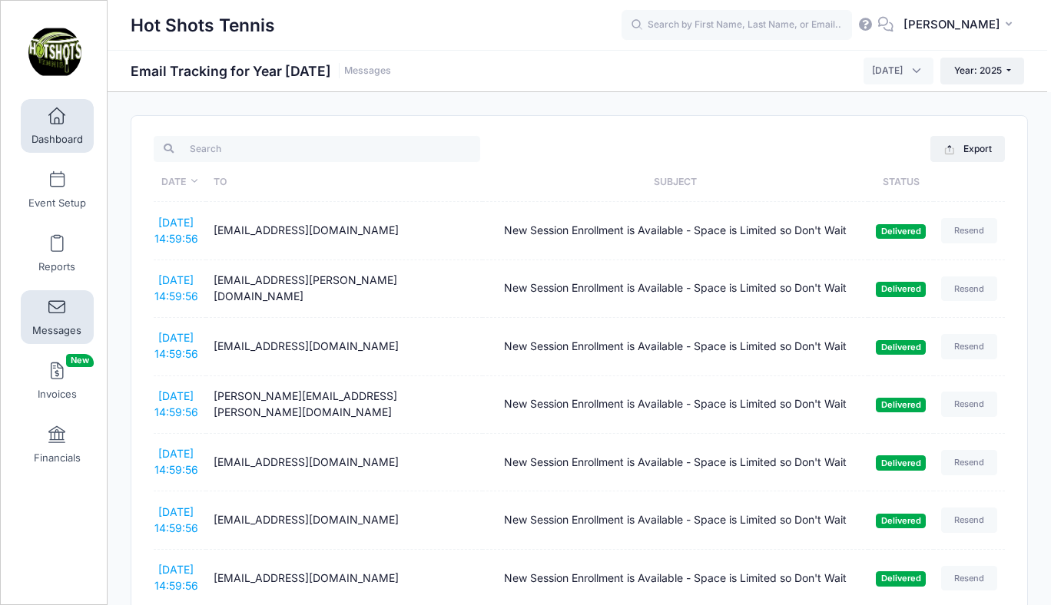
click at [55, 125] on link "Dashboard" at bounding box center [57, 126] width 73 height 54
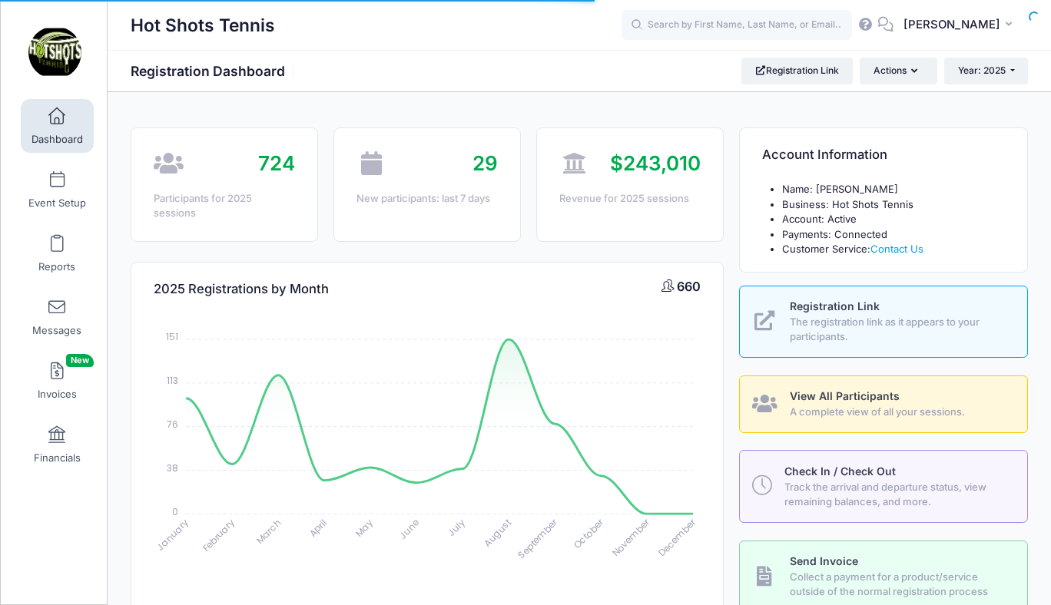
select select
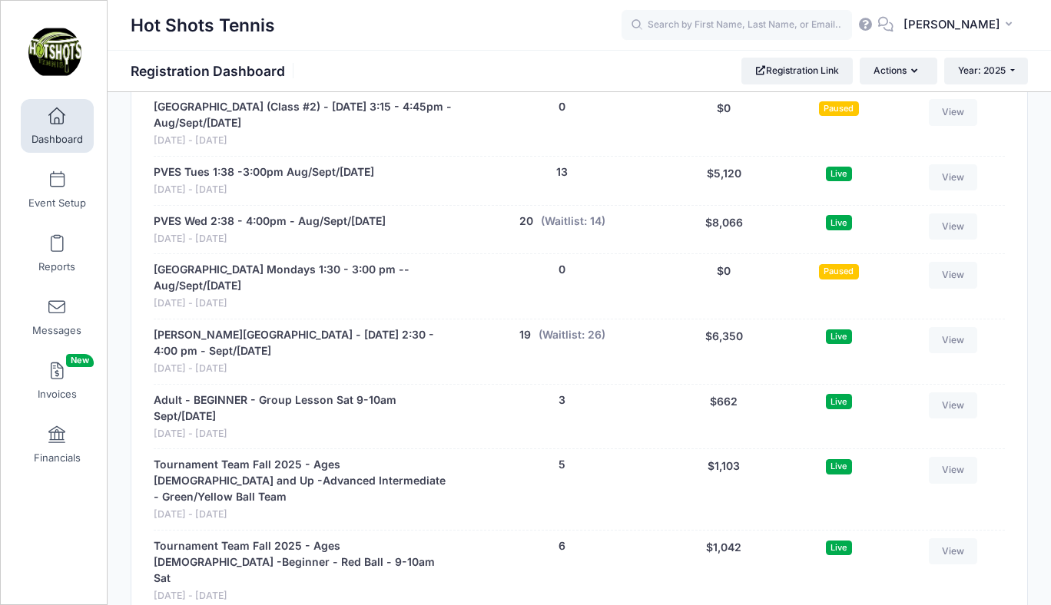
scroll to position [3198, 0]
click at [57, 309] on span at bounding box center [57, 308] width 0 height 17
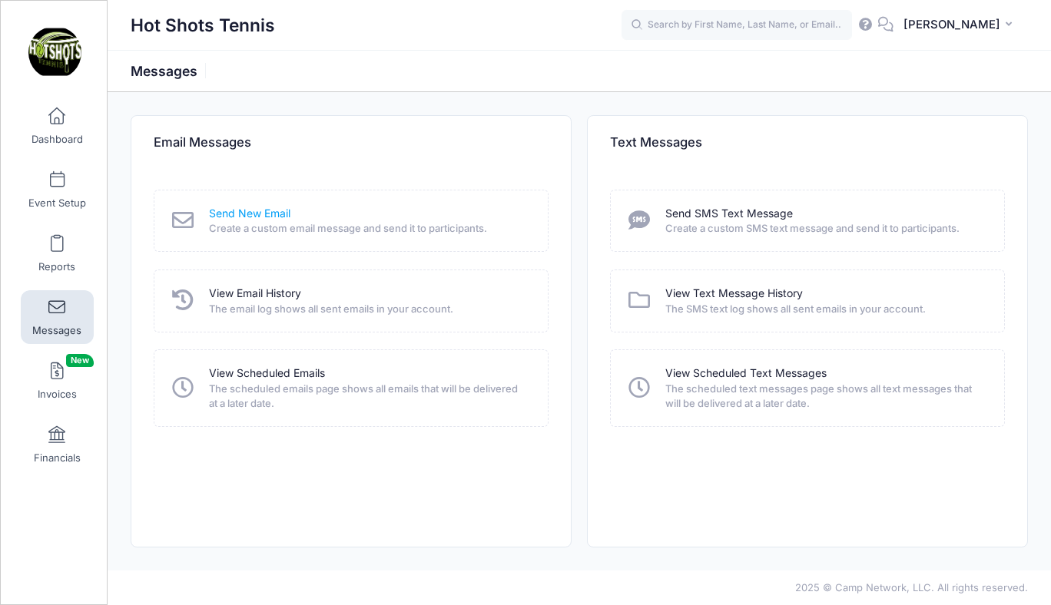
click at [249, 213] on link "Send New Email" at bounding box center [249, 214] width 81 height 16
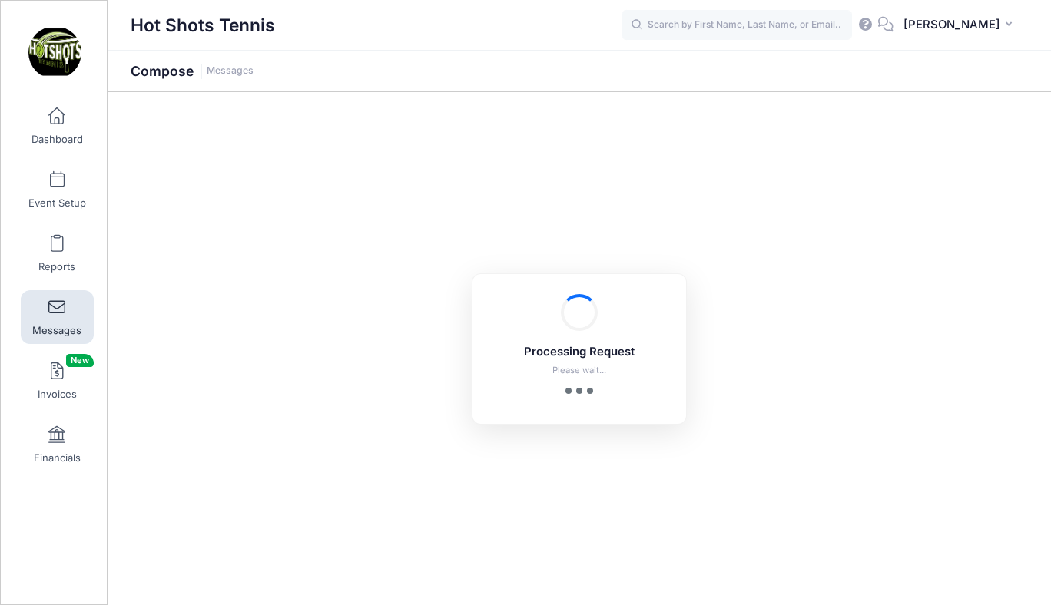
select select "2025"
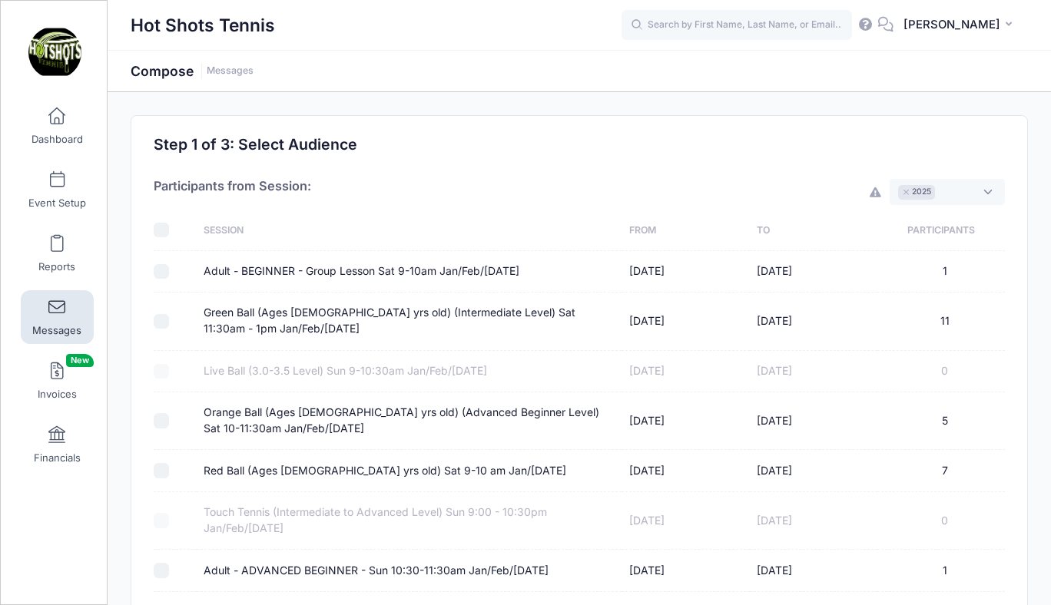
scroll to position [12, 0]
click at [57, 112] on span at bounding box center [57, 116] width 0 height 17
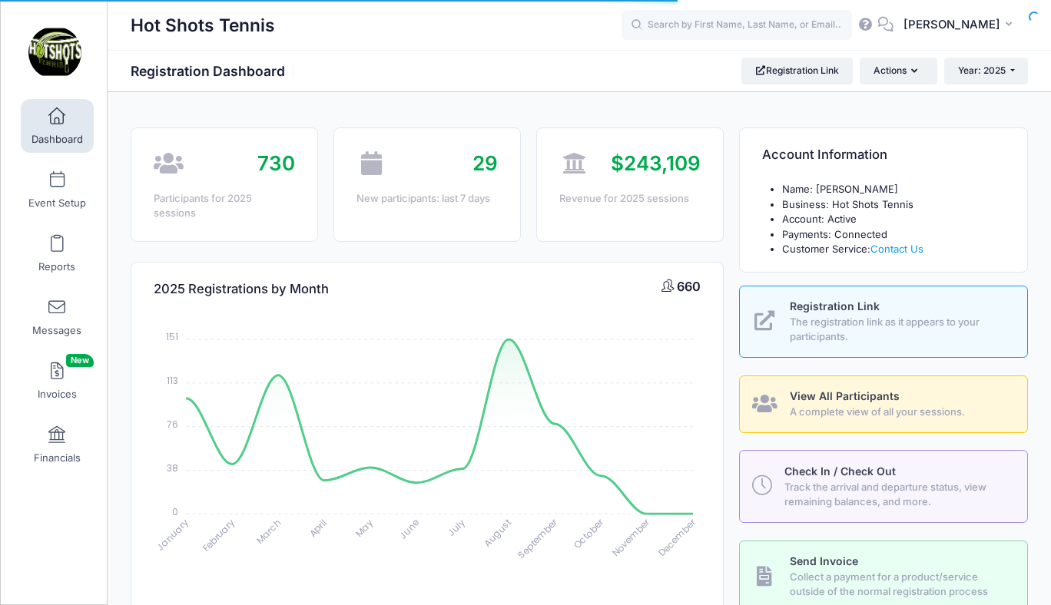
select select
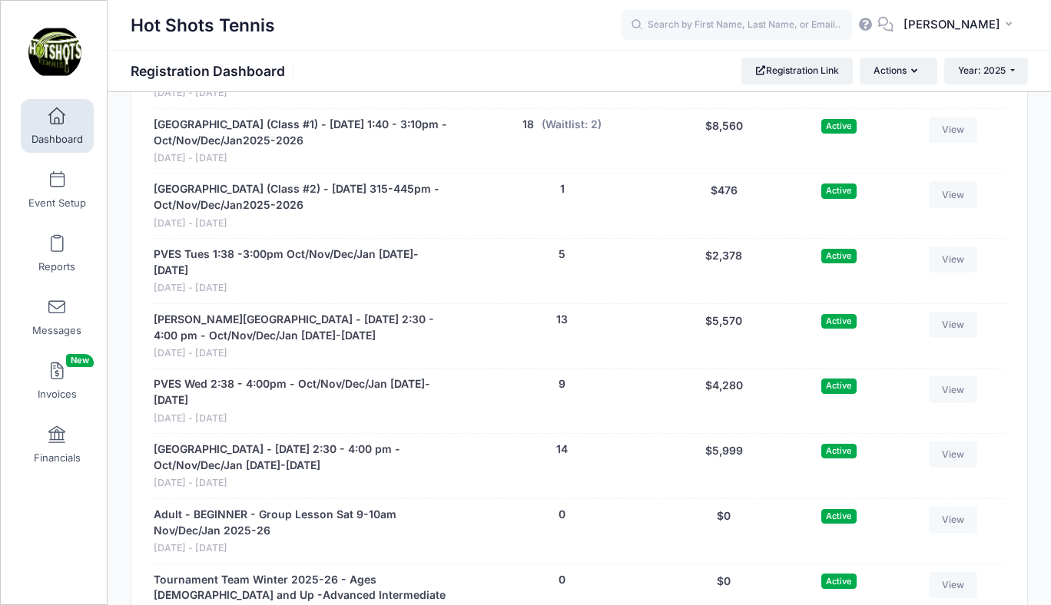
scroll to position [4480, 0]
click at [724, 27] on input "text" at bounding box center [737, 25] width 230 height 31
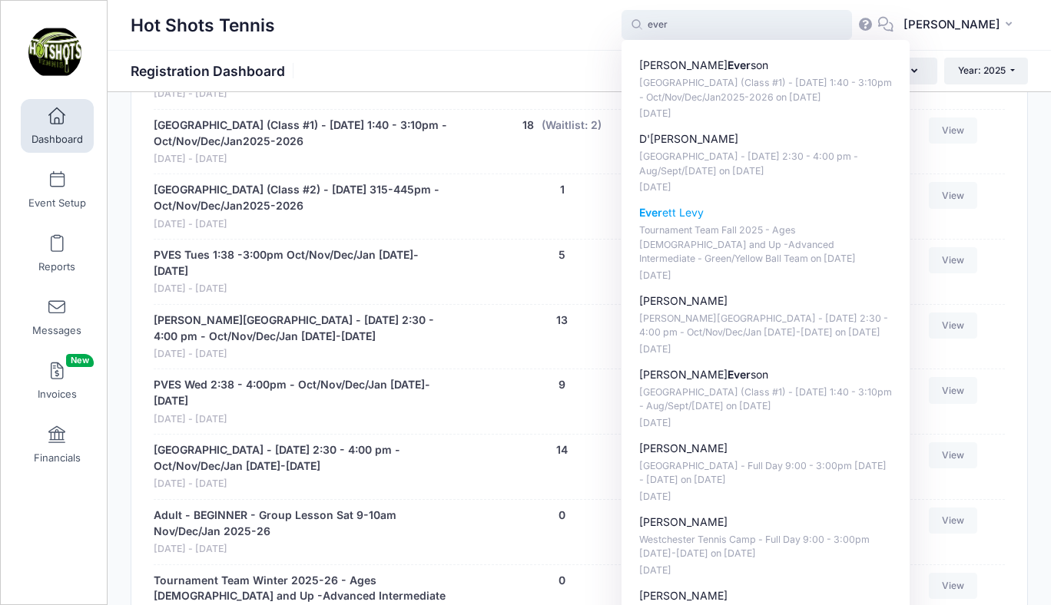
click at [710, 205] on p "Ever ett Levy" at bounding box center [766, 213] width 254 height 16
type input "Everett Levy (Tournament Team Fall 2025 - Ages 10 and Up -Advanced Intermediate…"
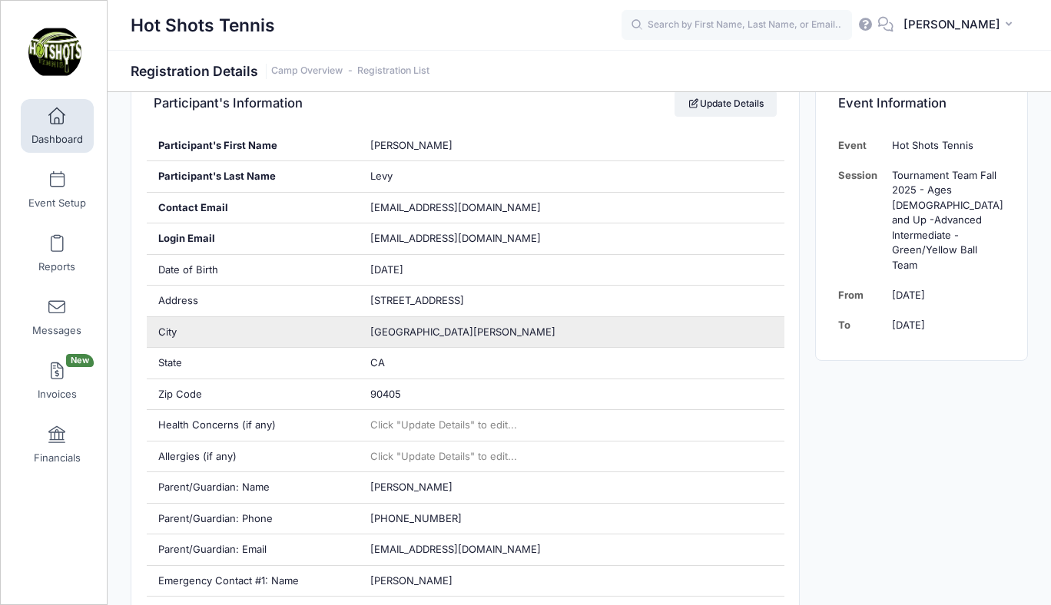
scroll to position [340, 0]
